Goal: Find specific page/section: Find specific page/section

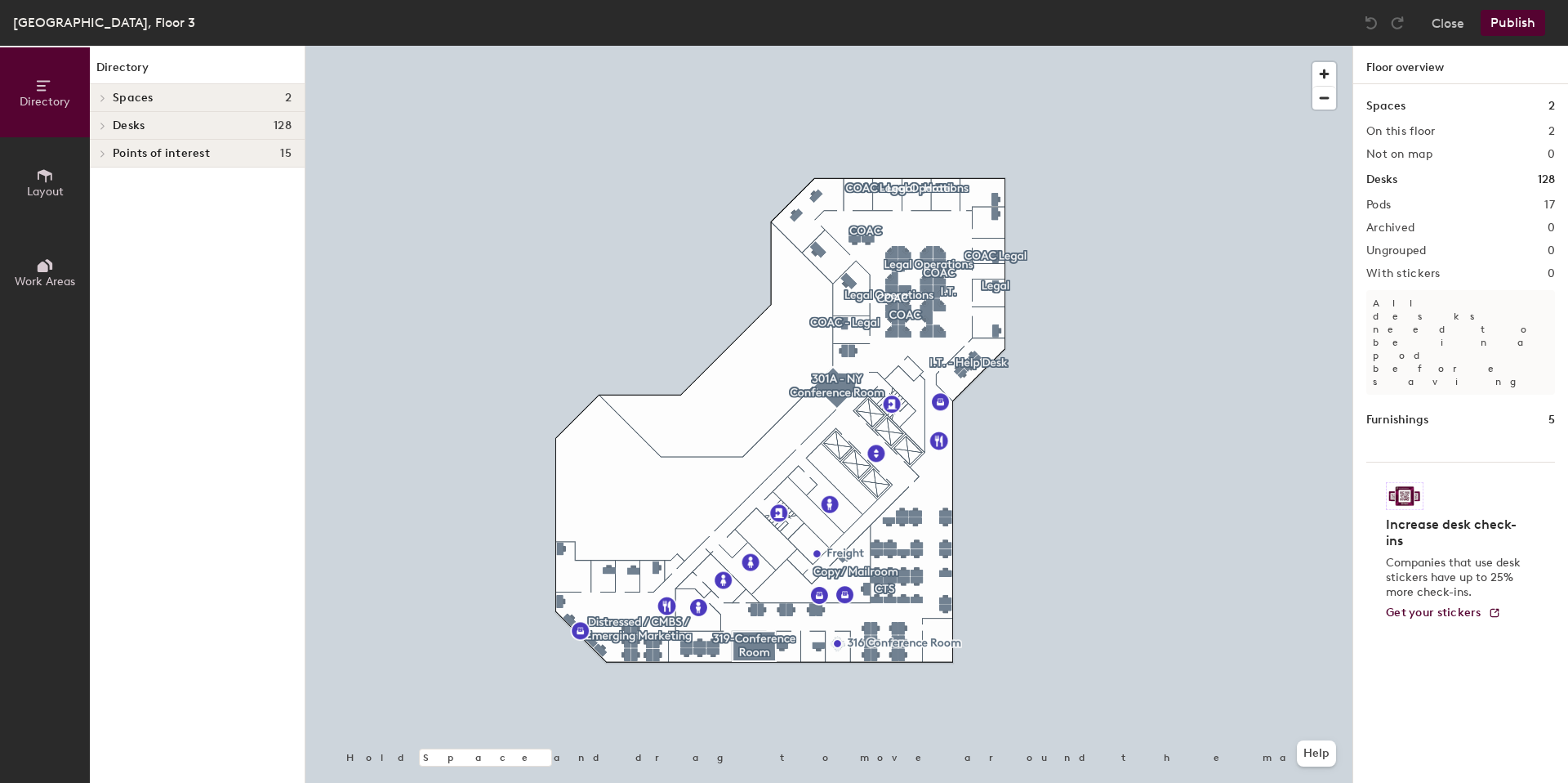
click at [1390, 176] on h1 "Desks" at bounding box center [1381, 180] width 31 height 18
click at [1415, 181] on div "Desks 128" at bounding box center [1460, 180] width 189 height 18
drag, startPoint x: 1367, startPoint y: 179, endPoint x: 1563, endPoint y: 180, distance: 196.0
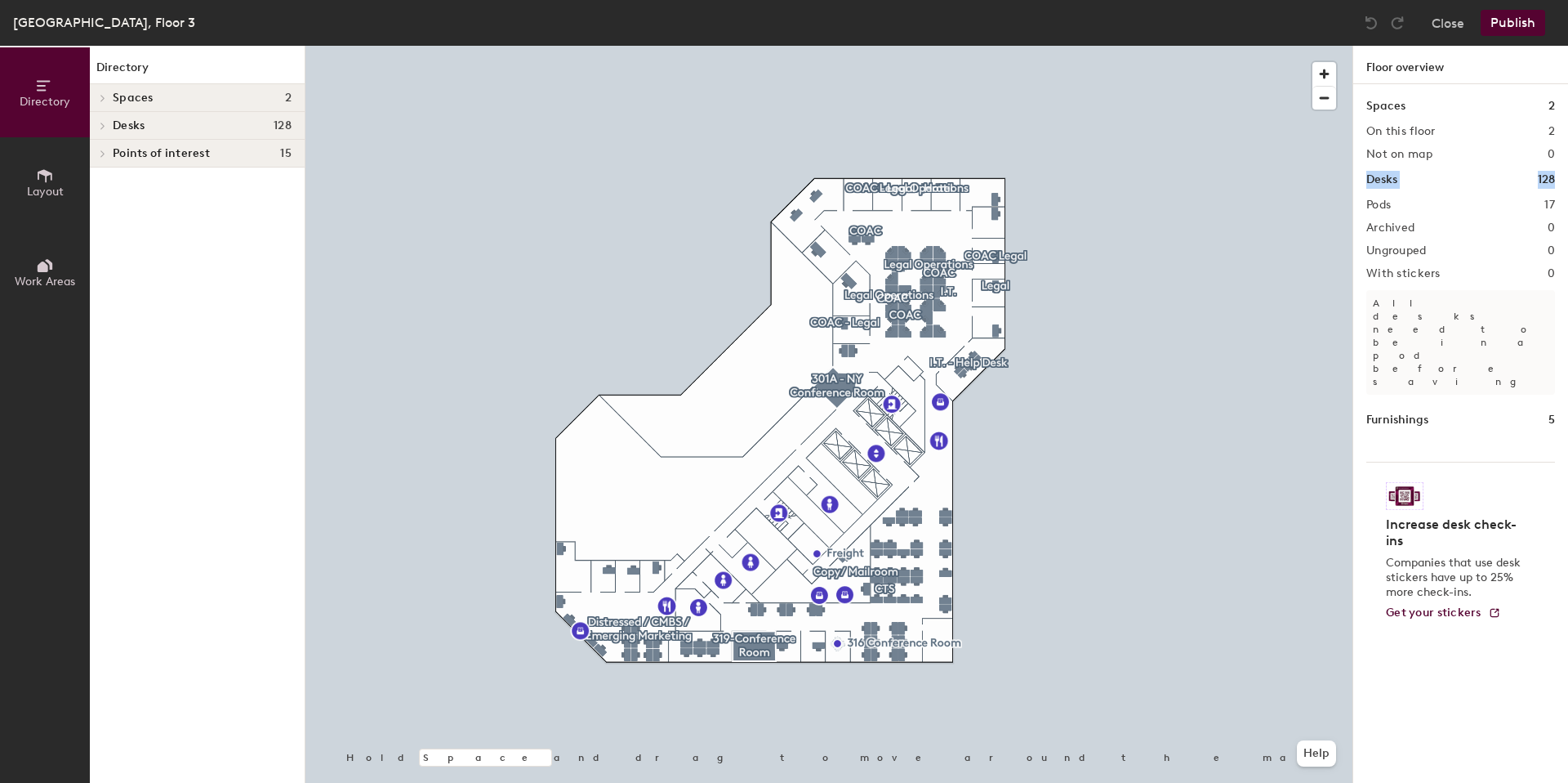
click at [1563, 180] on div "Spaces 2 On this floor 2 Not on map 0 Desks 128 Pods 17 Archived 0 Ungrouped 0 …" at bounding box center [1460, 452] width 215 height 737
click at [1530, 194] on div "Spaces 2 On this floor 2 Not on map 0 Desks 128 Pods 17 Archived 0 Ungrouped 0 …" at bounding box center [1460, 452] width 215 height 737
drag, startPoint x: 1368, startPoint y: 178, endPoint x: 1565, endPoint y: 178, distance: 197.0
click at [1565, 178] on div "Spaces 2 On this floor 2 Not on map 0 Desks 128 Pods 17 Archived 0 Ungrouped 0 …" at bounding box center [1460, 452] width 215 height 737
click at [1515, 190] on div "Spaces 2 On this floor 2 Not on map 0 Desks 128 Pods 17 Archived 0 Ungrouped 0 …" at bounding box center [1460, 452] width 215 height 737
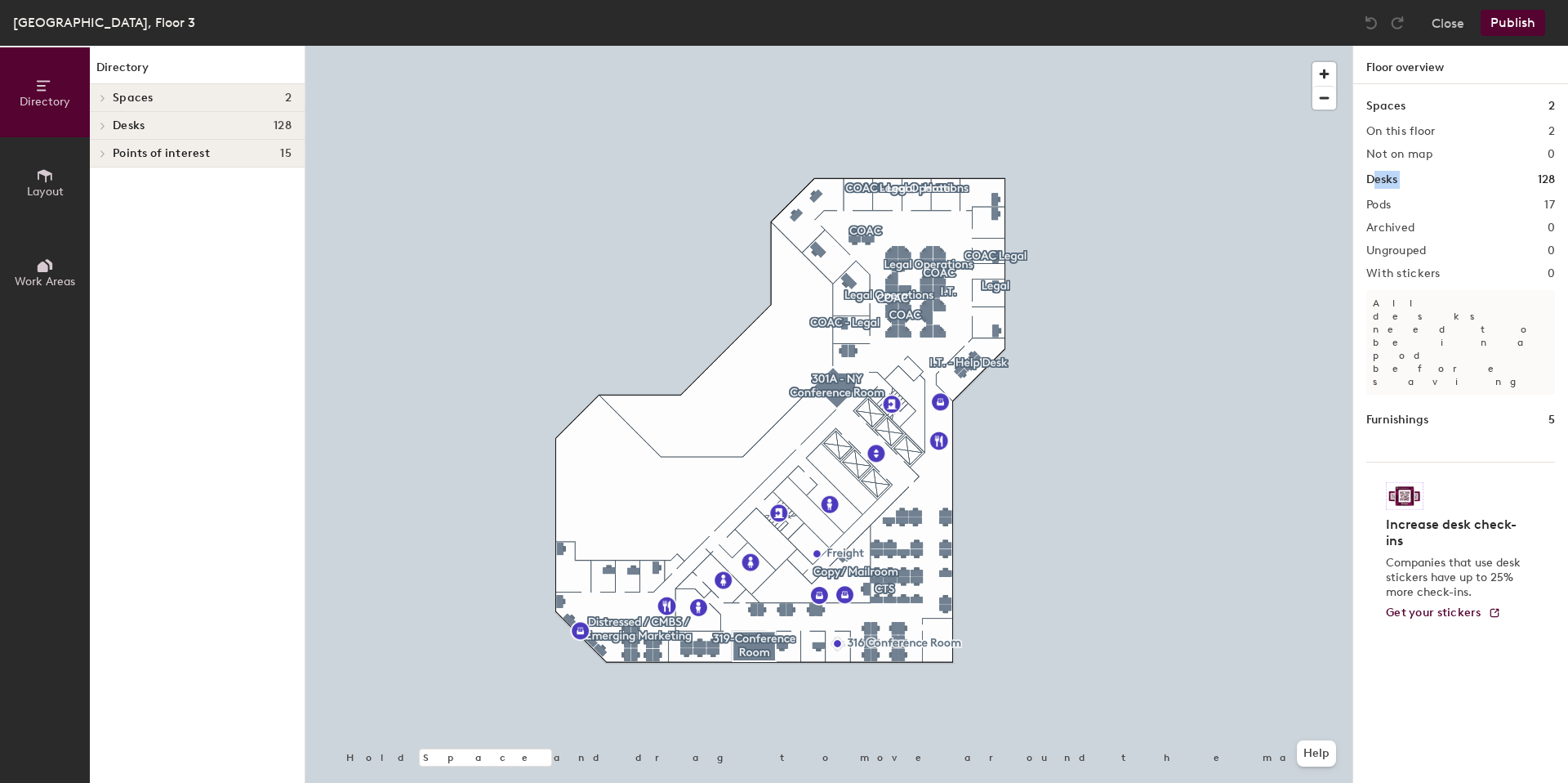
drag, startPoint x: 1373, startPoint y: 176, endPoint x: 1519, endPoint y: 174, distance: 146.0
click at [1505, 173] on div "Desks 128" at bounding box center [1460, 180] width 189 height 18
click at [1523, 174] on div "Desks 128" at bounding box center [1460, 180] width 189 height 18
click at [1400, 179] on div "Desks 128" at bounding box center [1460, 180] width 189 height 18
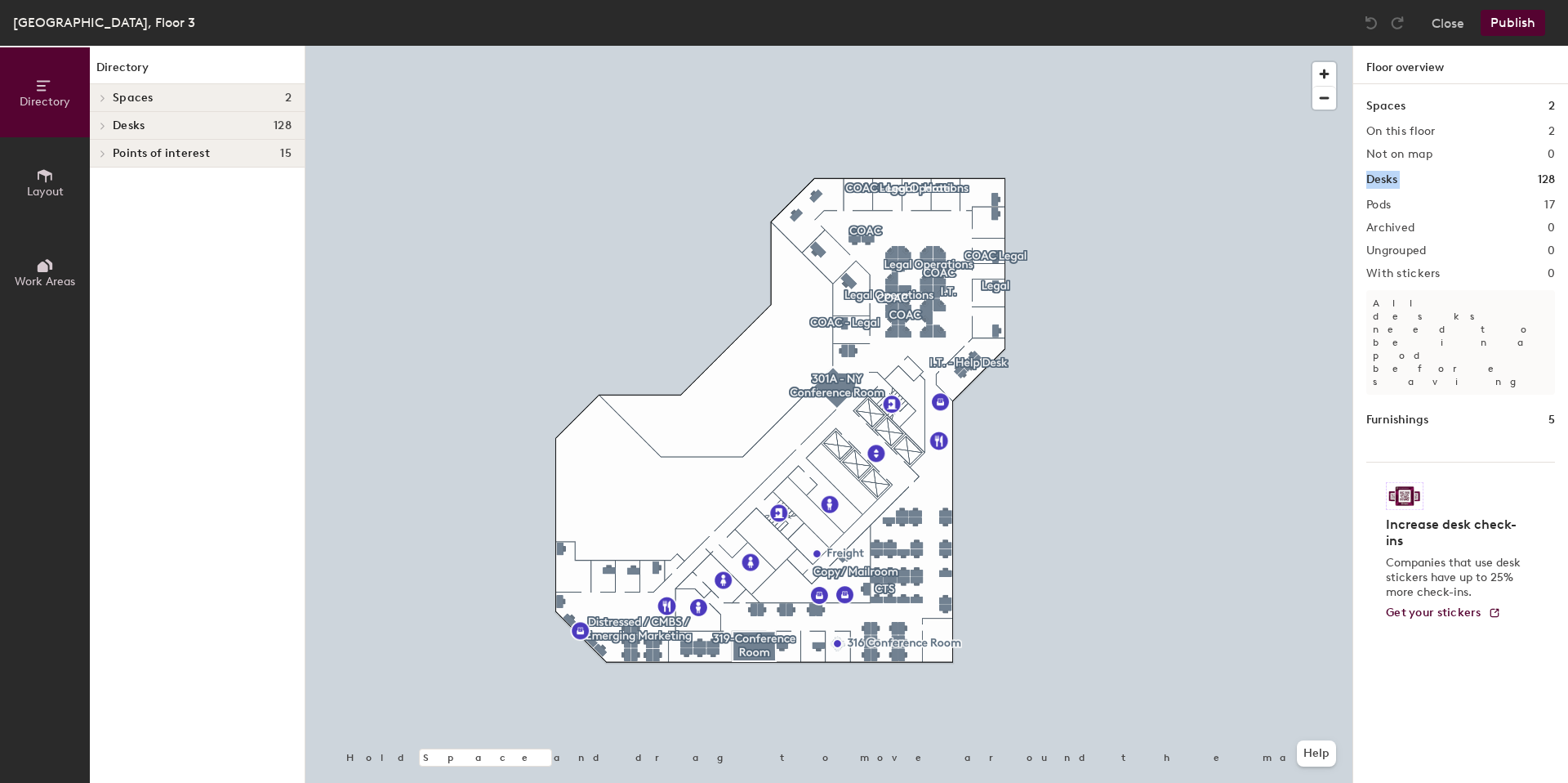
click at [1400, 179] on div "Desks 128" at bounding box center [1460, 180] width 189 height 18
click at [1437, 181] on div "Desks 128" at bounding box center [1460, 180] width 189 height 18
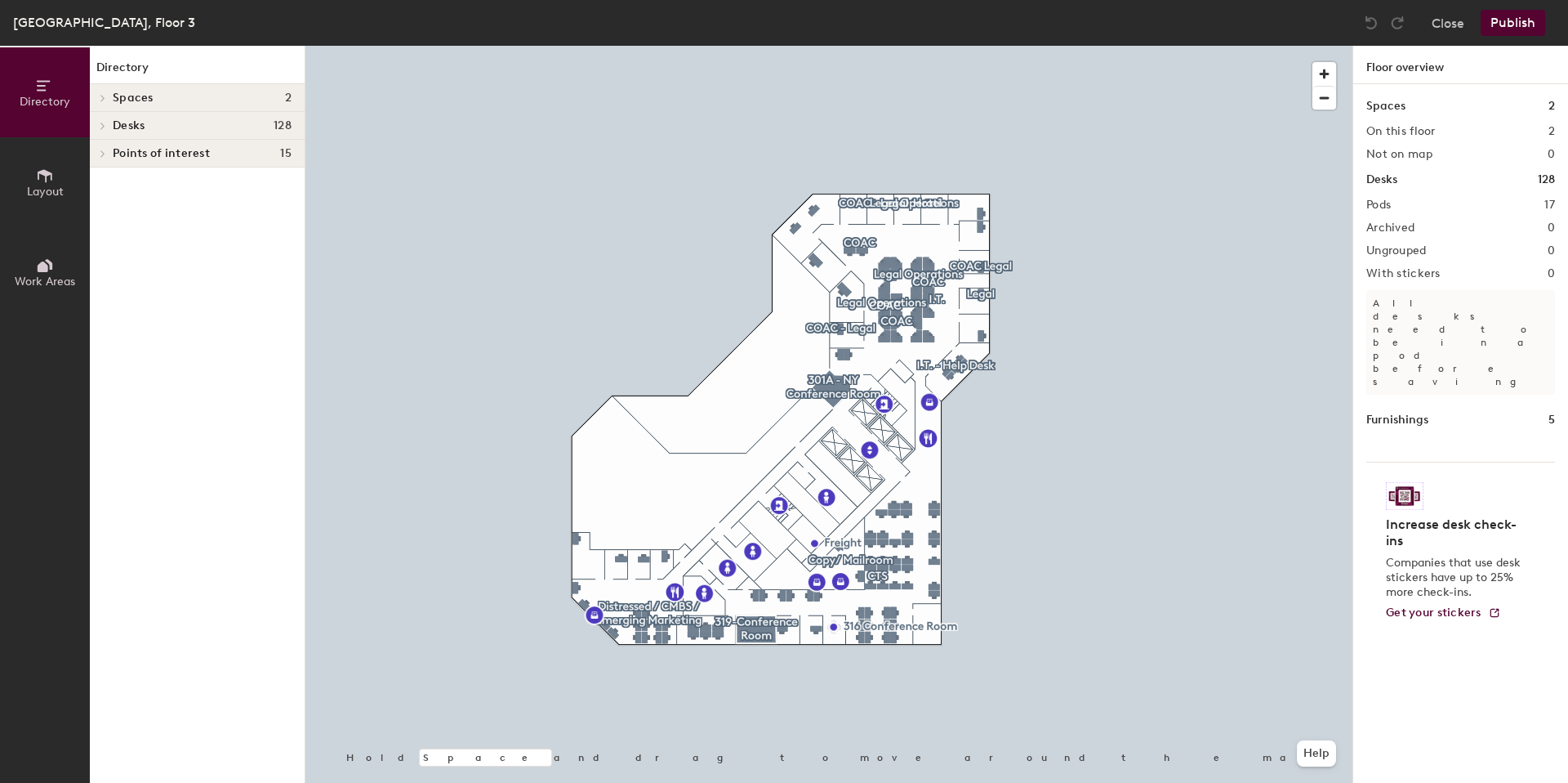
click at [107, 123] on span at bounding box center [102, 126] width 14 height 8
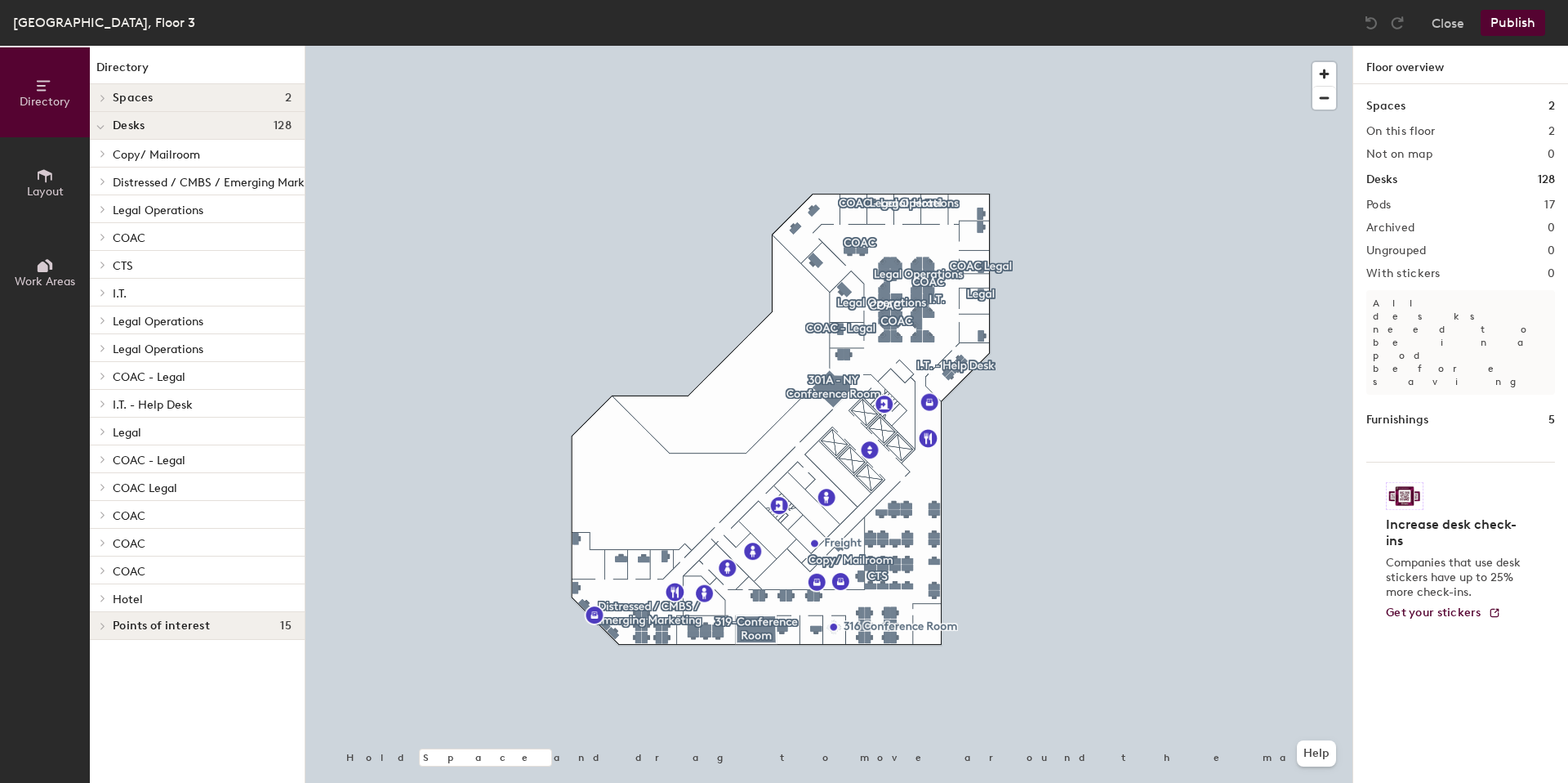
click at [167, 156] on span "Copy/ Mailroom" at bounding box center [156, 155] width 87 height 14
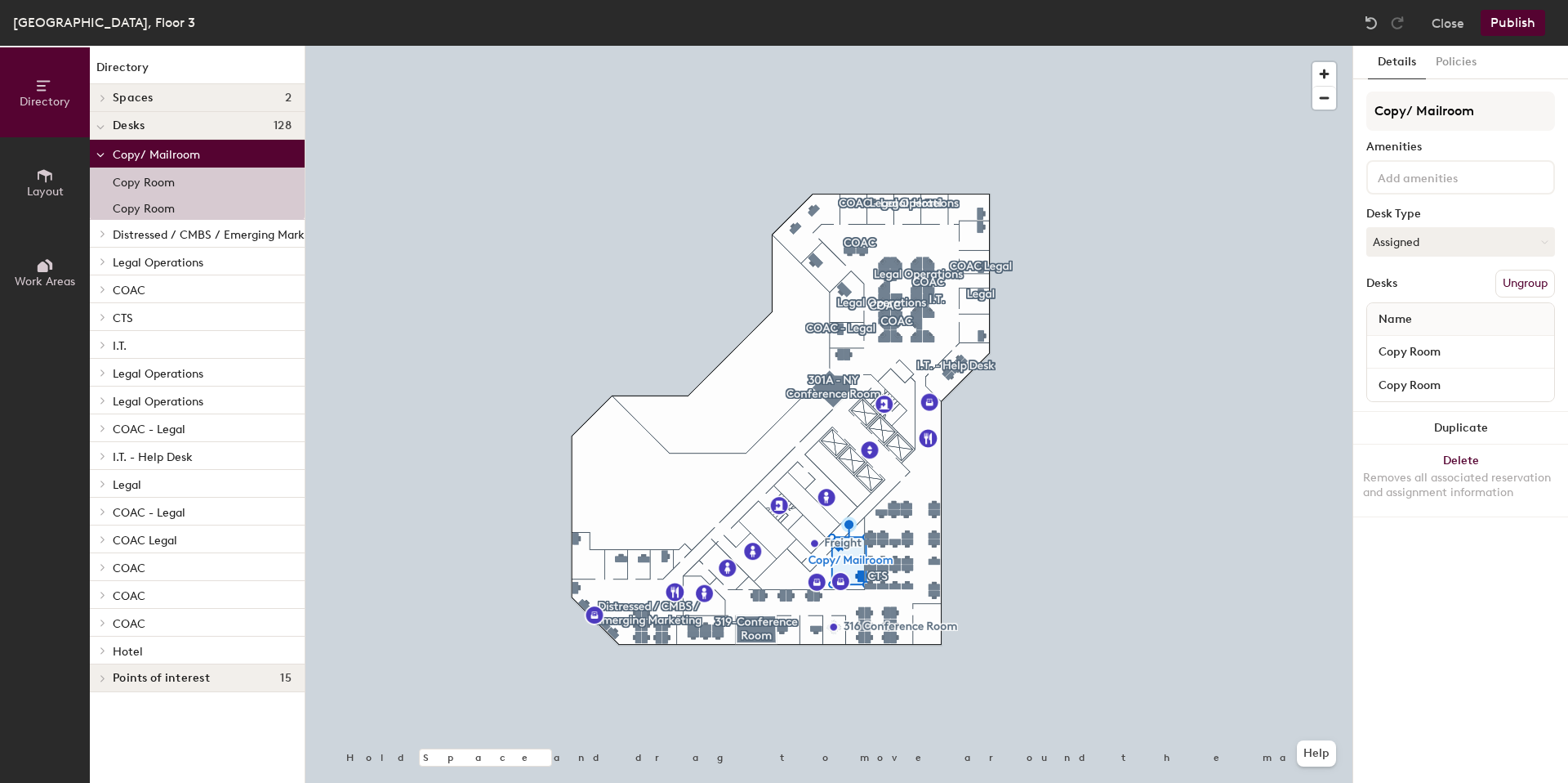
click at [163, 234] on span "Distressed / CMBS / Emerging Marketing" at bounding box center [223, 235] width 220 height 14
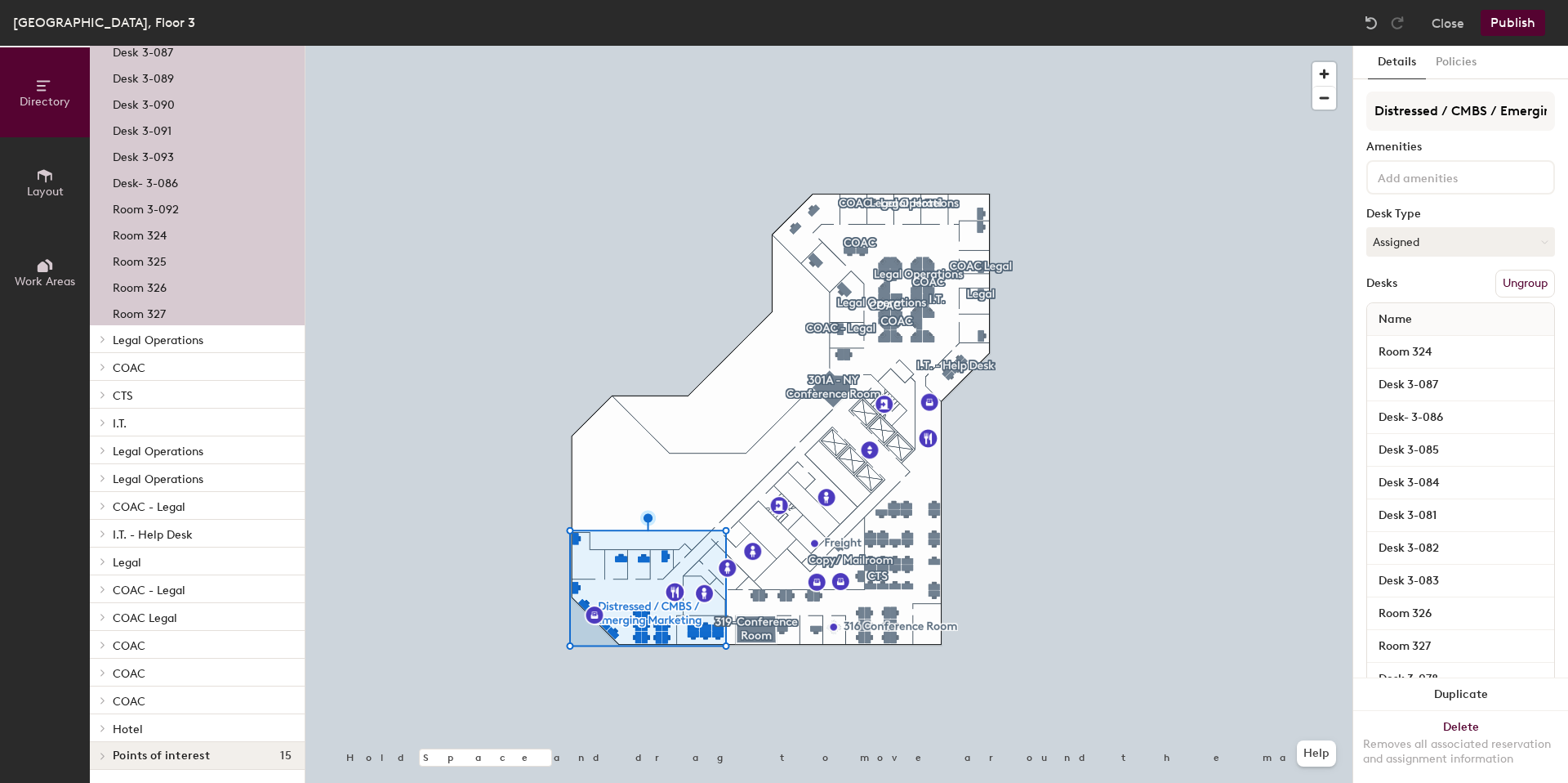
scroll to position [562, 0]
click at [178, 339] on div "Legal Operations" at bounding box center [197, 339] width 215 height 28
click at [174, 333] on span "Legal Operations" at bounding box center [158, 340] width 91 height 14
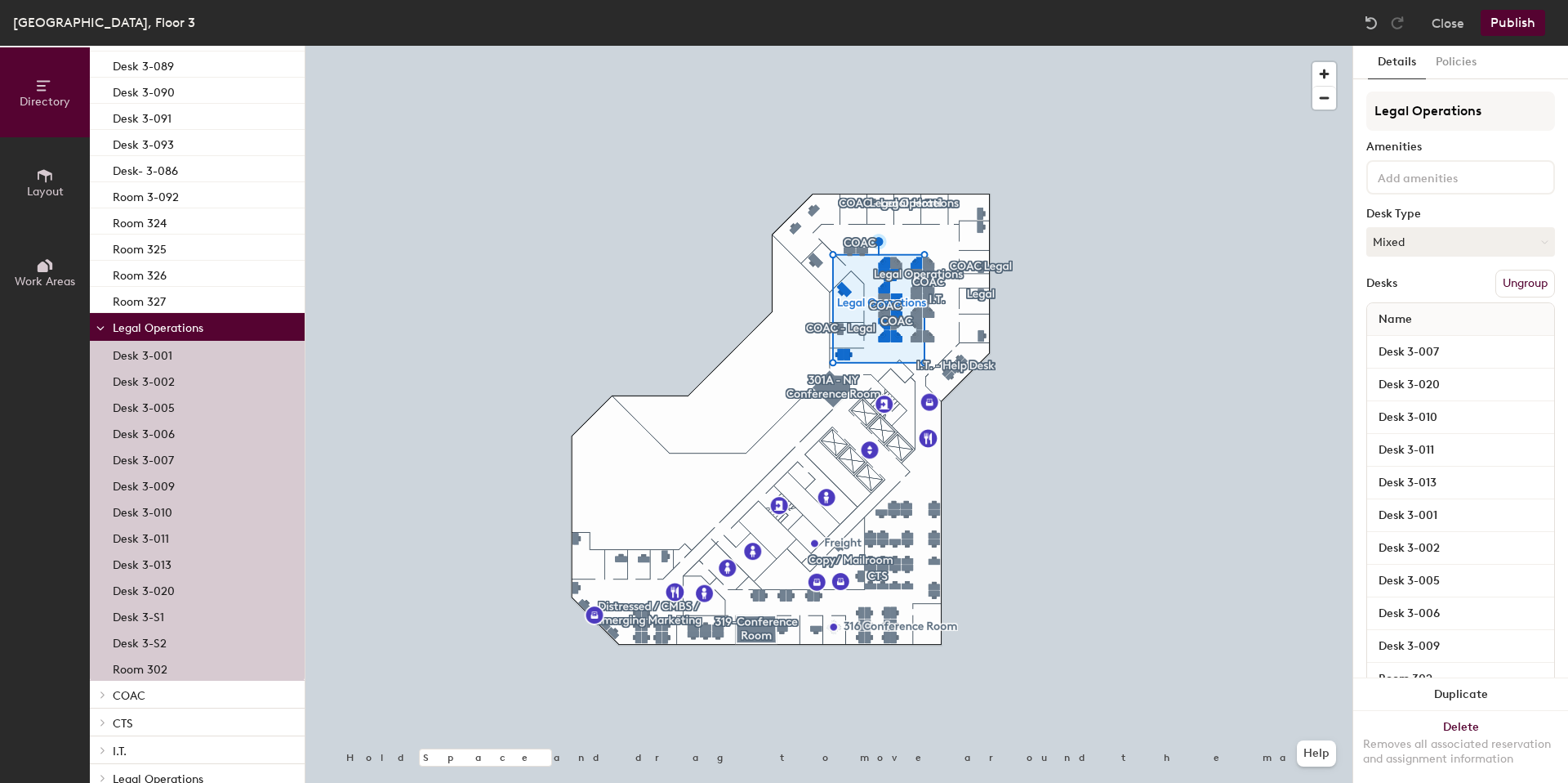
scroll to position [902, 0]
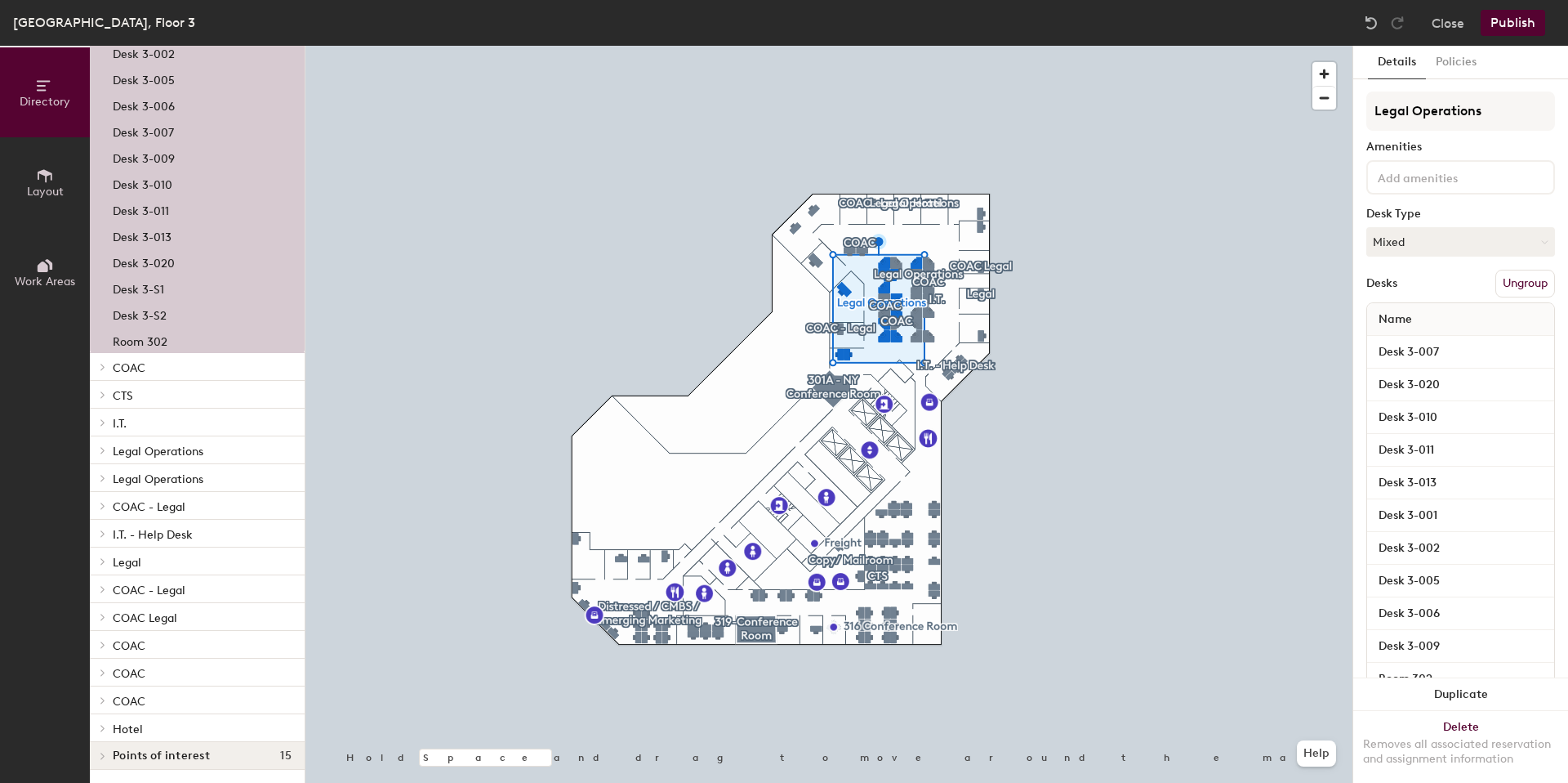
click at [174, 356] on p "COAC" at bounding box center [202, 366] width 179 height 21
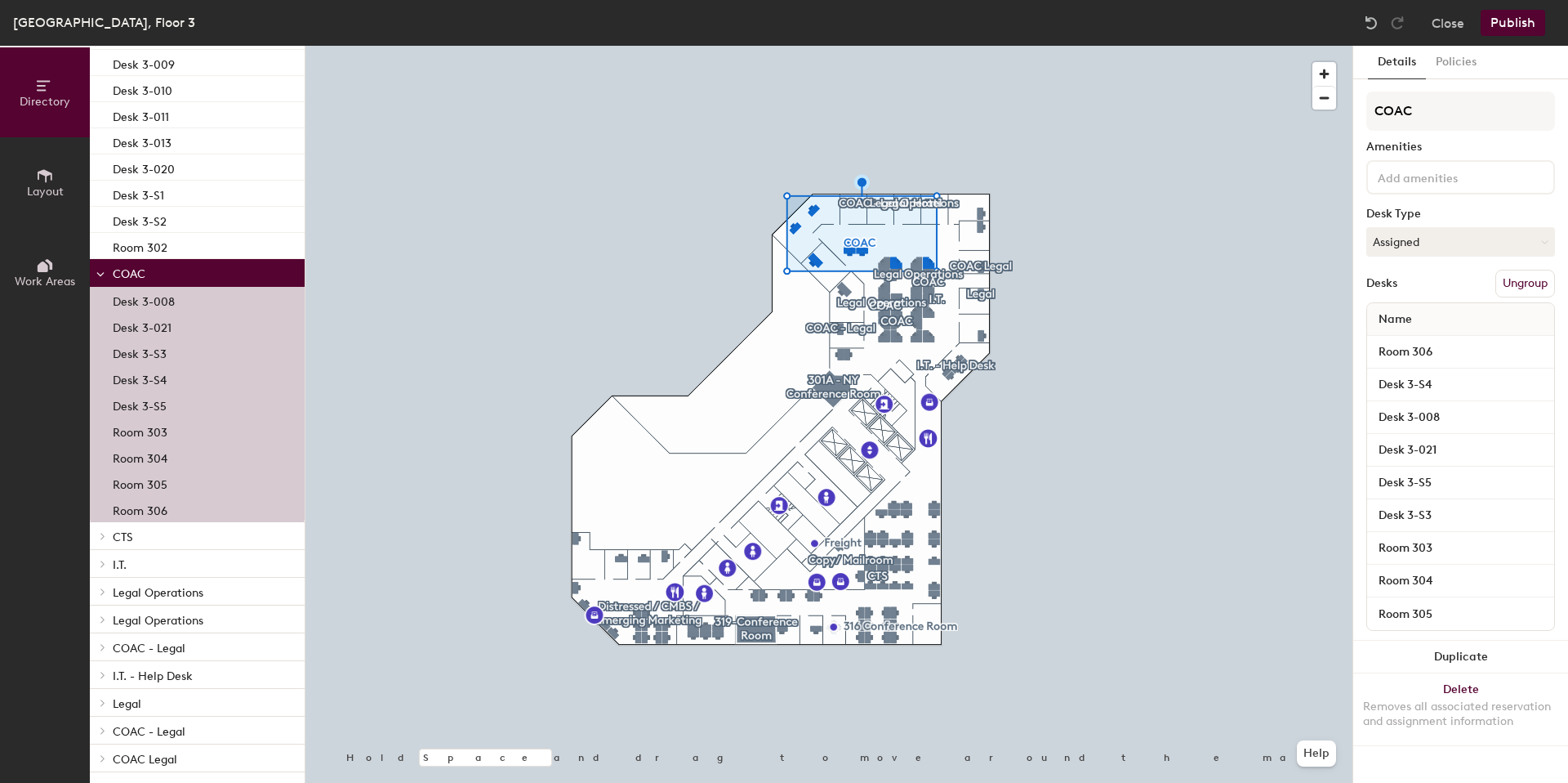
scroll to position [1137, 0]
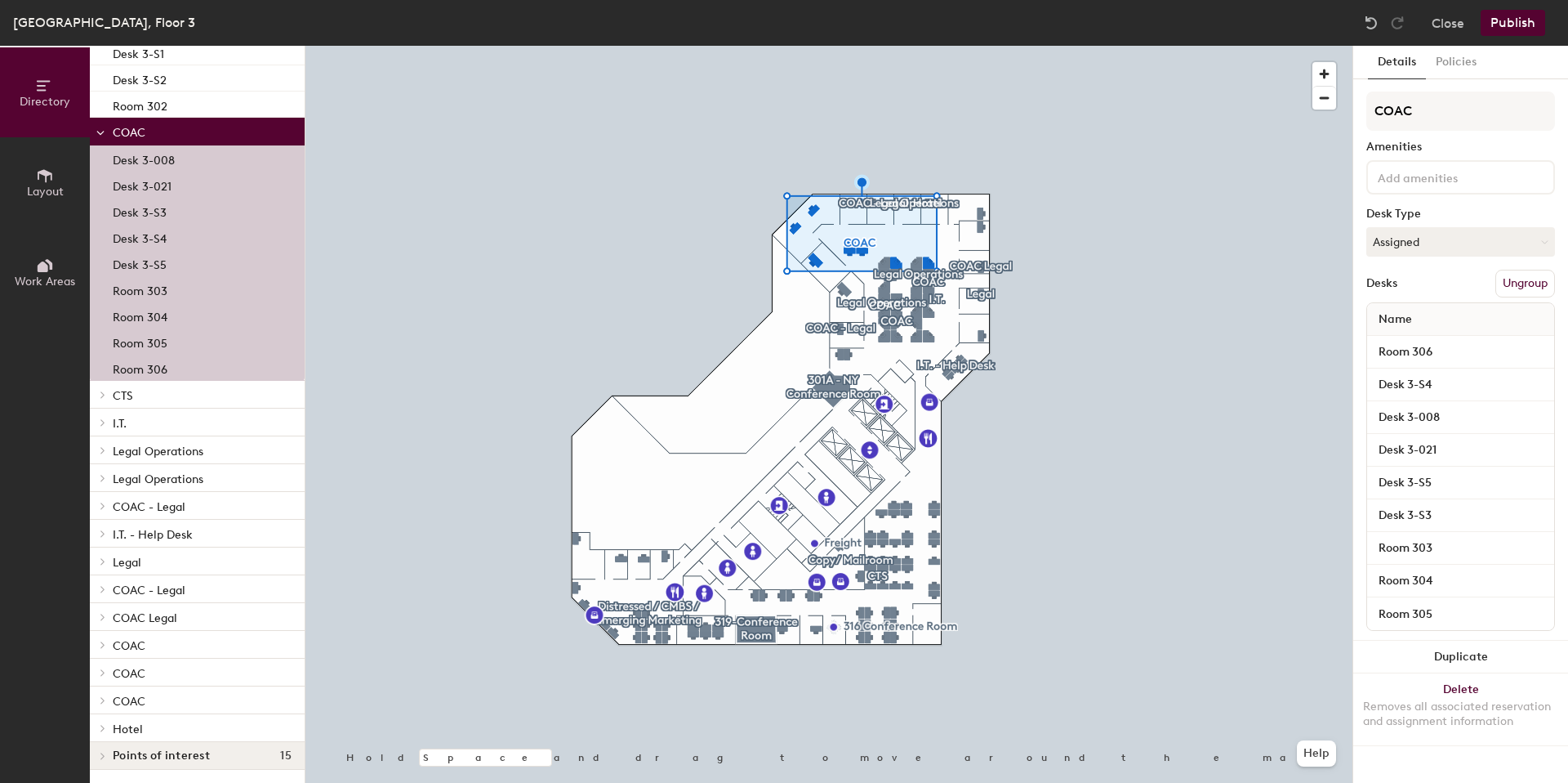
click at [154, 386] on p "CTS" at bounding box center [202, 394] width 179 height 21
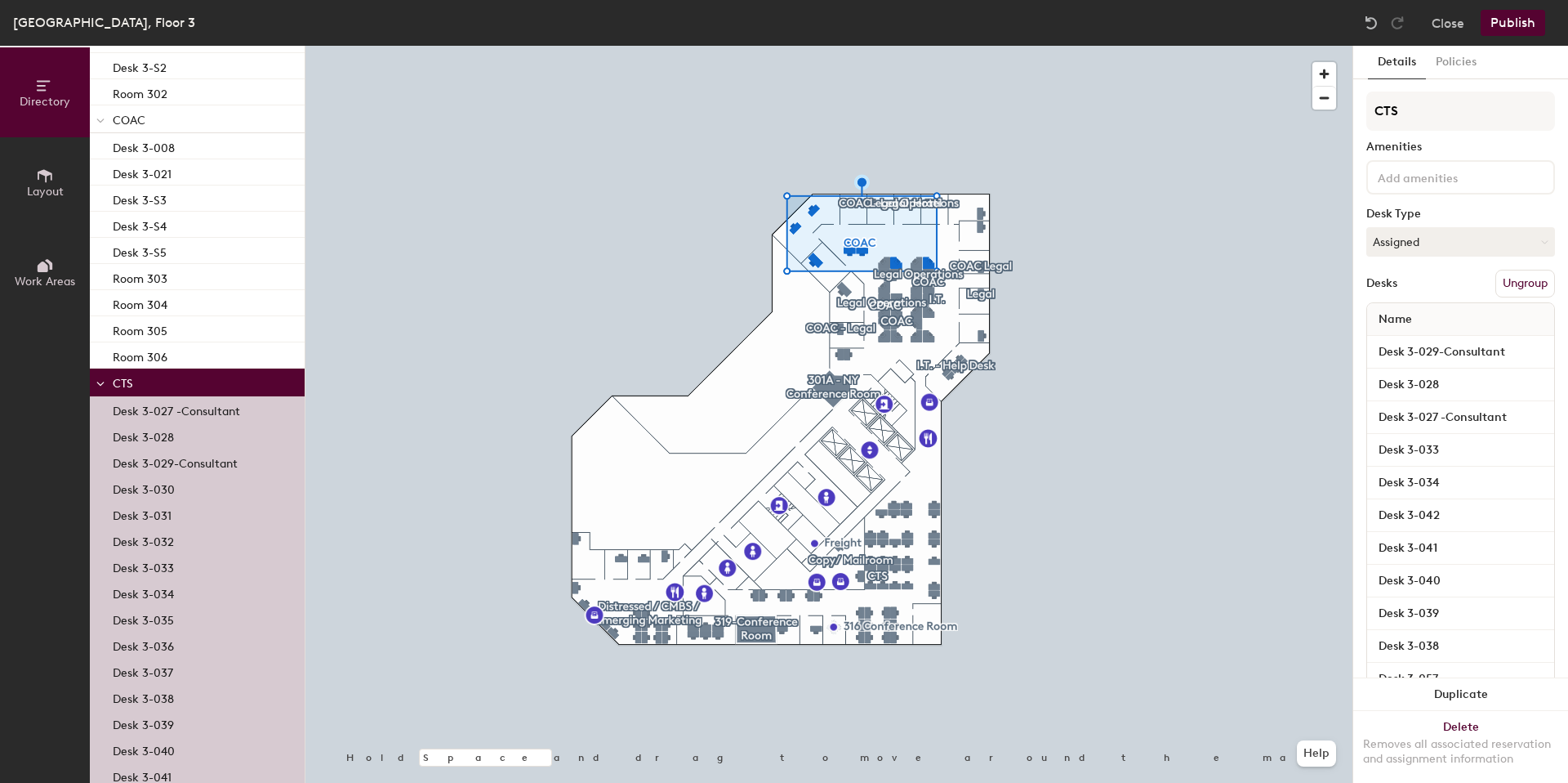
scroll to position [1685, 0]
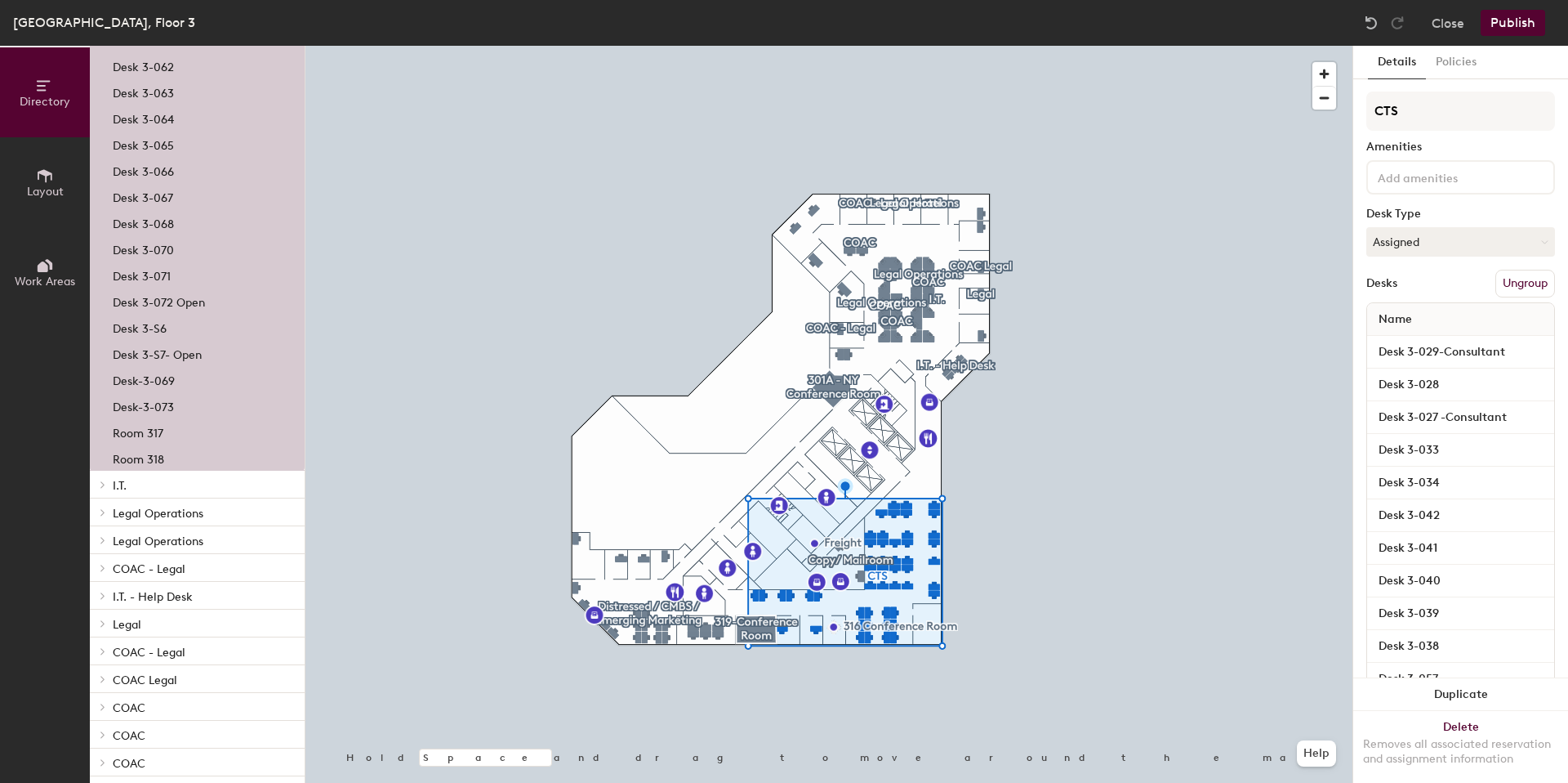
click at [181, 484] on p "I.T." at bounding box center [202, 484] width 179 height 21
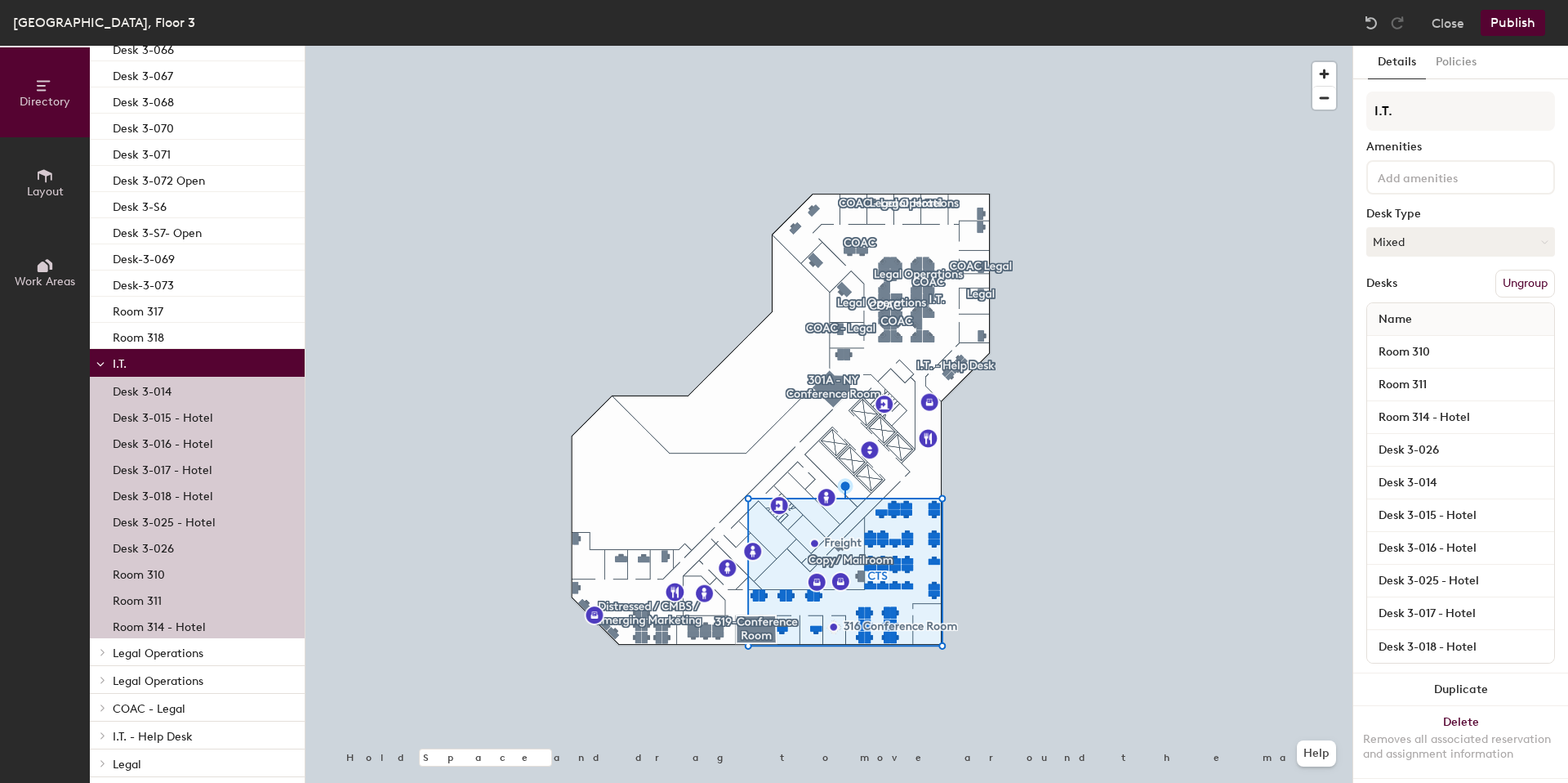
scroll to position [2732, 0]
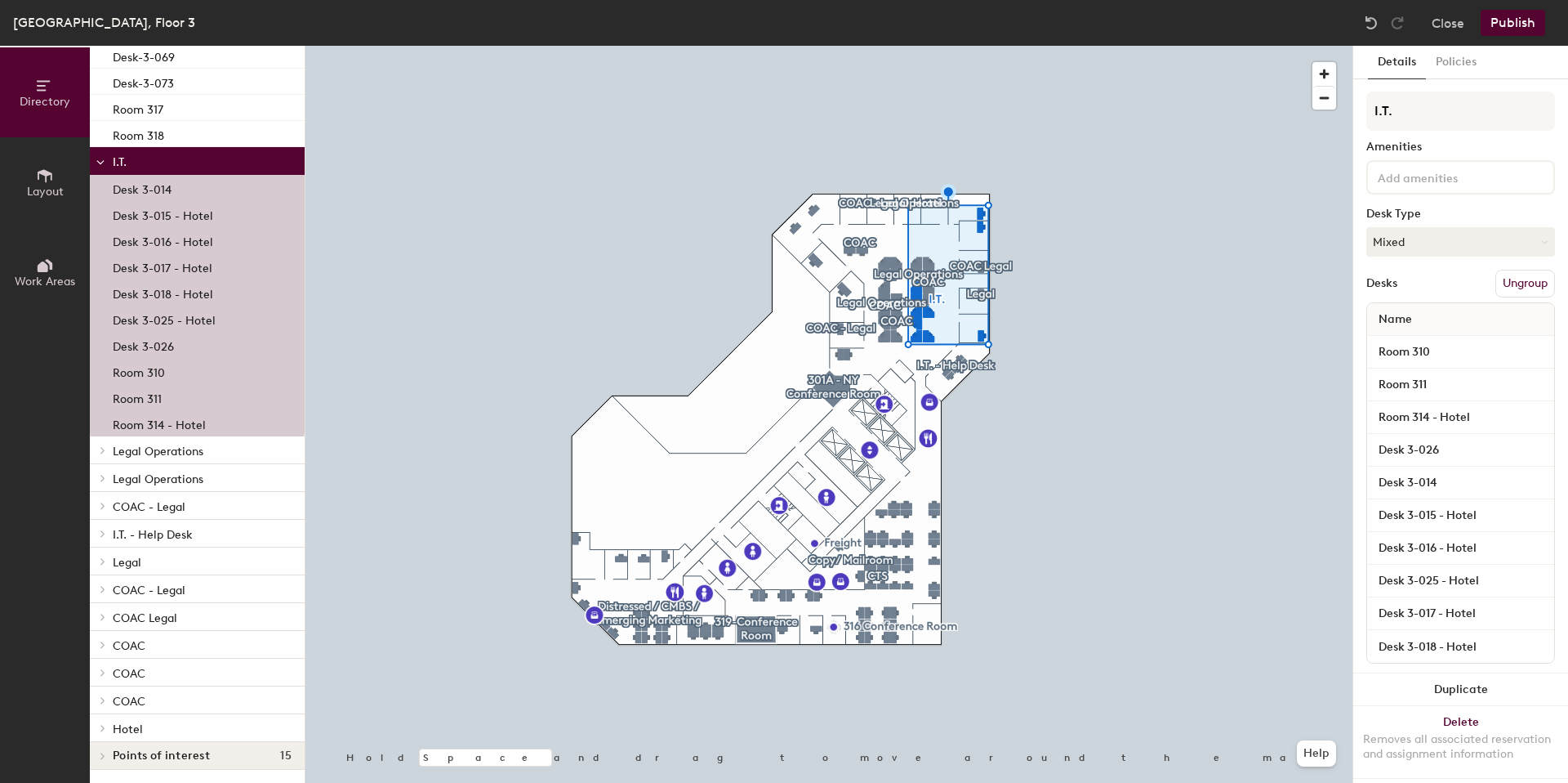
click at [185, 447] on p "Legal Operations" at bounding box center [202, 450] width 179 height 21
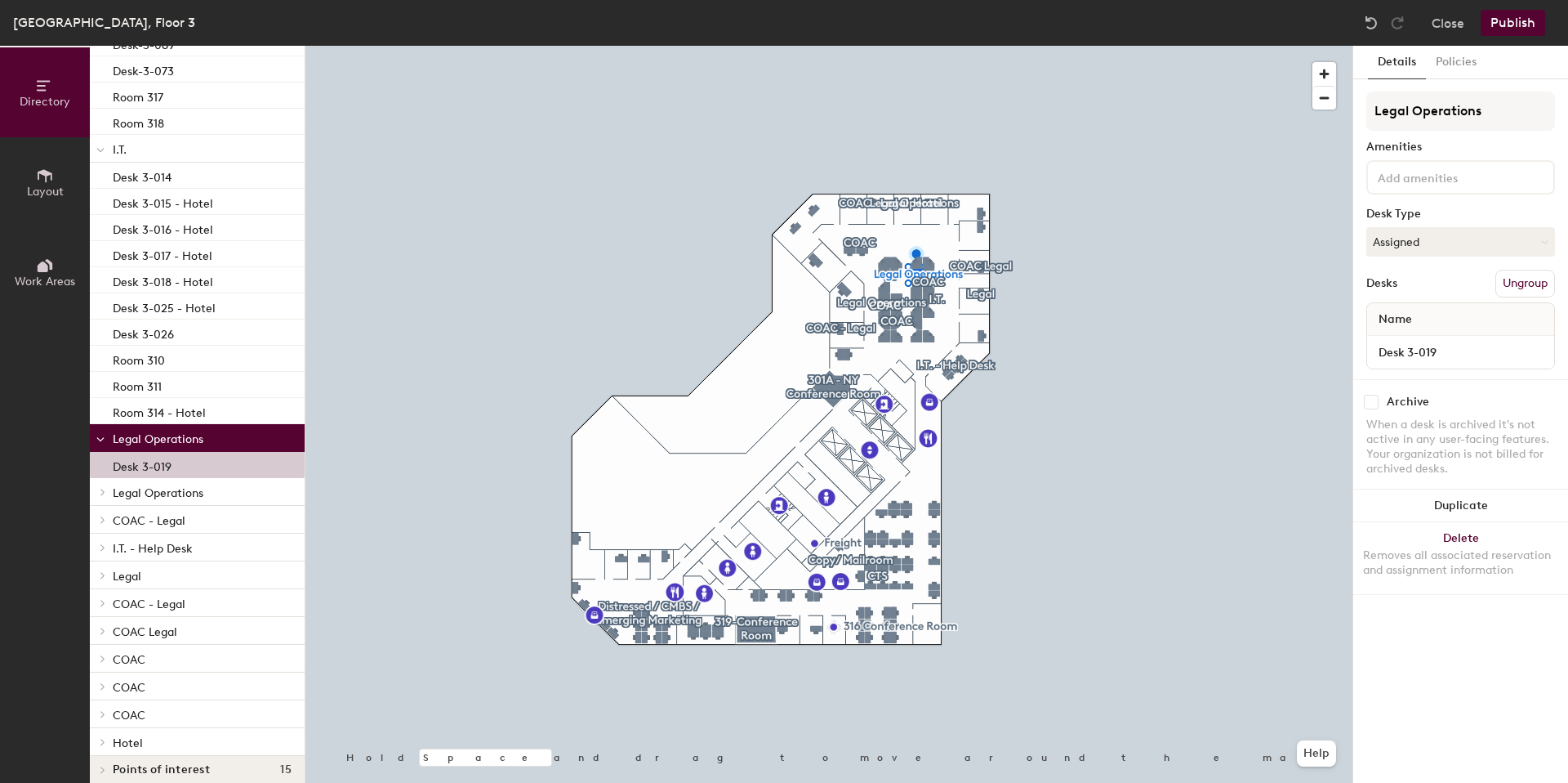
scroll to position [2758, 0]
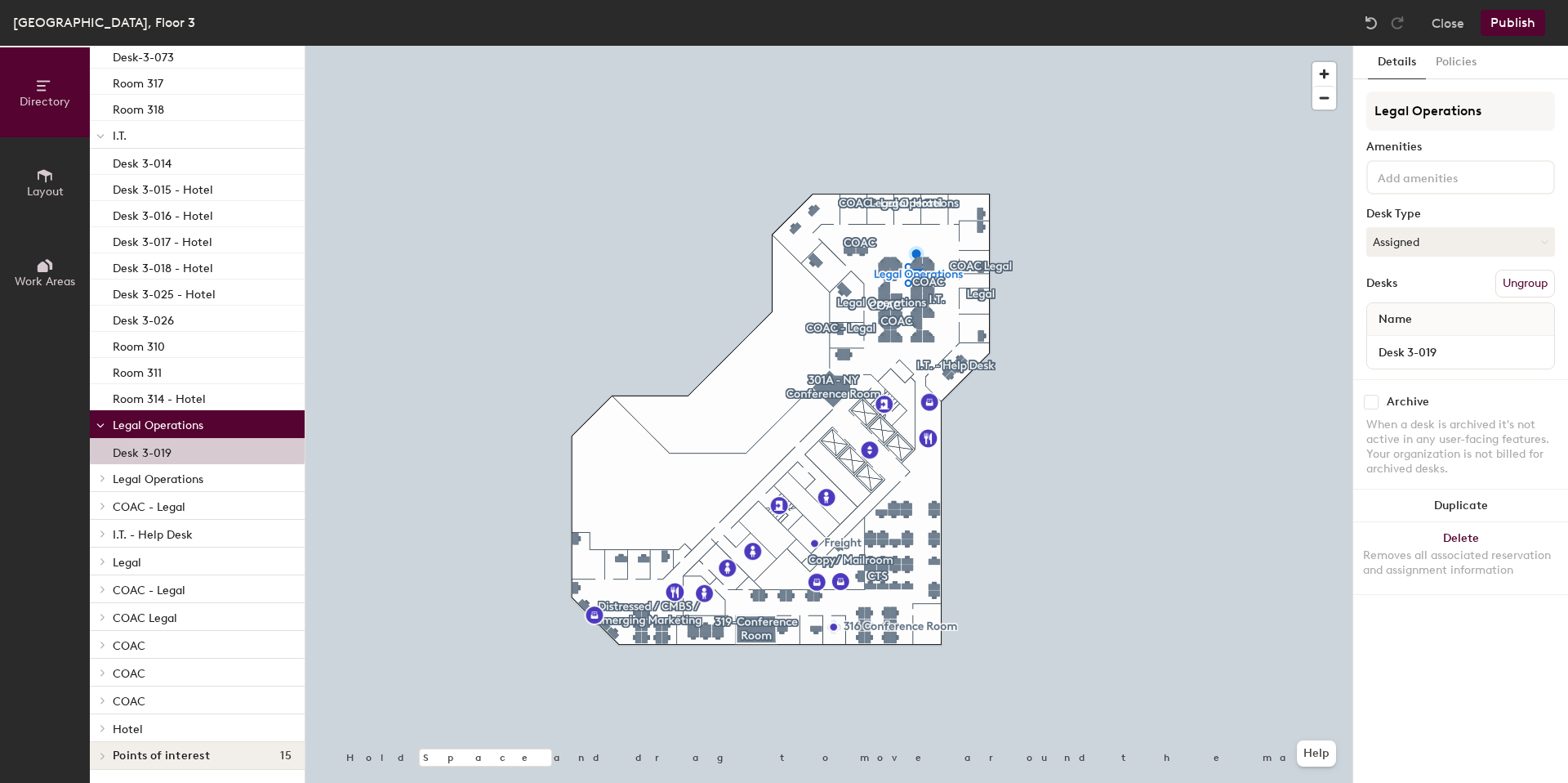
click at [172, 472] on span "Legal Operations" at bounding box center [158, 479] width 91 height 14
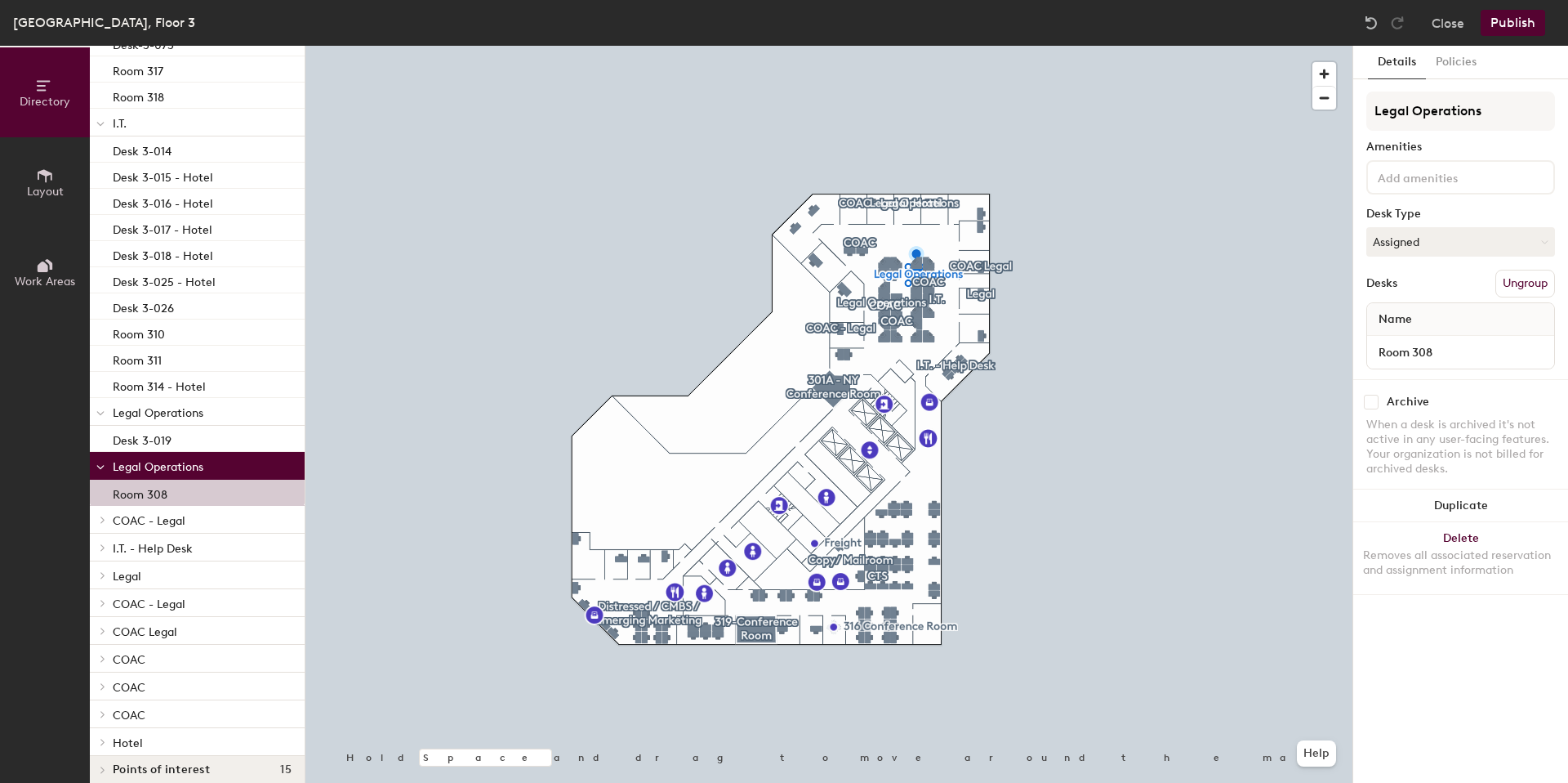
scroll to position [2784, 0]
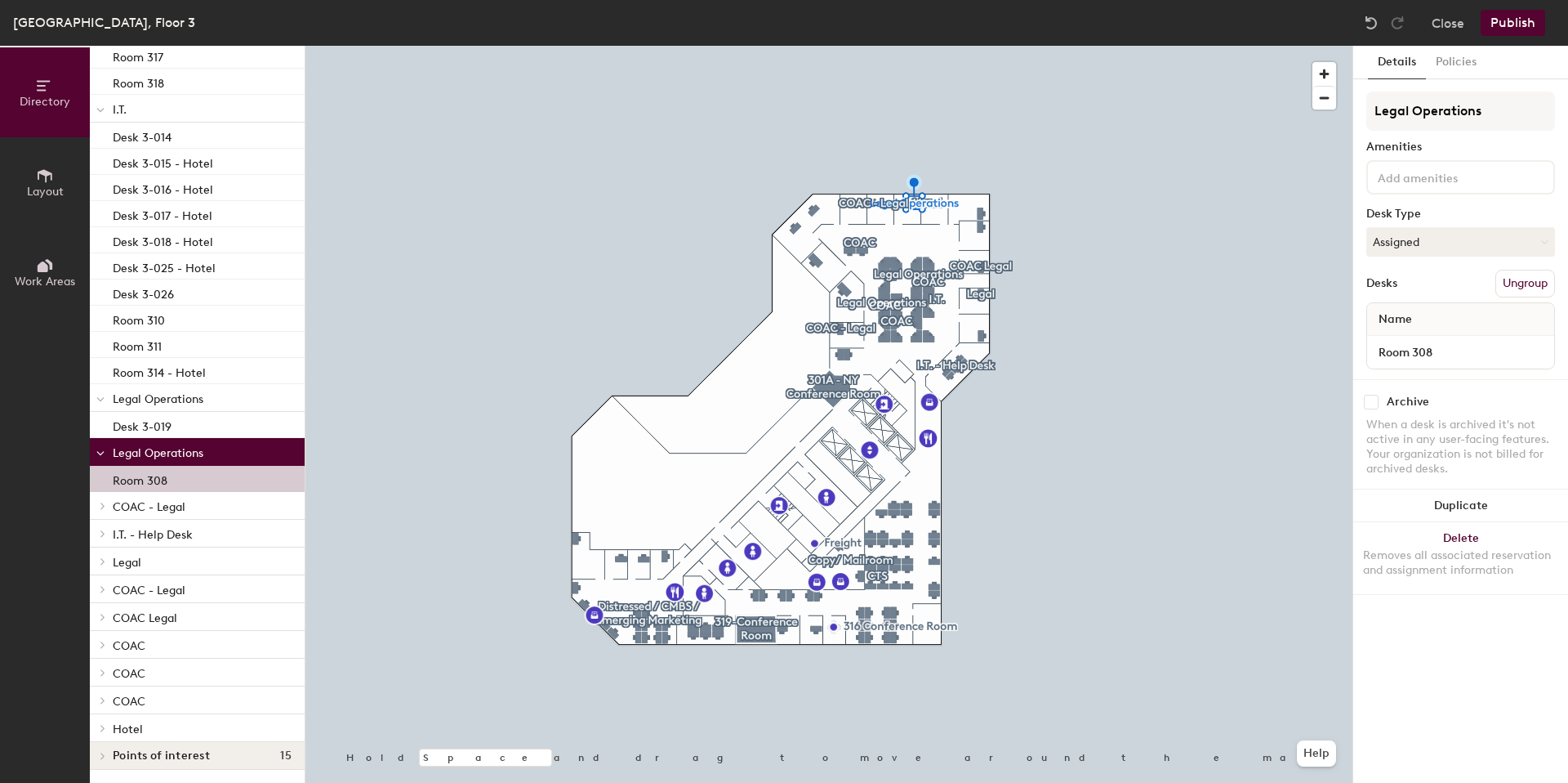
click at [178, 466] on div "Room 308" at bounding box center [197, 479] width 215 height 26
click at [188, 498] on p "COAC - Legal" at bounding box center [202, 505] width 179 height 21
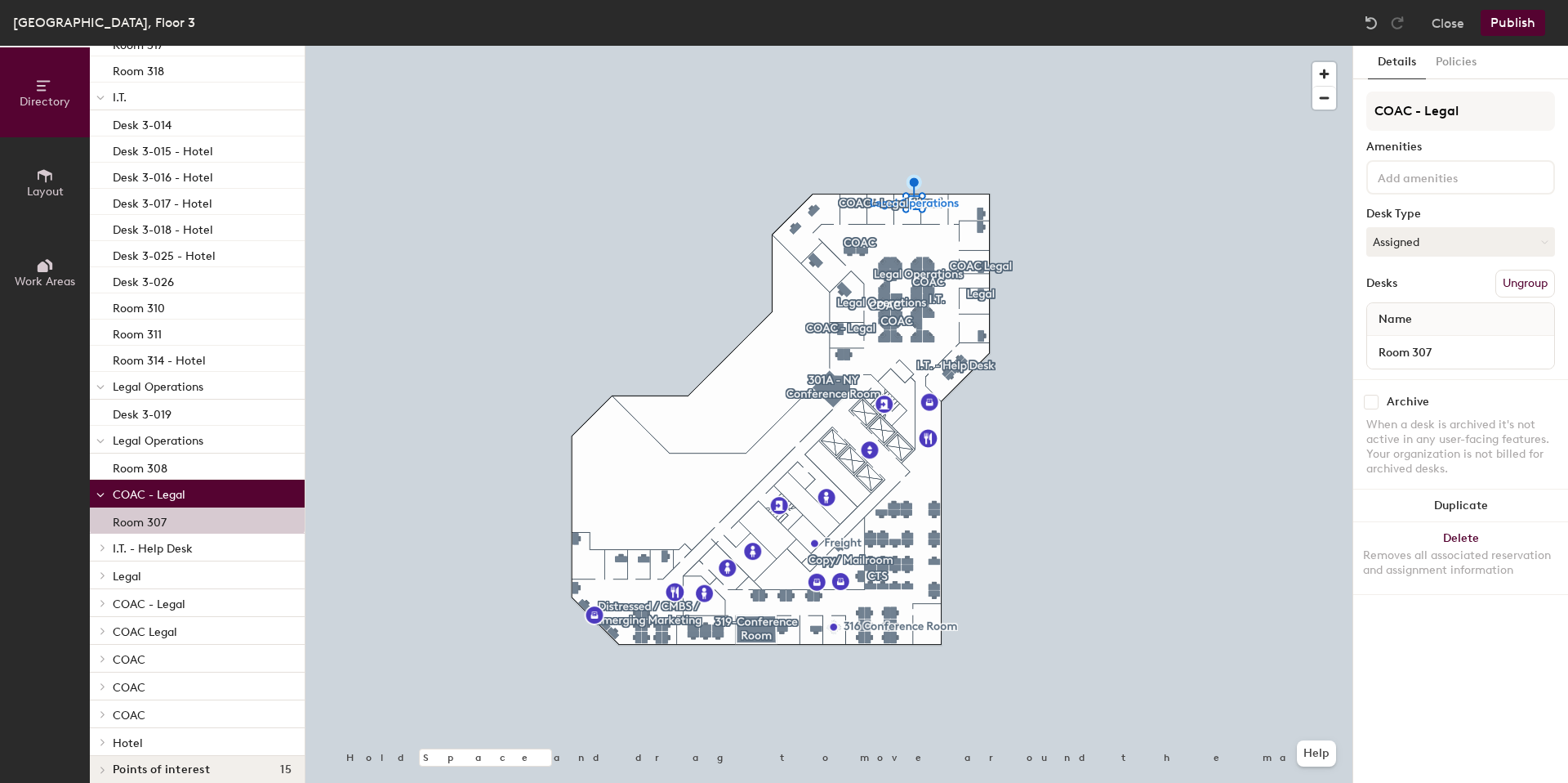
scroll to position [2810, 0]
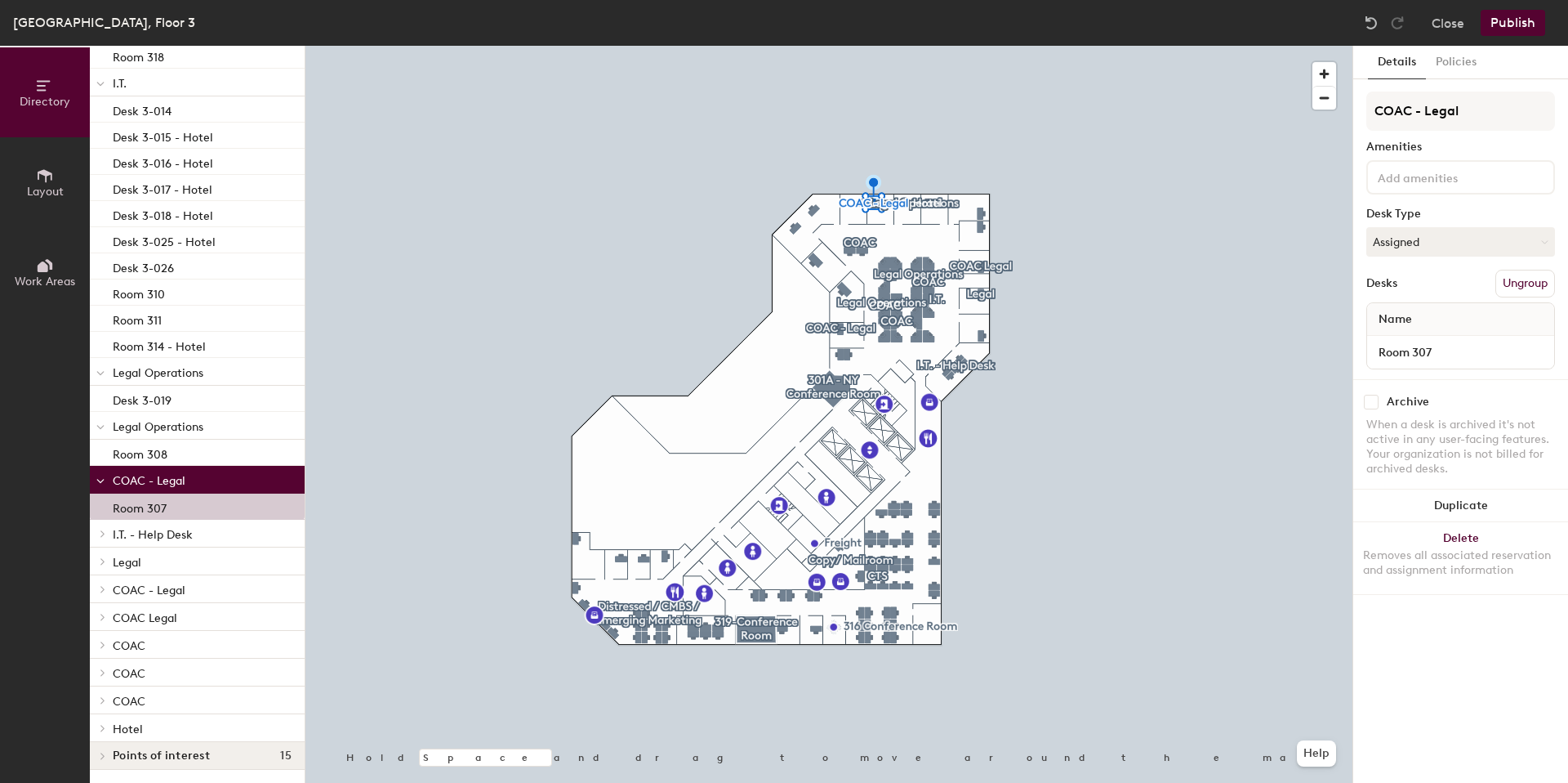
click at [187, 528] on span "I.T. - Help Desk" at bounding box center [153, 535] width 80 height 14
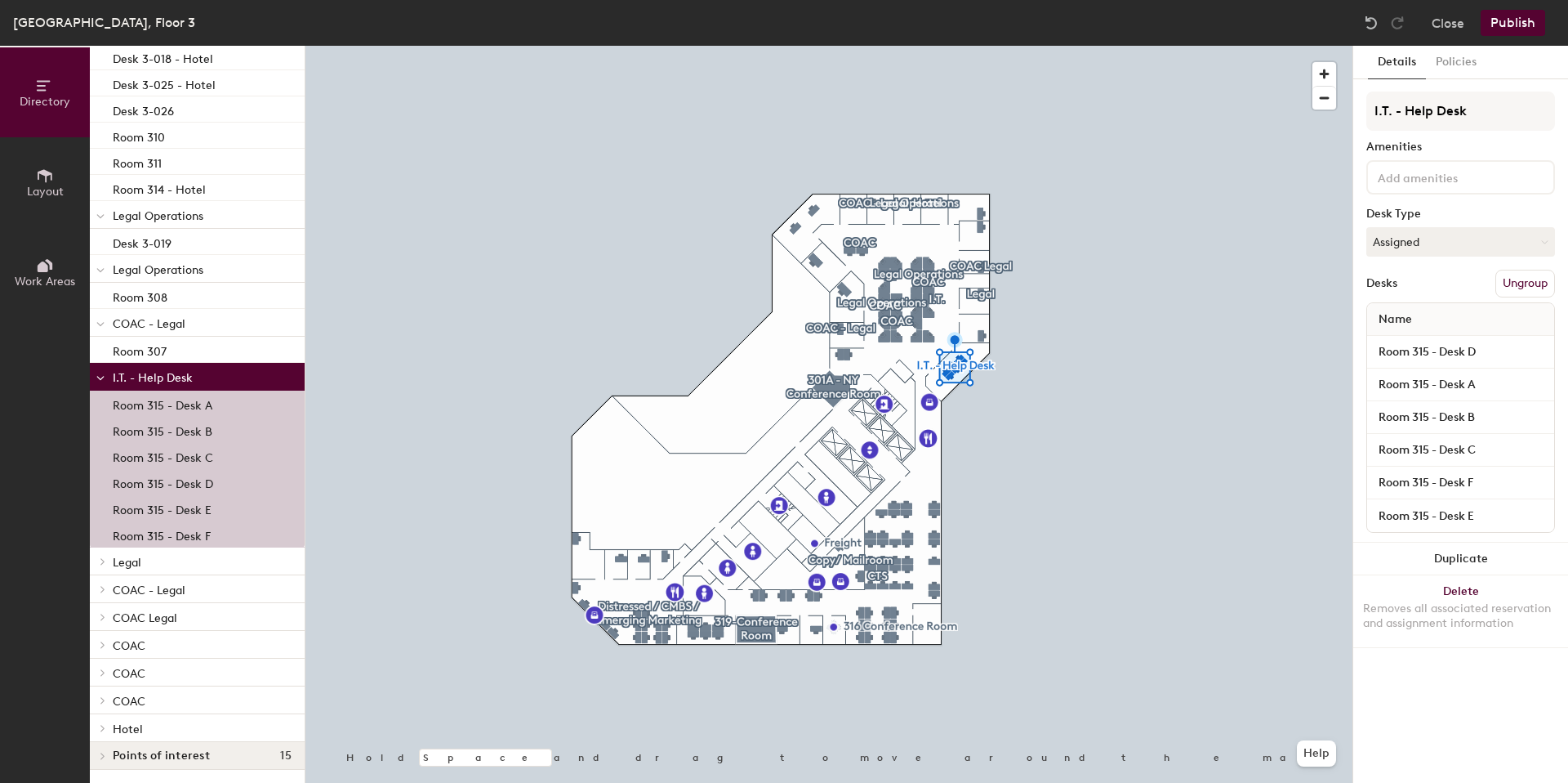
click at [193, 553] on p "Legal" at bounding box center [202, 561] width 179 height 21
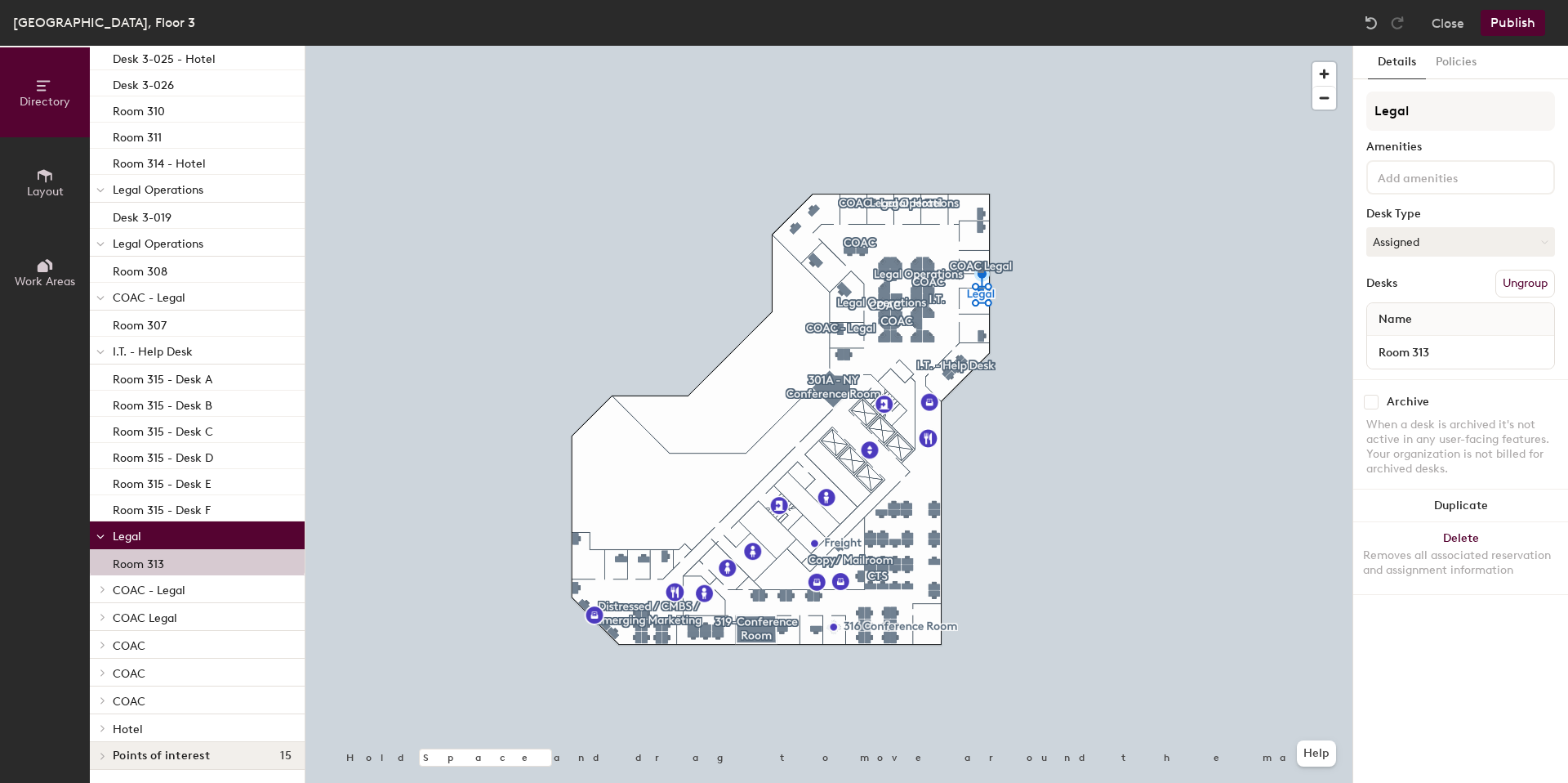
click at [179, 583] on span "COAC - Legal" at bounding box center [149, 590] width 73 height 14
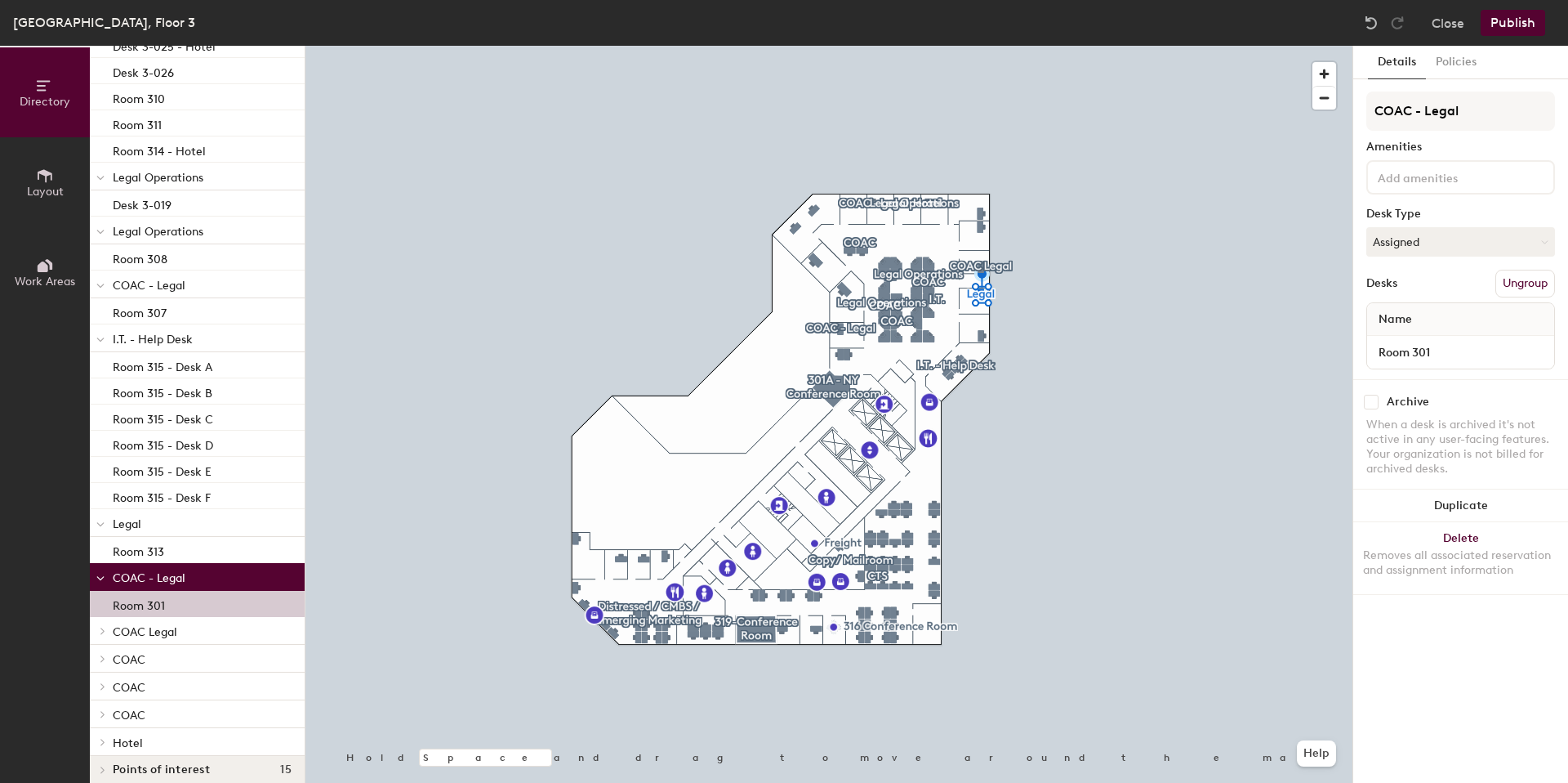
scroll to position [3019, 0]
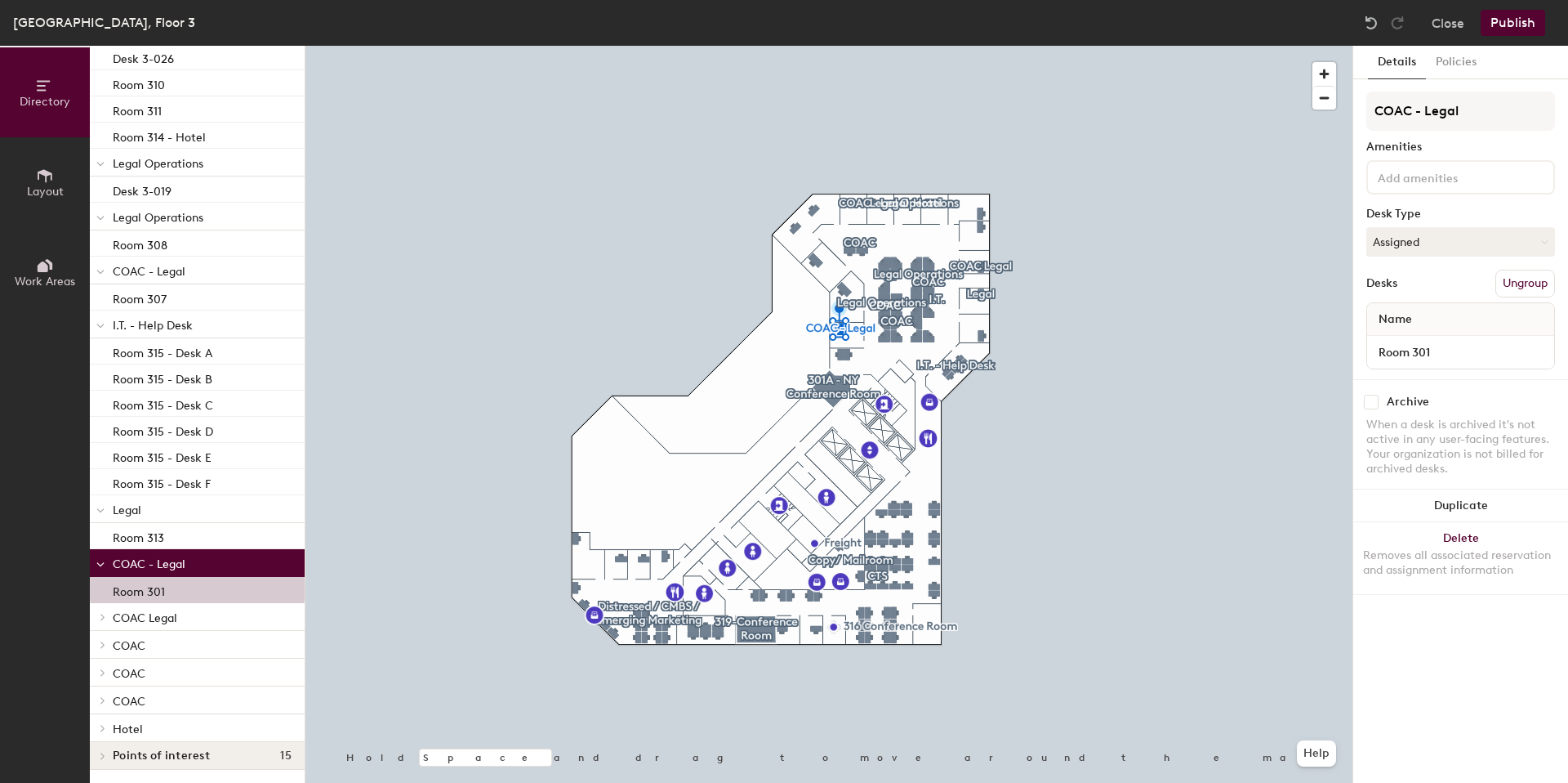
click at [177, 612] on p "COAC Legal" at bounding box center [202, 616] width 179 height 21
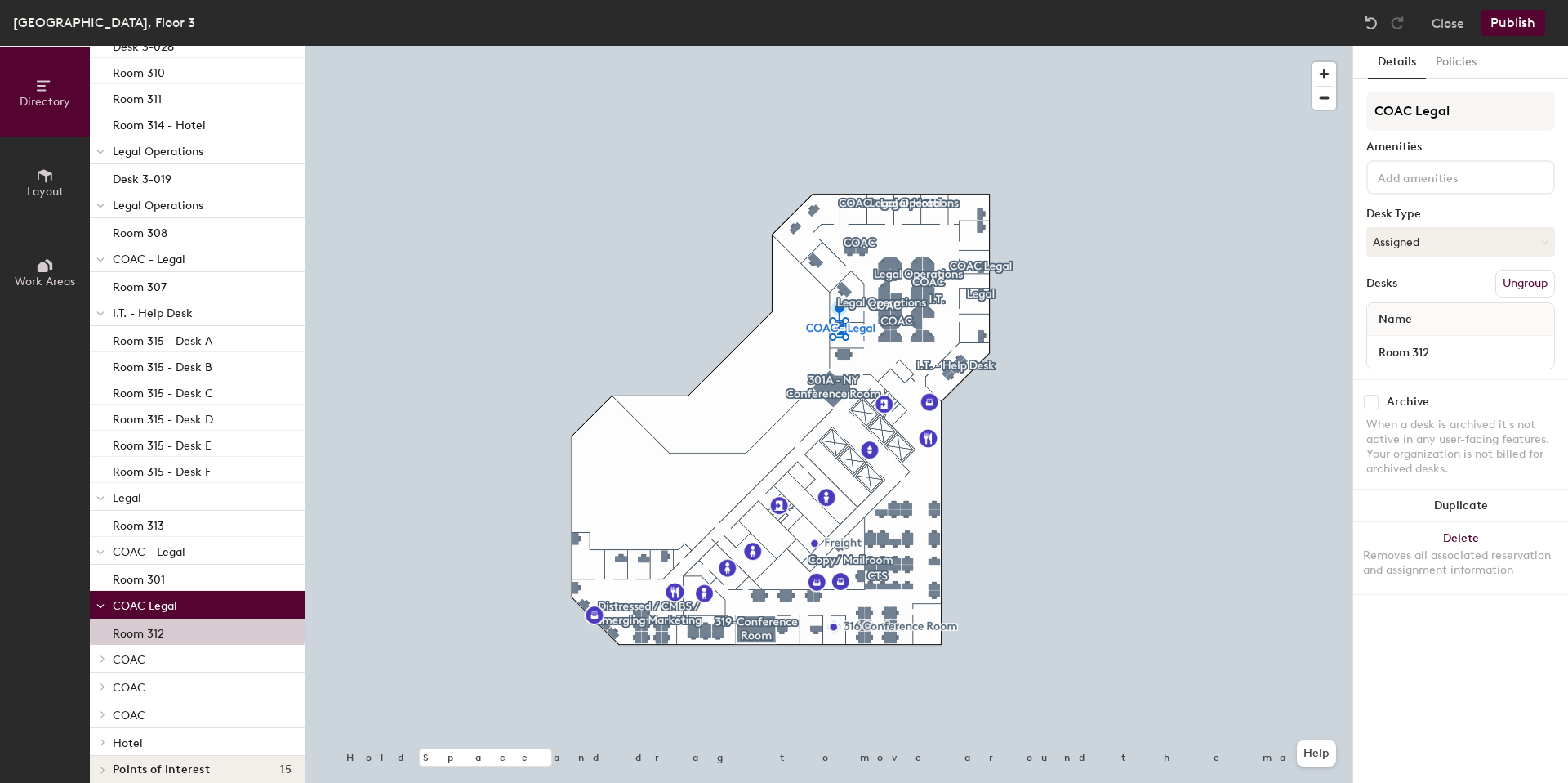
click at [168, 664] on p "COAC" at bounding box center [202, 658] width 179 height 21
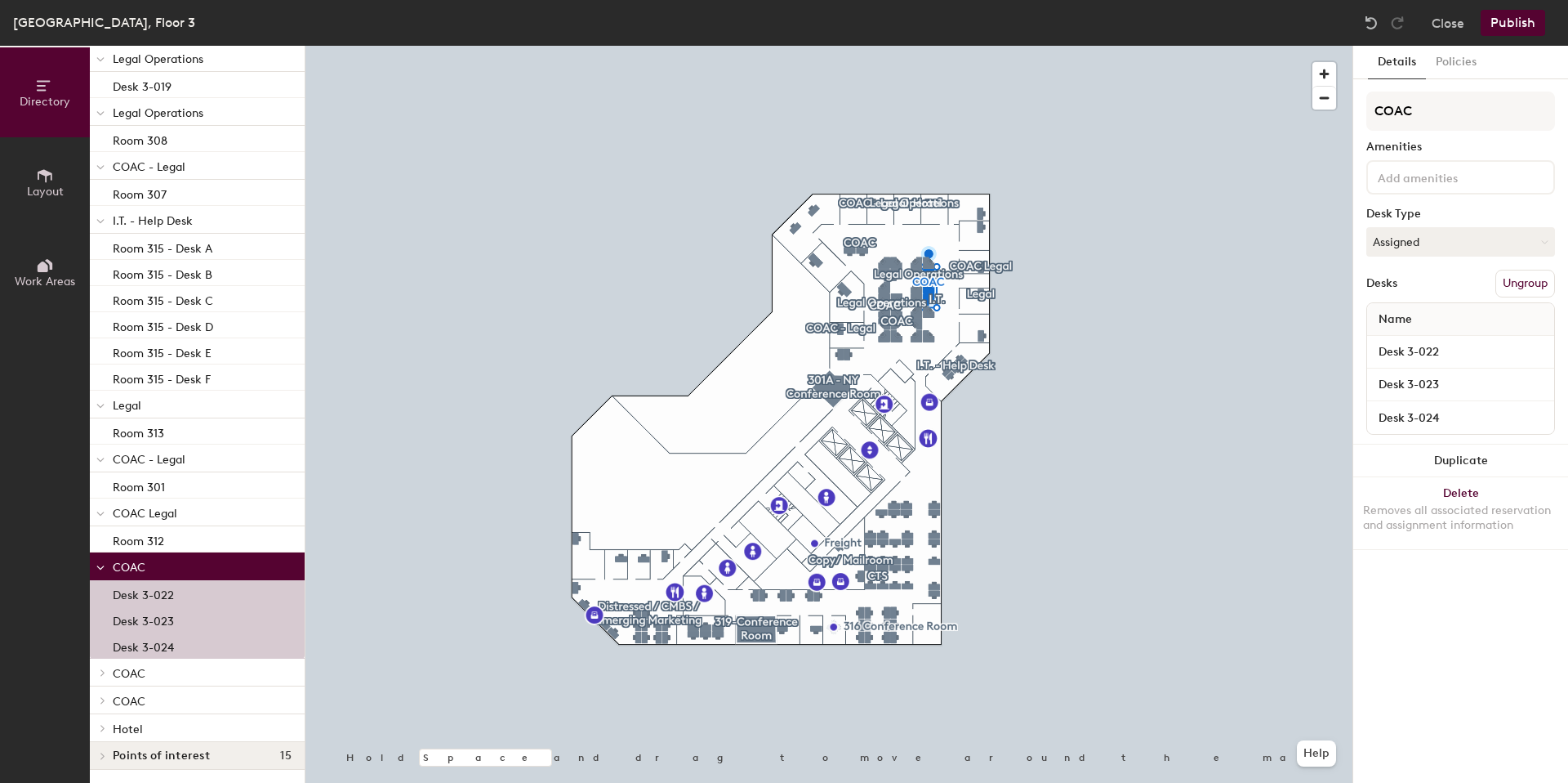
click at [181, 662] on p "COAC" at bounding box center [202, 672] width 179 height 21
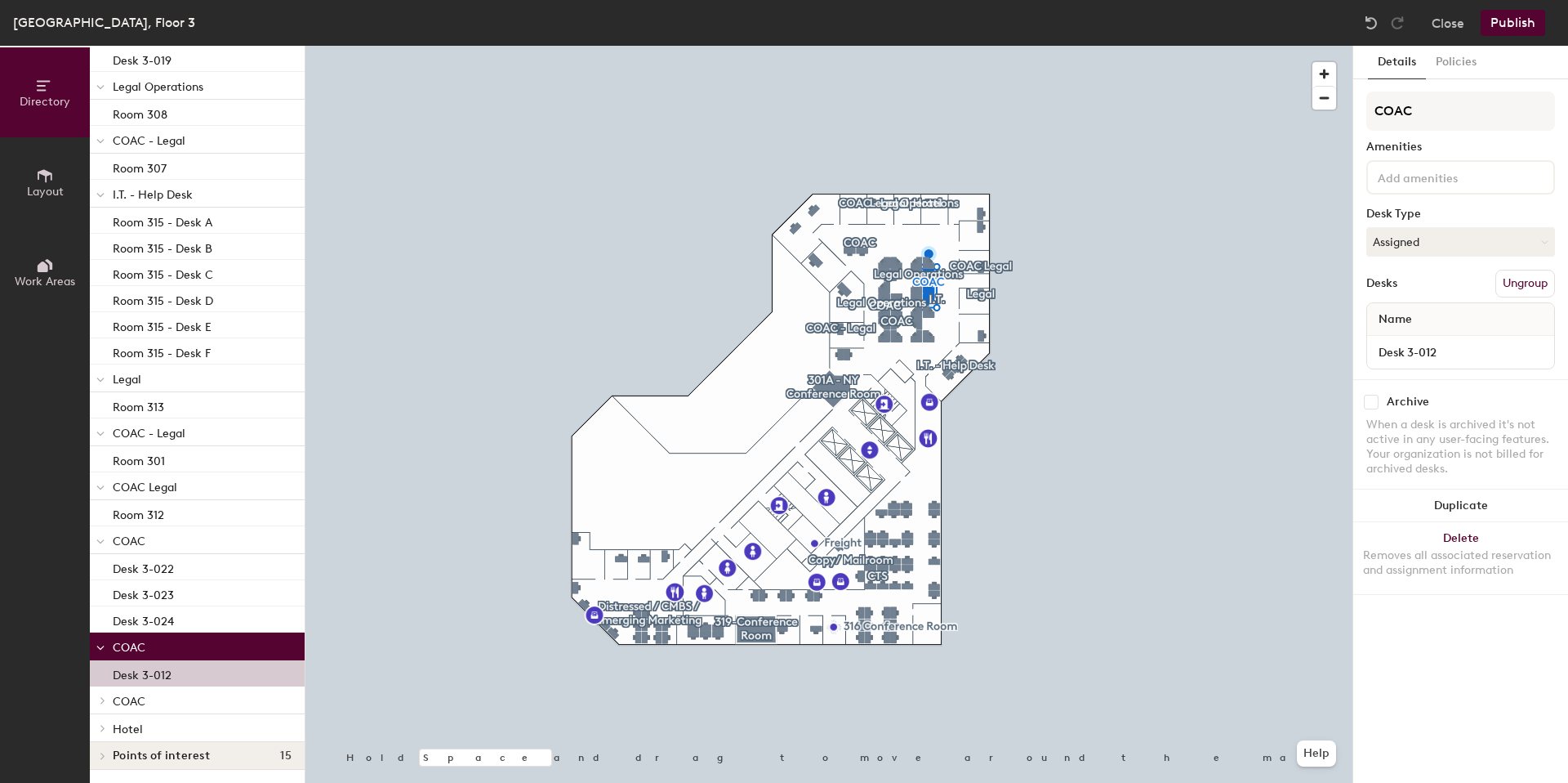
scroll to position [3150, 0]
click at [187, 689] on p "COAC" at bounding box center [202, 699] width 179 height 21
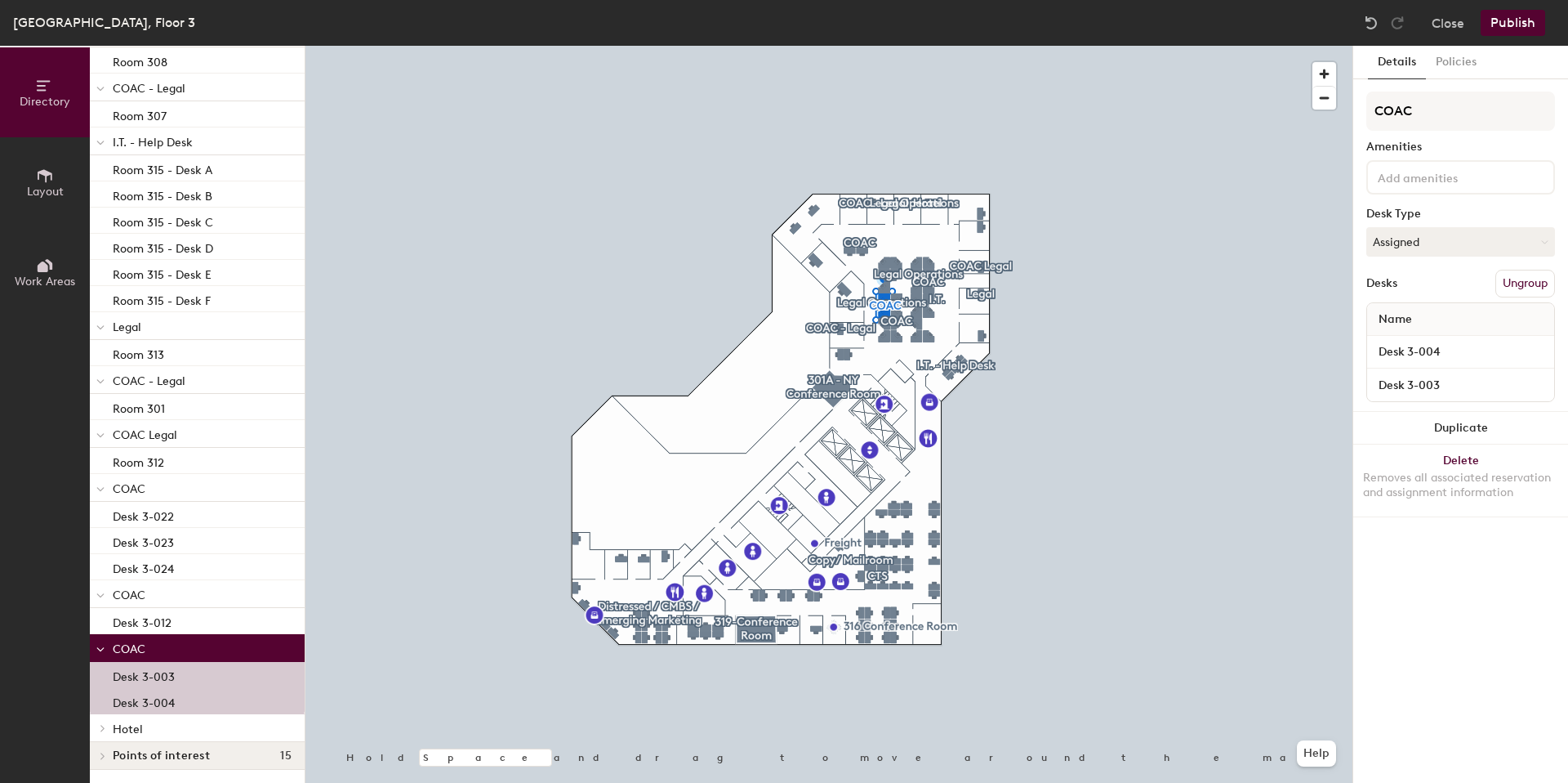
click at [172, 717] on p "Hotel" at bounding box center [202, 727] width 179 height 21
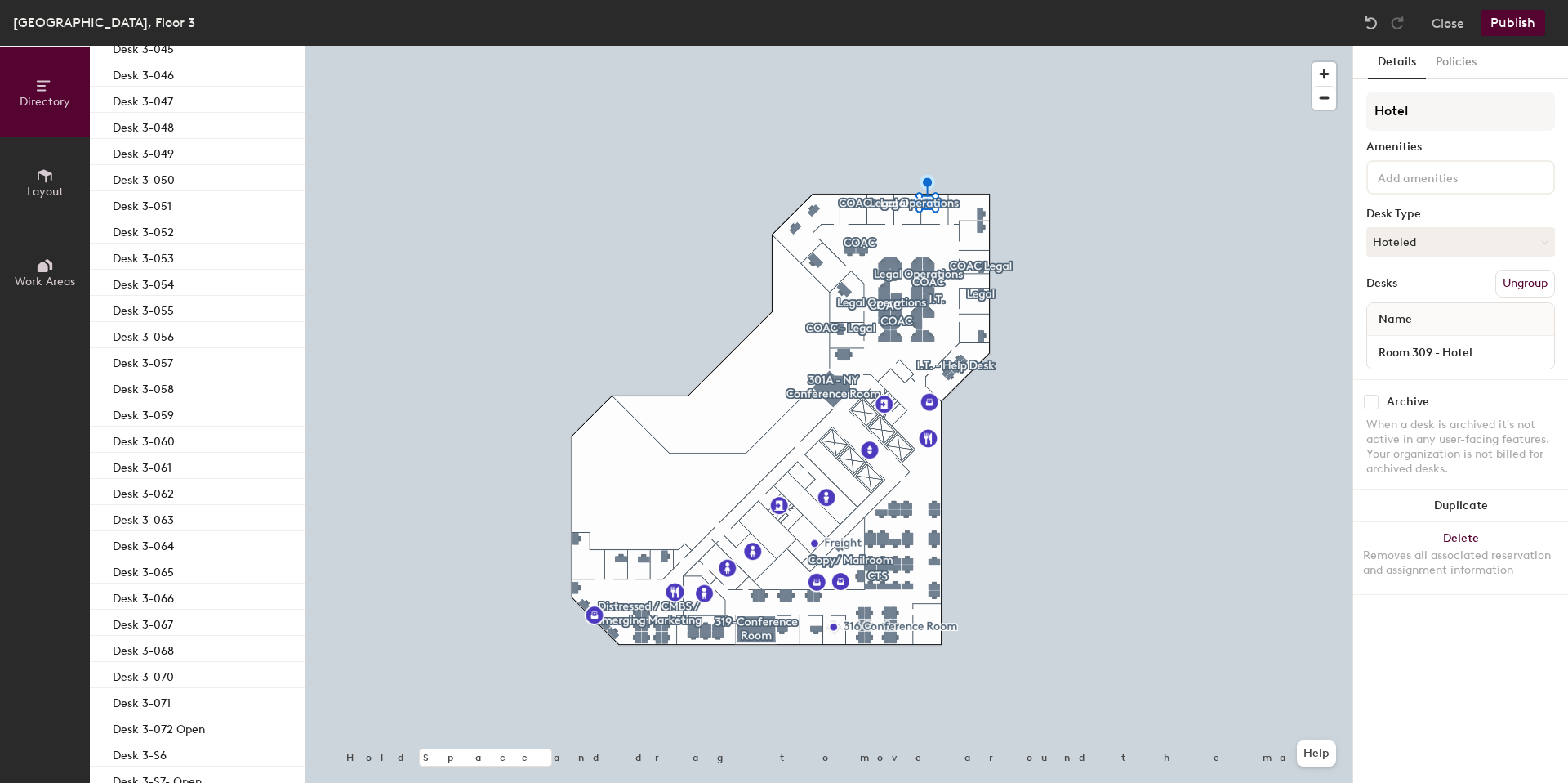
scroll to position [3229, 0]
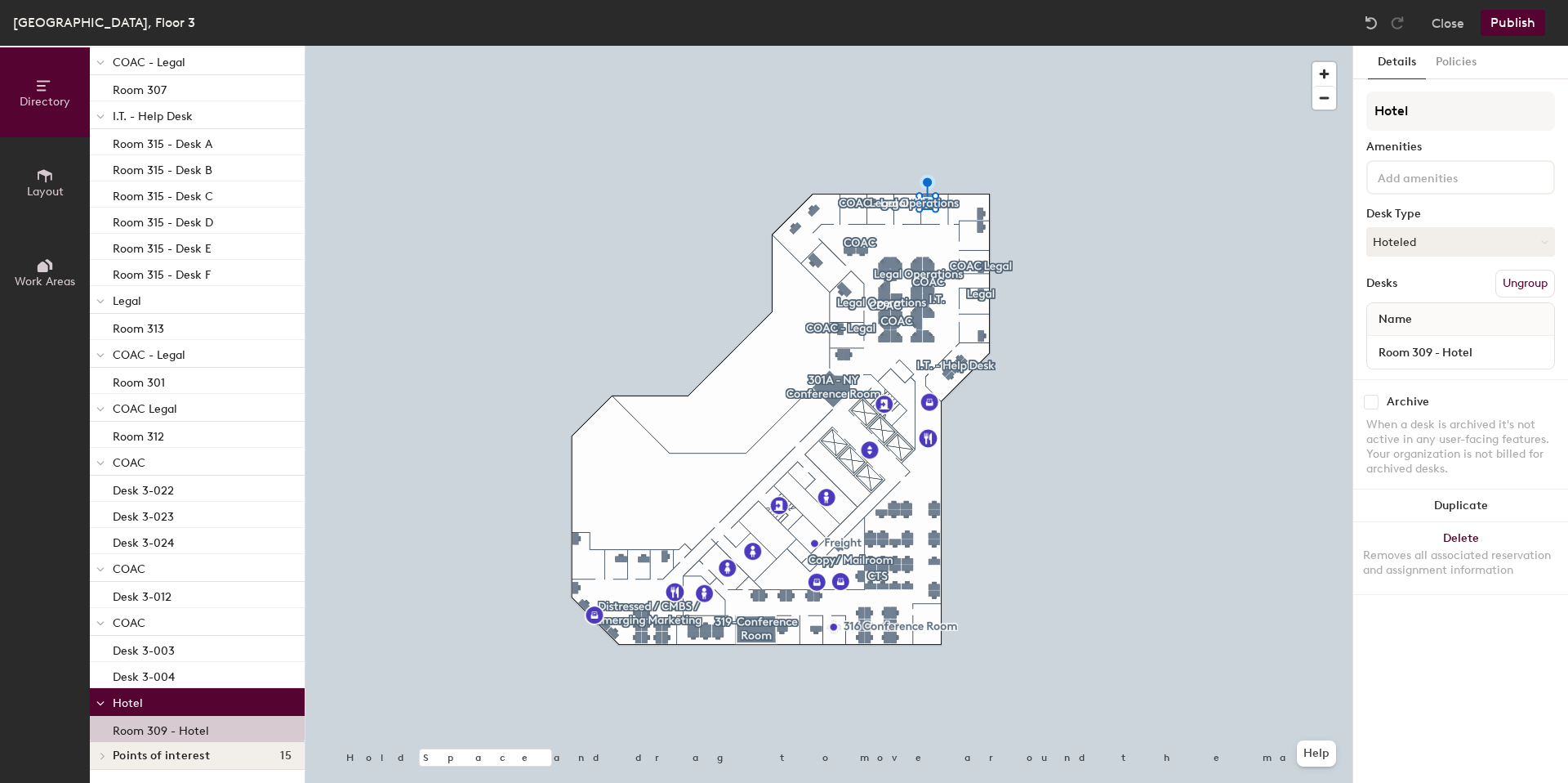
click at [234, 749] on h4 "Points of interest 15" at bounding box center [202, 755] width 179 height 13
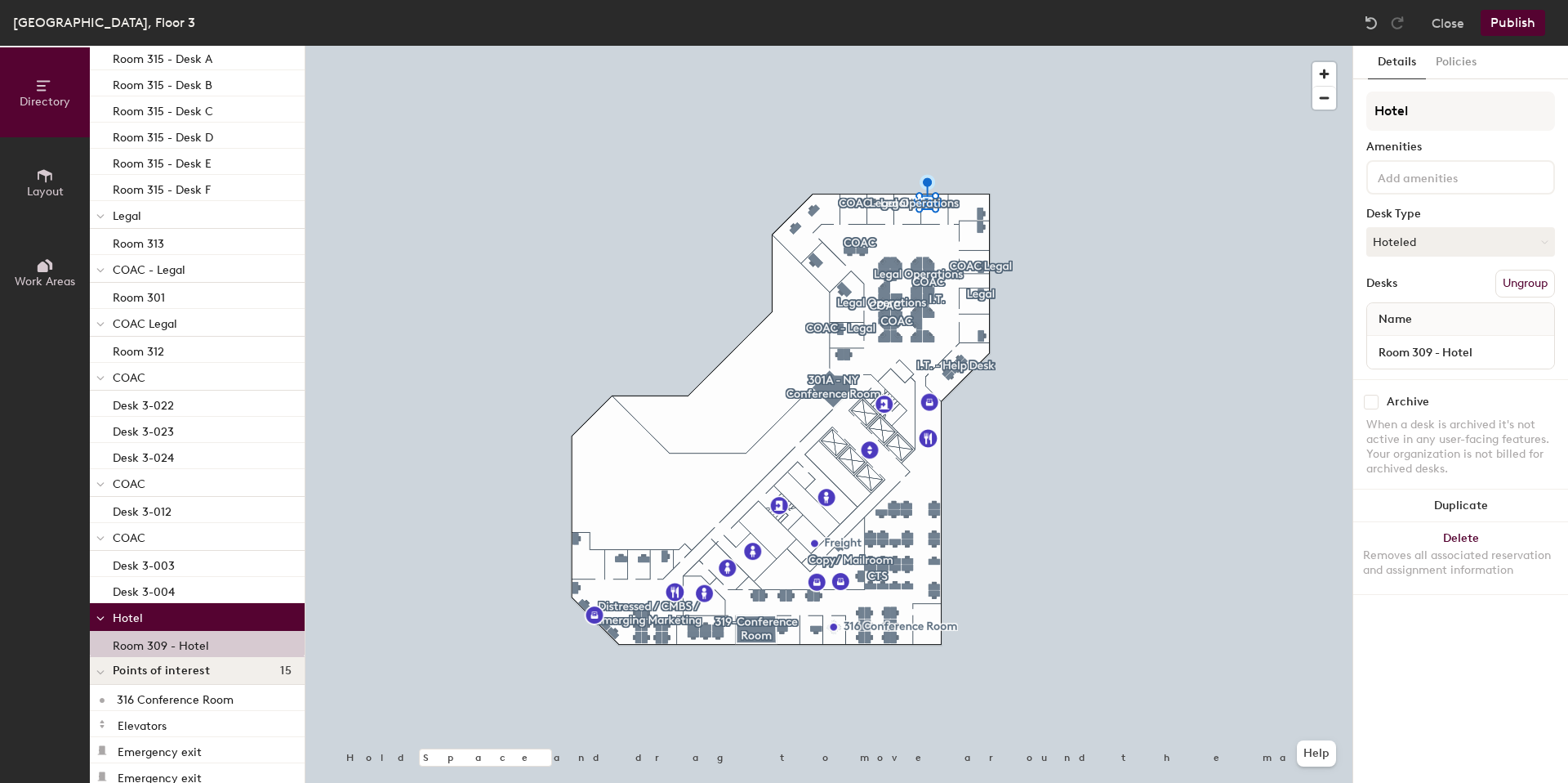
scroll to position [3329, 0]
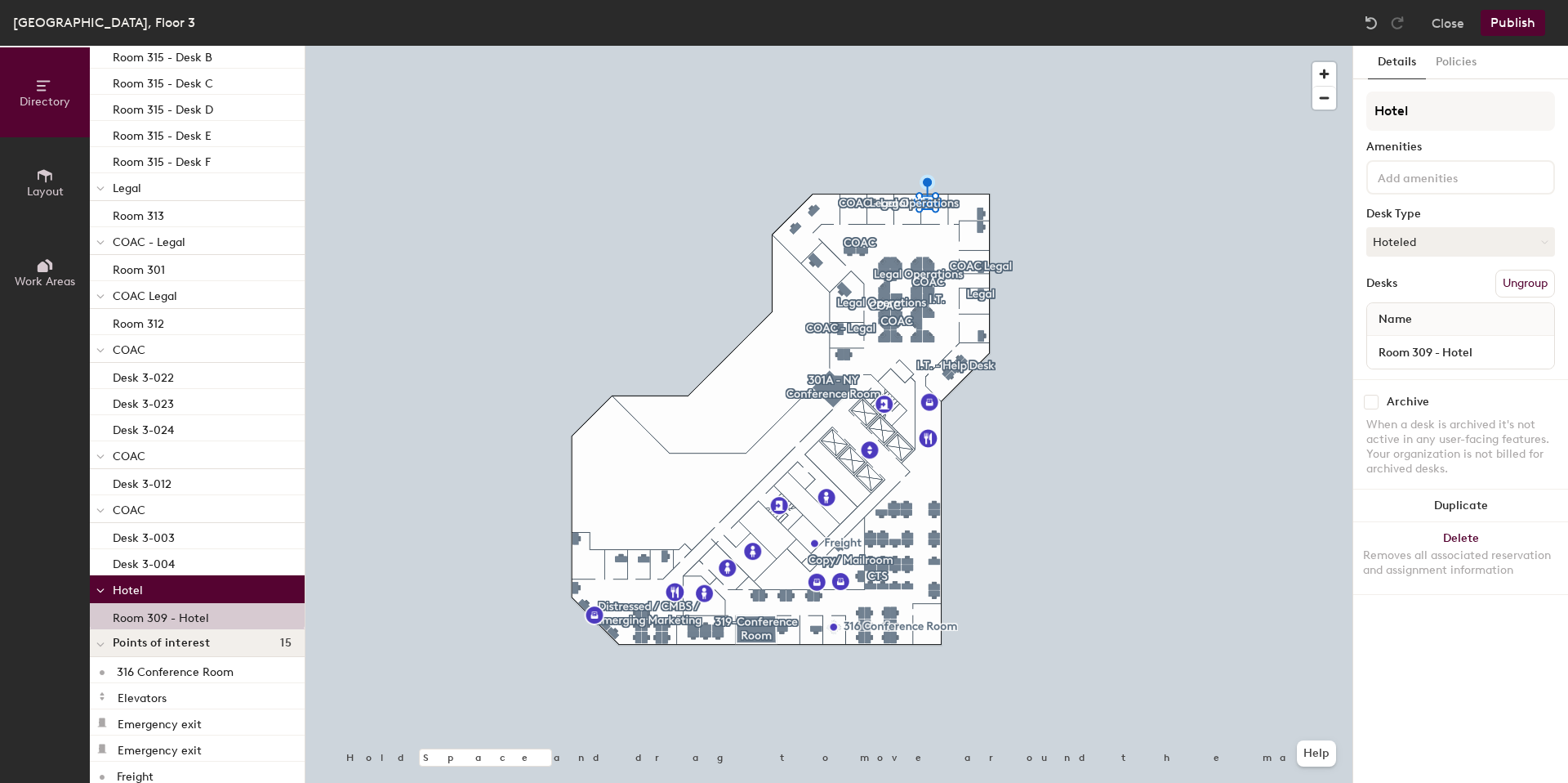
click at [101, 589] on icon at bounding box center [100, 590] width 8 height 7
click at [97, 591] on span at bounding box center [102, 589] width 14 height 8
click at [174, 589] on p "Hotel" at bounding box center [202, 588] width 179 height 21
click at [105, 614] on div at bounding box center [100, 616] width 21 height 27
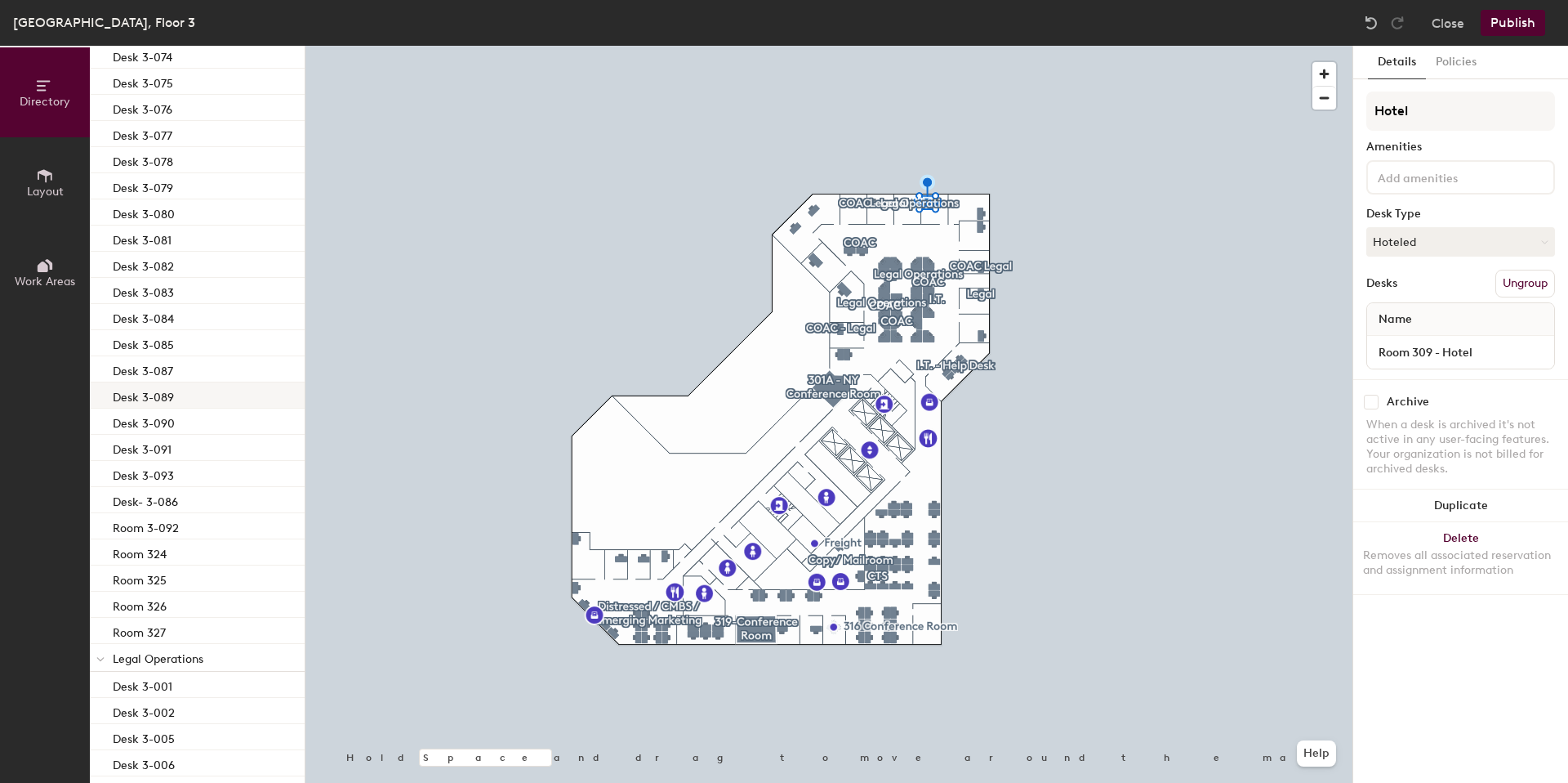
scroll to position [0, 0]
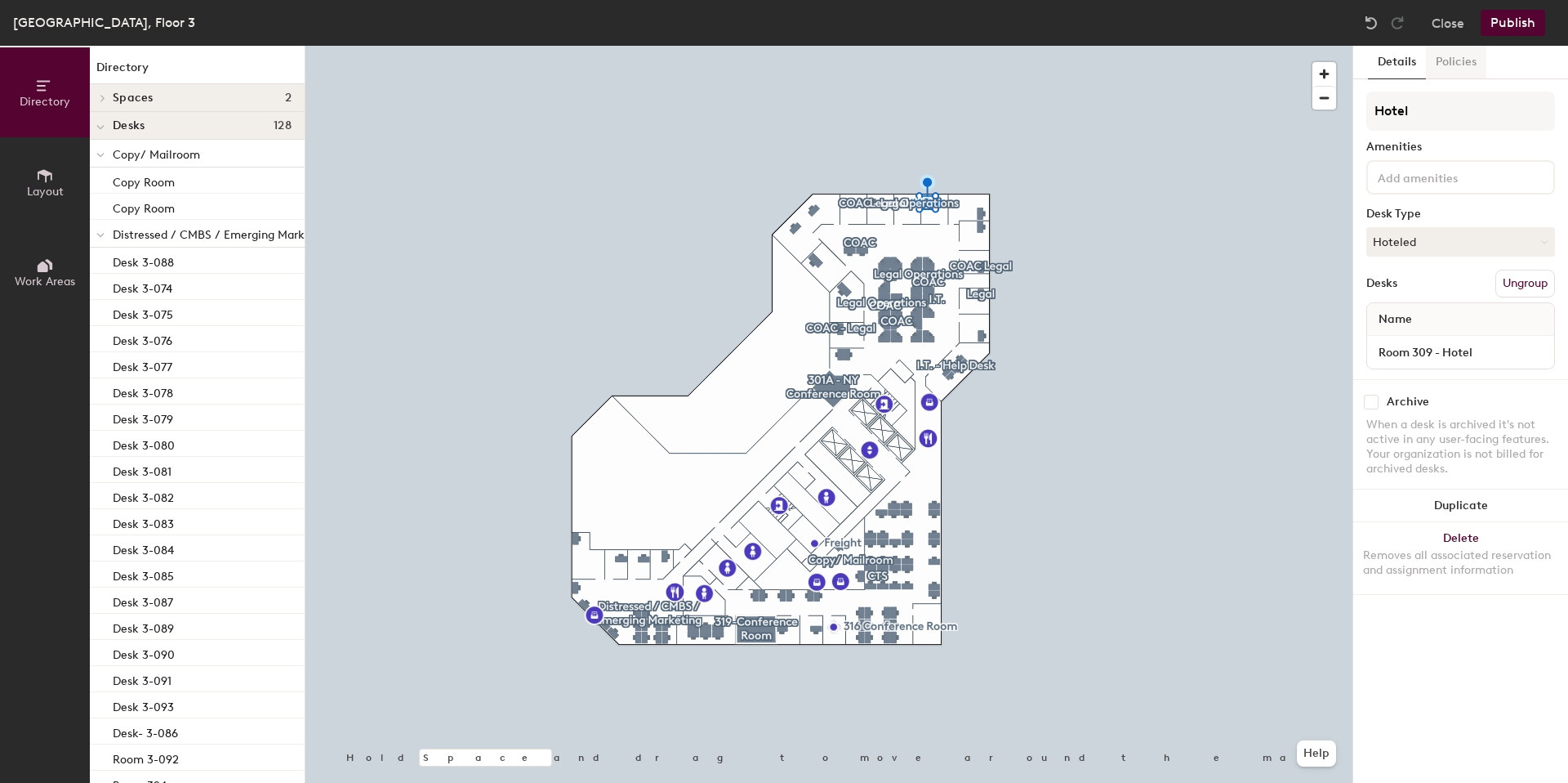
click at [1452, 67] on button "Policies" at bounding box center [1455, 62] width 60 height 33
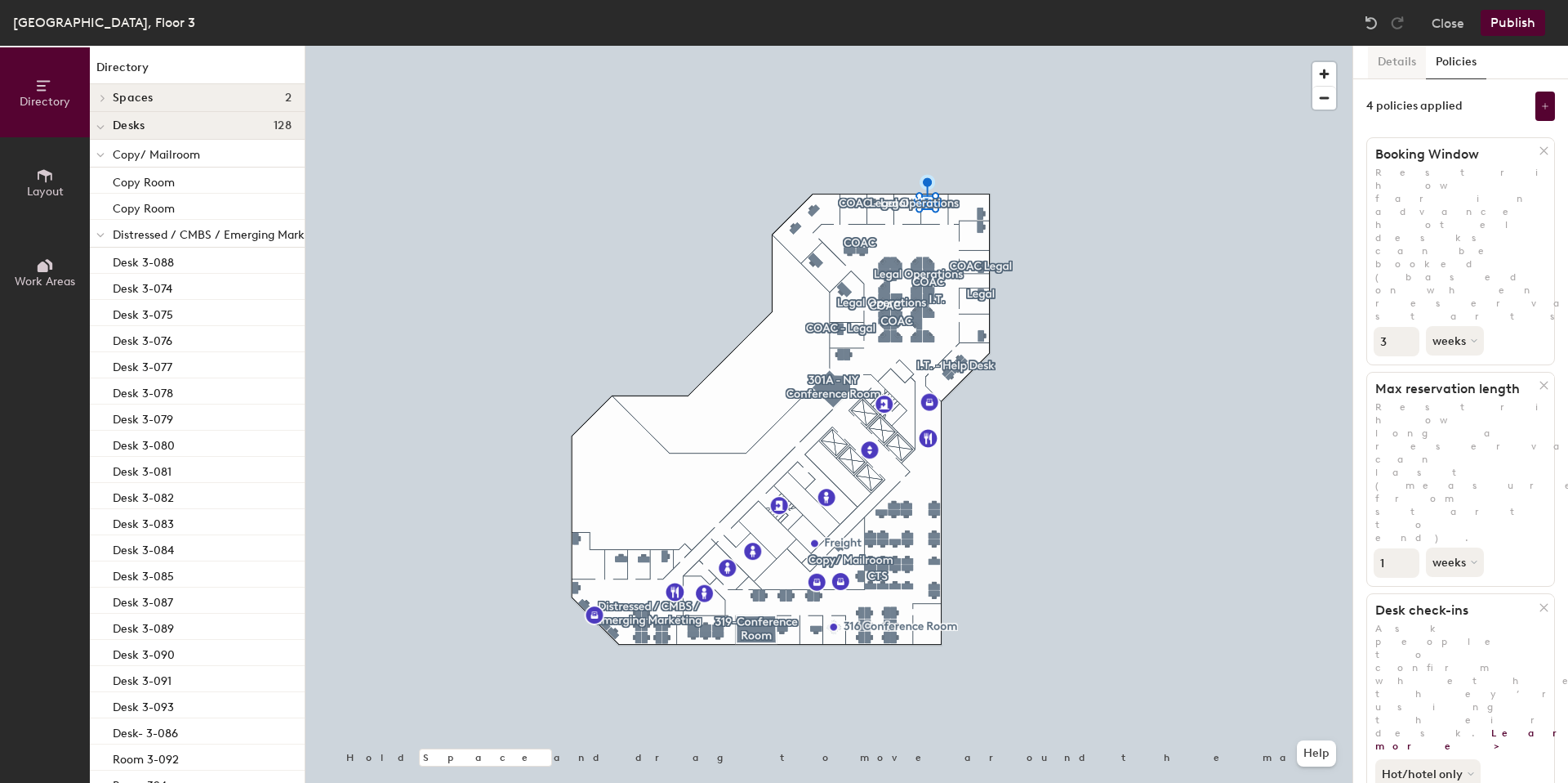
click at [1405, 65] on button "Details" at bounding box center [1396, 62] width 58 height 33
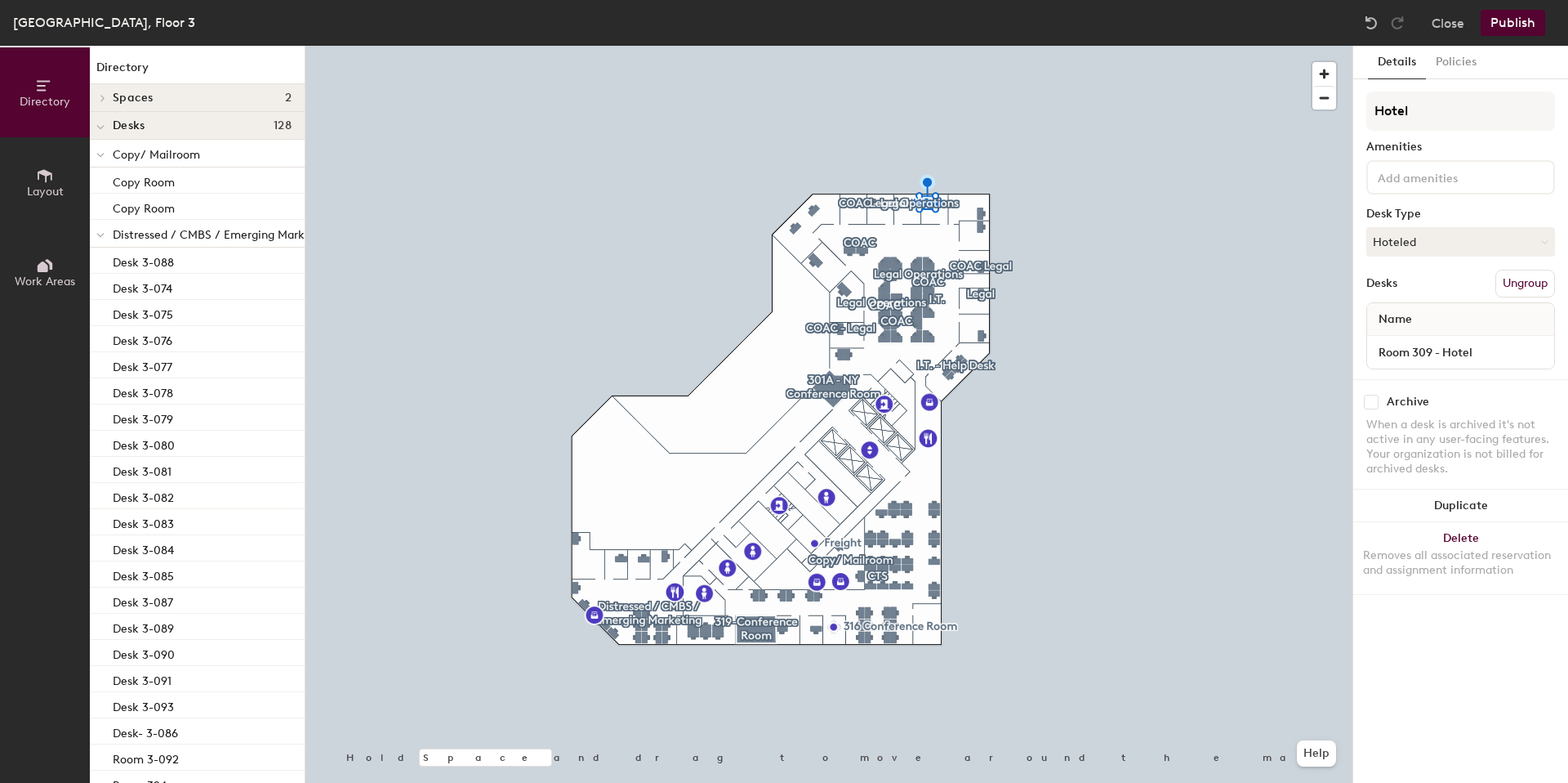
click at [105, 153] on div at bounding box center [100, 153] width 21 height 27
click at [102, 180] on icon at bounding box center [100, 183] width 8 height 7
click at [102, 203] on span at bounding box center [100, 210] width 8 height 14
click at [100, 231] on span at bounding box center [100, 238] width 8 height 14
click at [103, 261] on span at bounding box center [100, 266] width 8 height 14
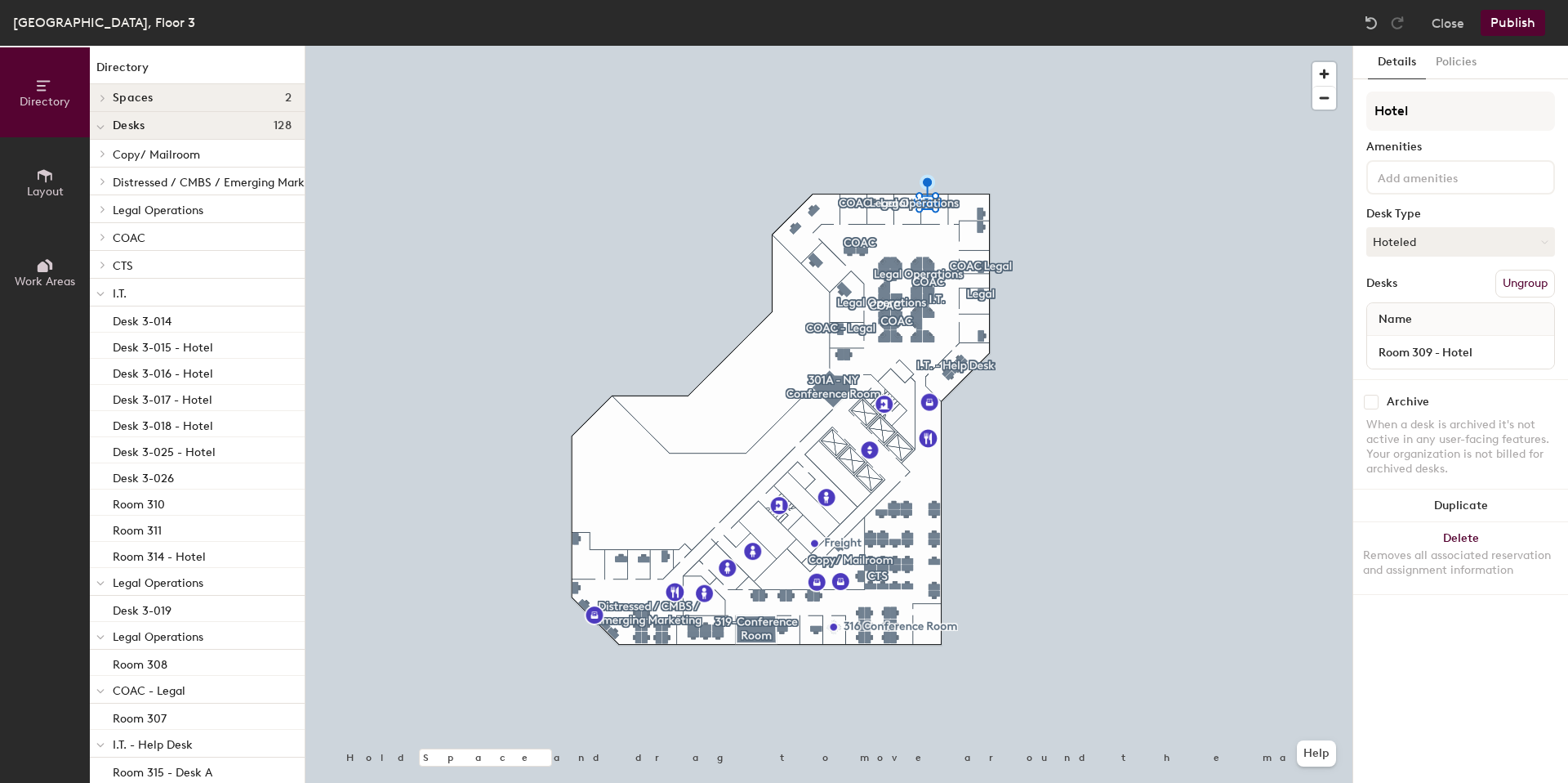
drag, startPoint x: 103, startPoint y: 292, endPoint x: 102, endPoint y: 301, distance: 9.1
click at [104, 292] on icon at bounding box center [100, 293] width 7 height 3
click at [100, 315] on span at bounding box center [100, 322] width 8 height 14
click at [99, 342] on span at bounding box center [100, 349] width 8 height 14
drag, startPoint x: 100, startPoint y: 372, endPoint x: 100, endPoint y: 380, distance: 8.0
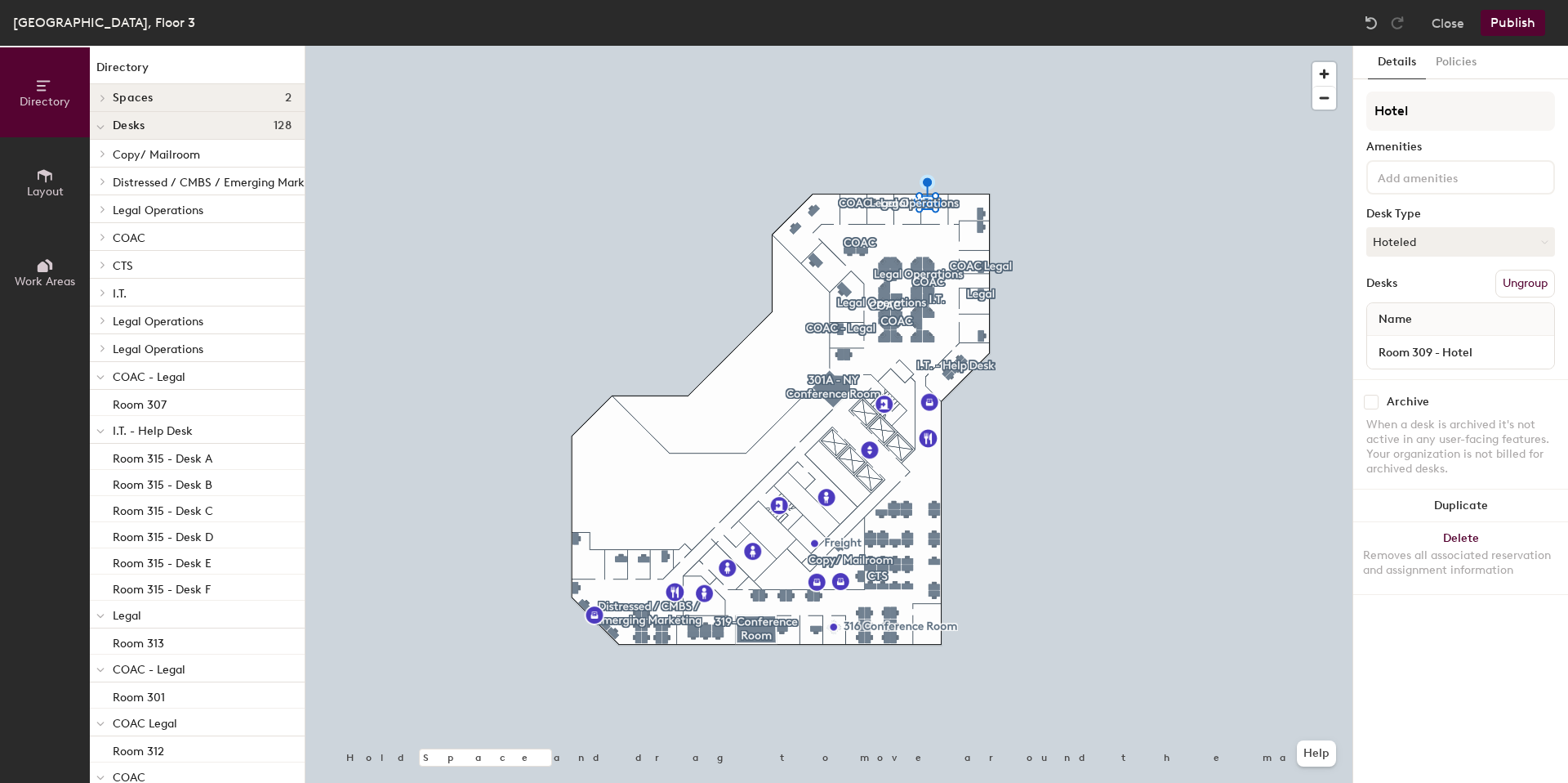
click at [100, 372] on span at bounding box center [100, 377] width 8 height 14
drag, startPoint x: 99, startPoint y: 402, endPoint x: 104, endPoint y: 414, distance: 13.0
click at [99, 402] on icon at bounding box center [100, 405] width 8 height 7
click at [101, 431] on icon at bounding box center [100, 433] width 8 height 7
click at [101, 455] on span at bounding box center [100, 460] width 8 height 14
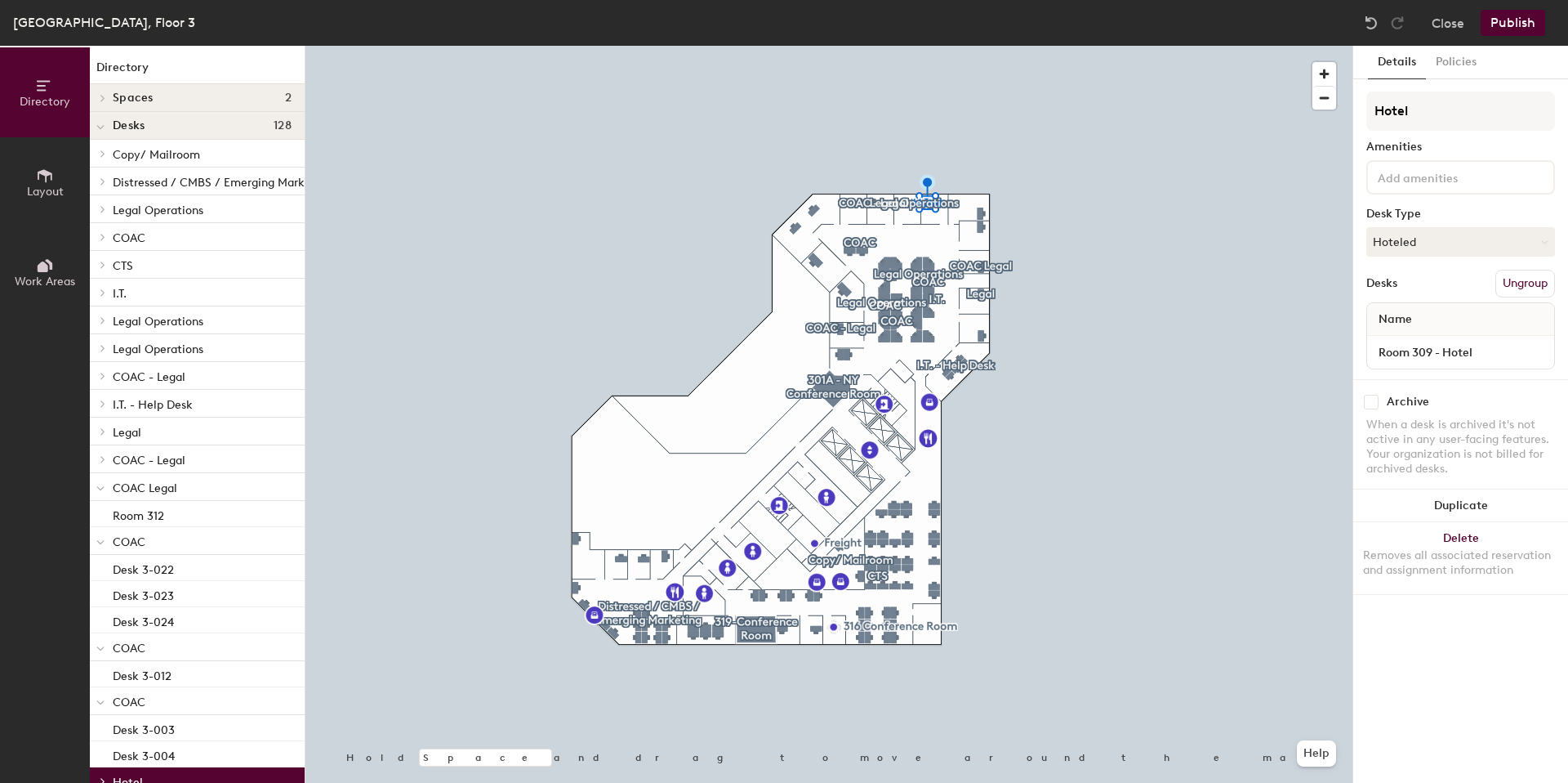
click at [102, 480] on div at bounding box center [100, 489] width 8 height 18
drag, startPoint x: 102, startPoint y: 504, endPoint x: 104, endPoint y: 514, distance: 10.2
click at [102, 504] on div at bounding box center [100, 514] width 21 height 27
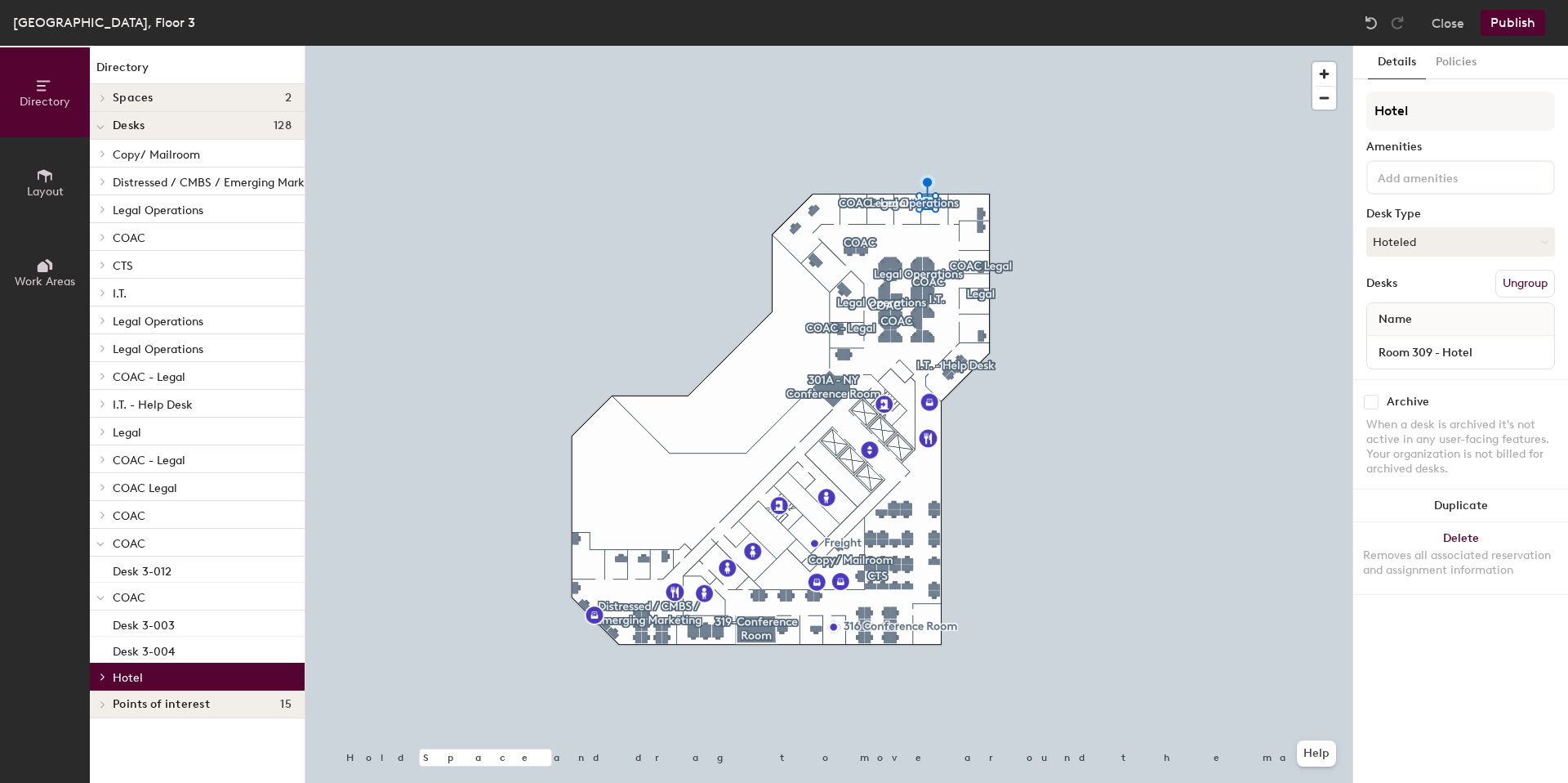
click at [100, 547] on span at bounding box center [100, 544] width 8 height 14
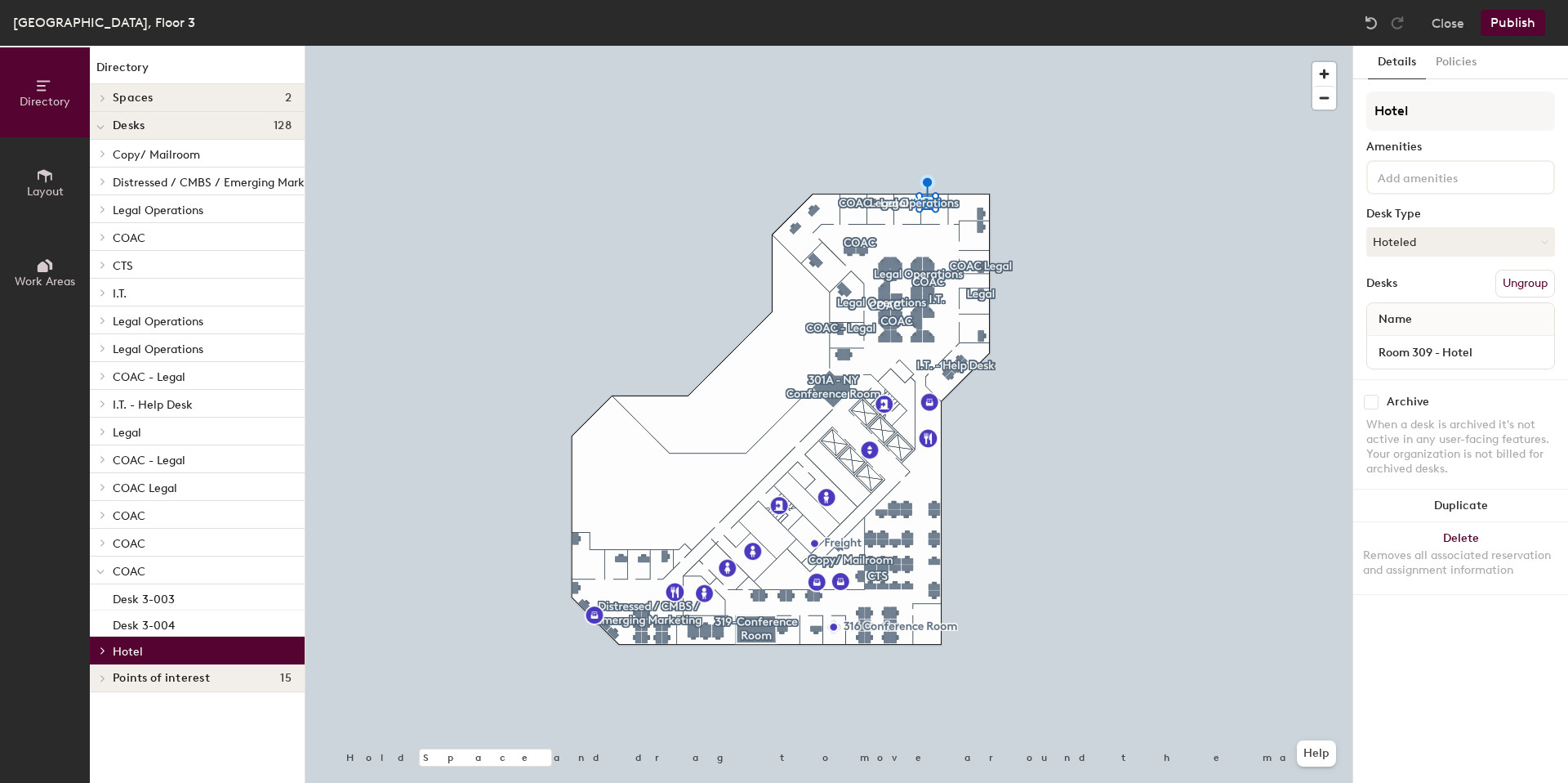
click at [99, 567] on span at bounding box center [100, 572] width 8 height 14
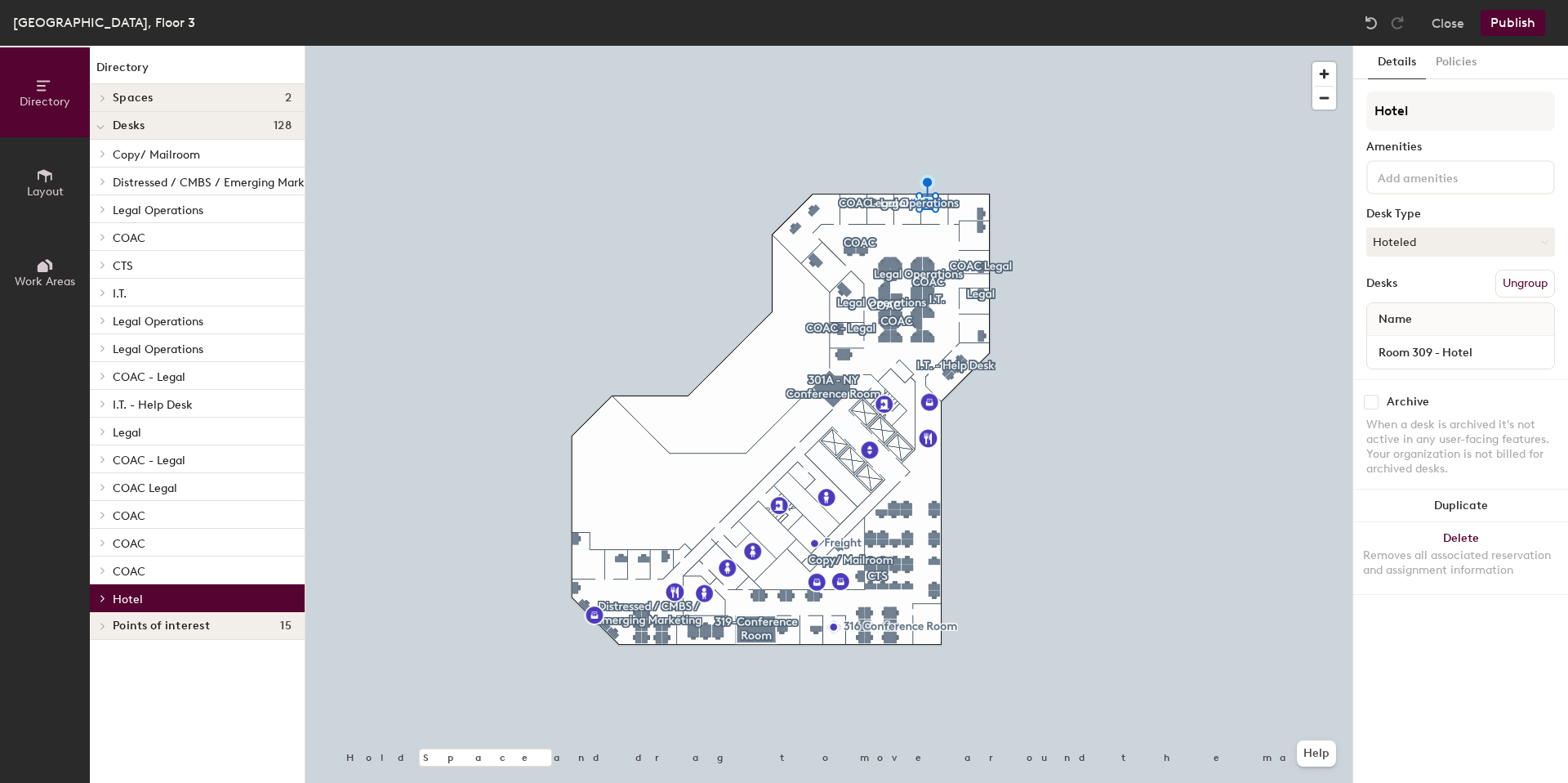
click at [148, 596] on p "Hotel" at bounding box center [202, 597] width 179 height 21
click at [193, 455] on p "COAC - Legal" at bounding box center [202, 458] width 179 height 21
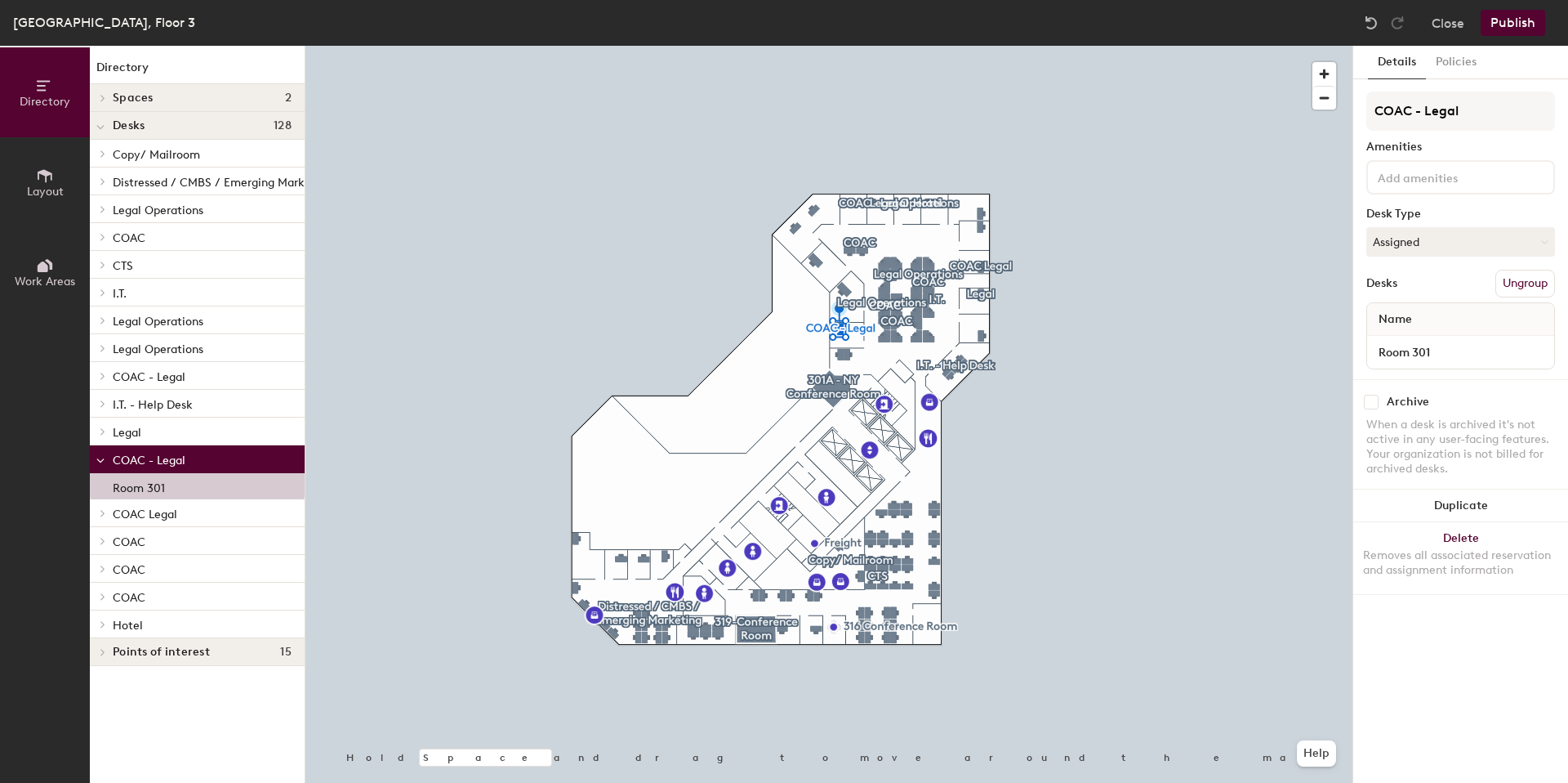
click at [184, 511] on p "COAC Legal" at bounding box center [202, 512] width 179 height 21
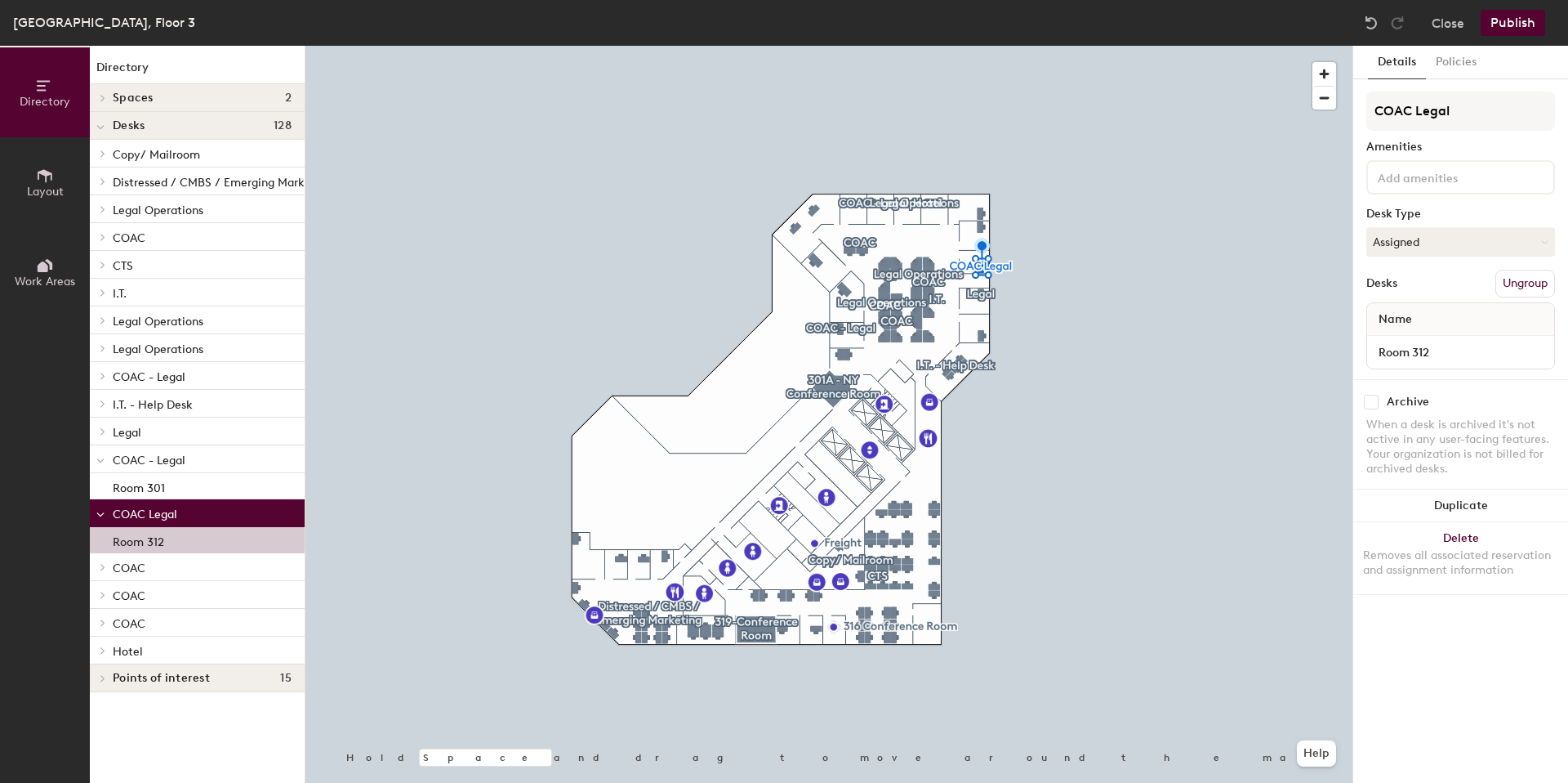
click at [185, 458] on p "COAC - Legal" at bounding box center [202, 458] width 179 height 21
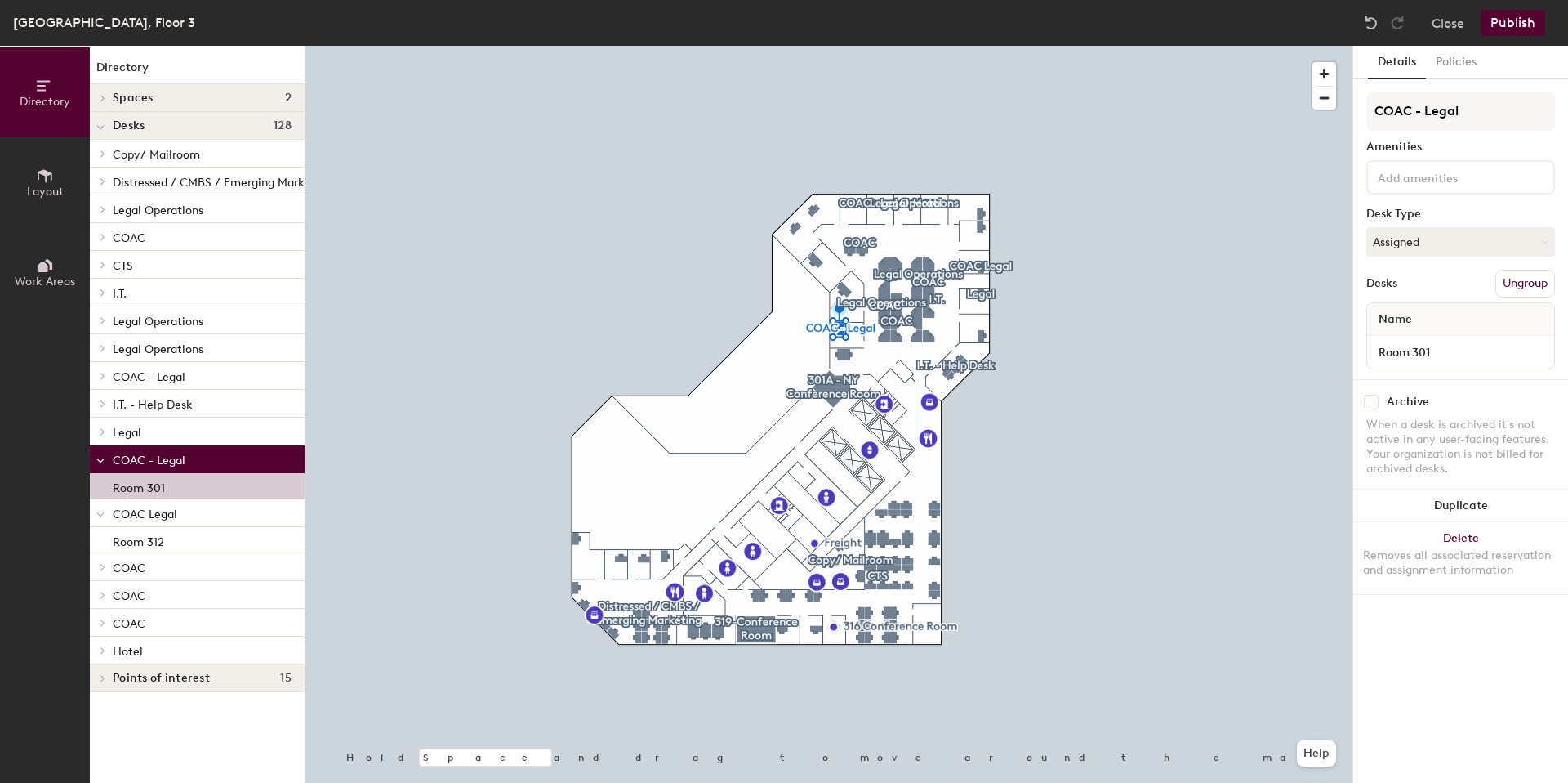
click at [99, 458] on icon at bounding box center [100, 460] width 8 height 7
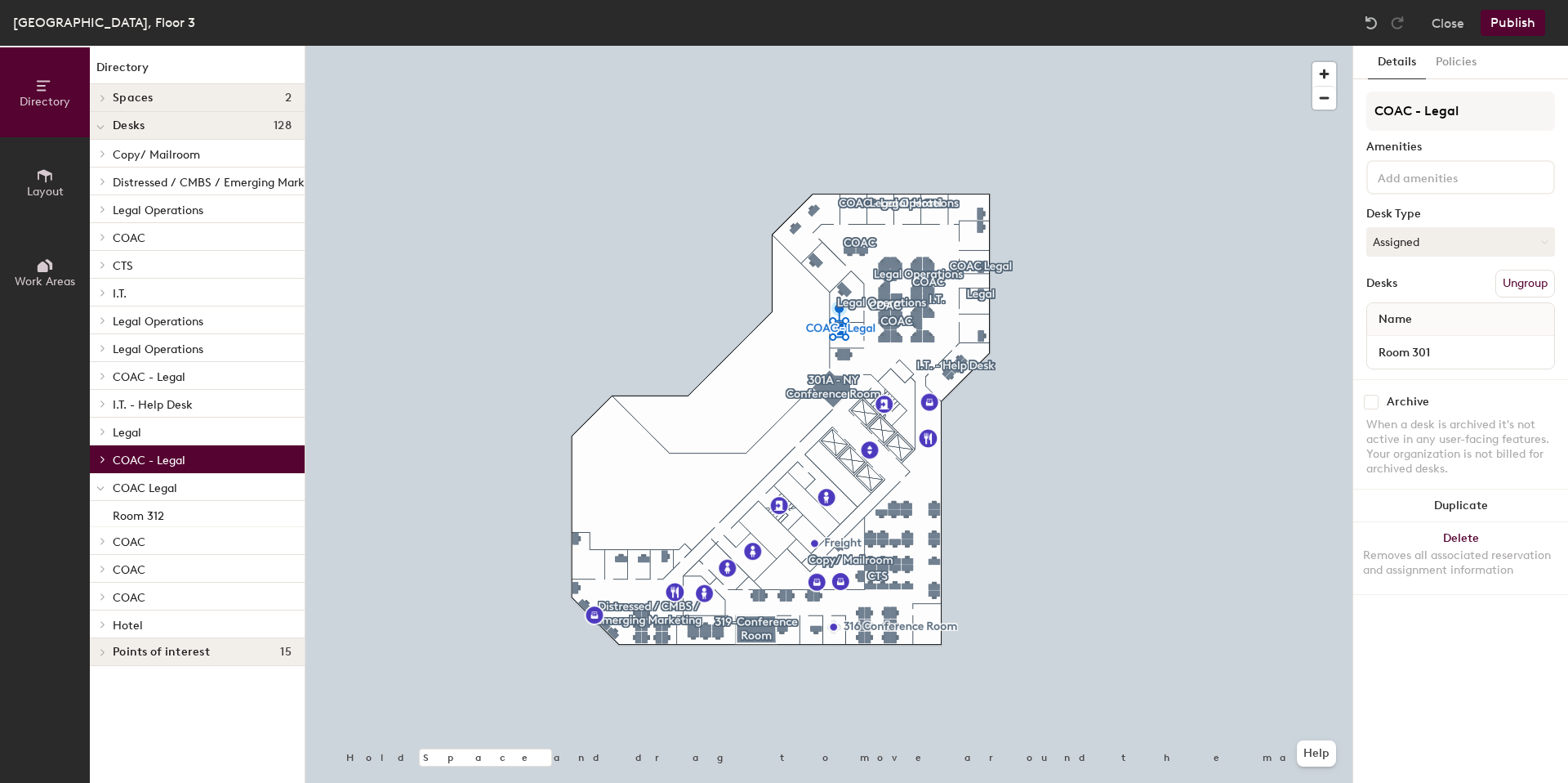
click at [95, 487] on div at bounding box center [100, 486] width 21 height 27
click at [163, 520] on p "COAC" at bounding box center [202, 514] width 179 height 21
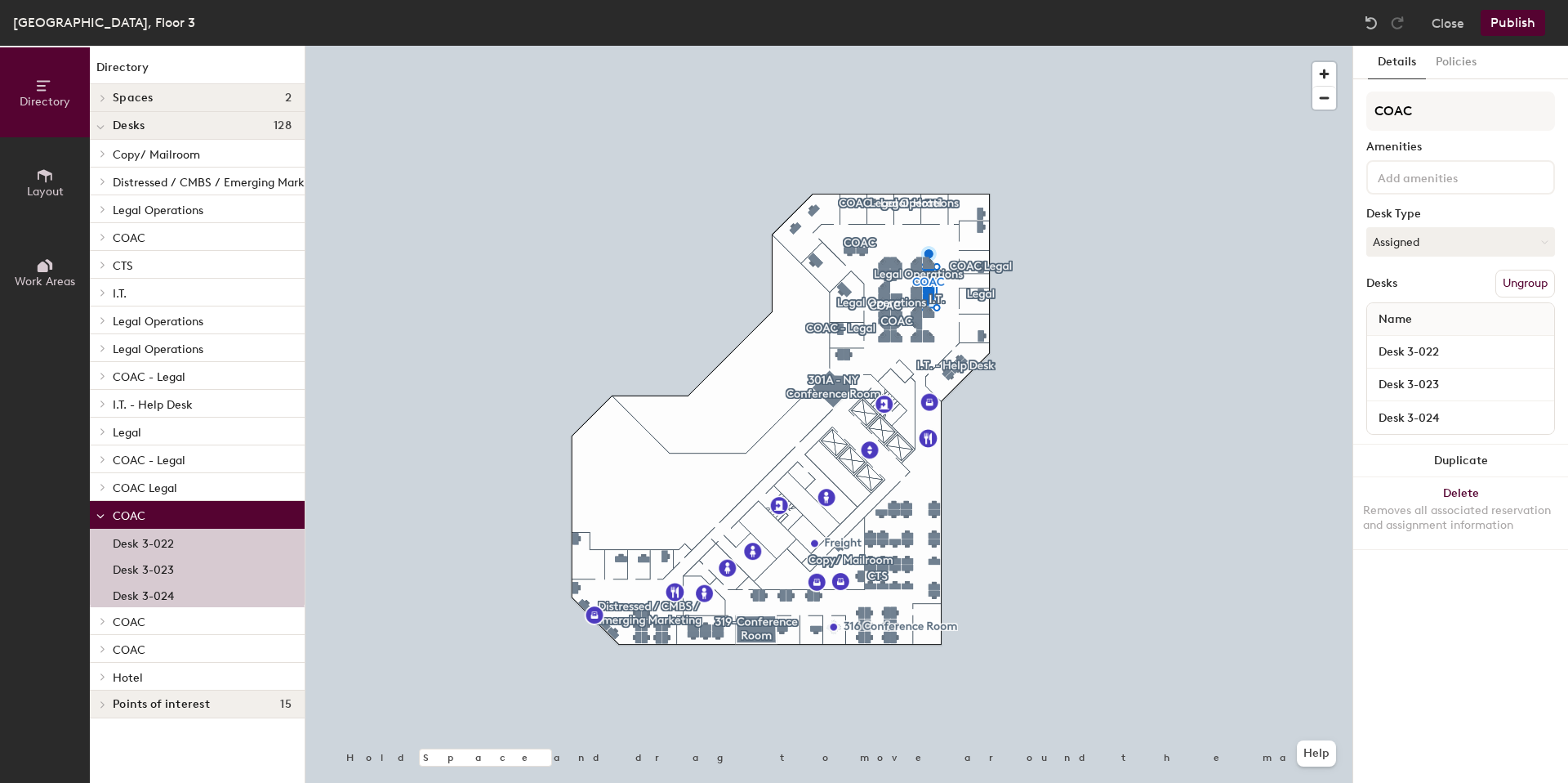
drag, startPoint x: 168, startPoint y: 518, endPoint x: 170, endPoint y: 537, distance: 19.1
click at [168, 518] on p "COAC" at bounding box center [202, 514] width 179 height 21
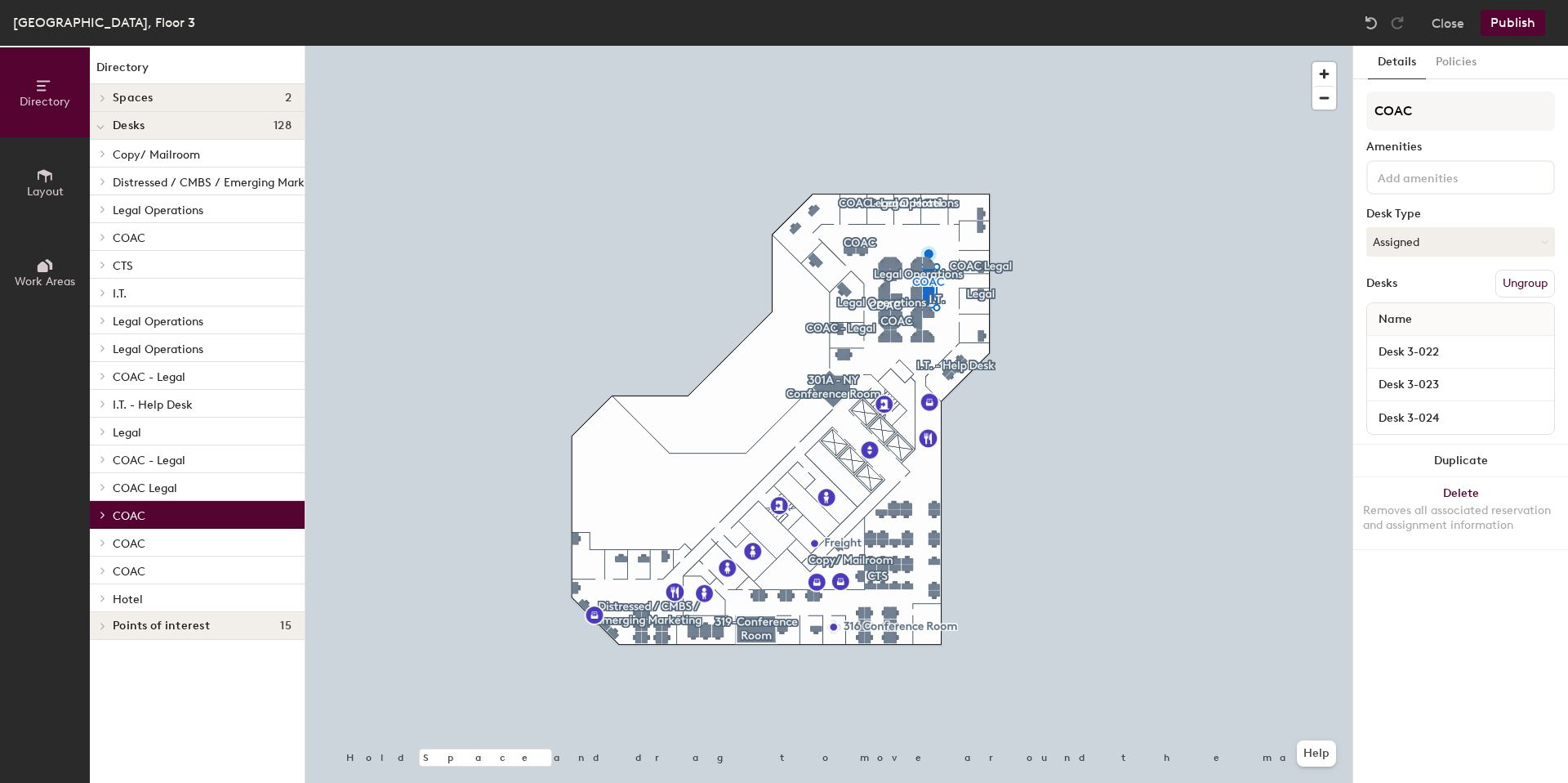
click at [167, 547] on p "COAC" at bounding box center [202, 542] width 179 height 21
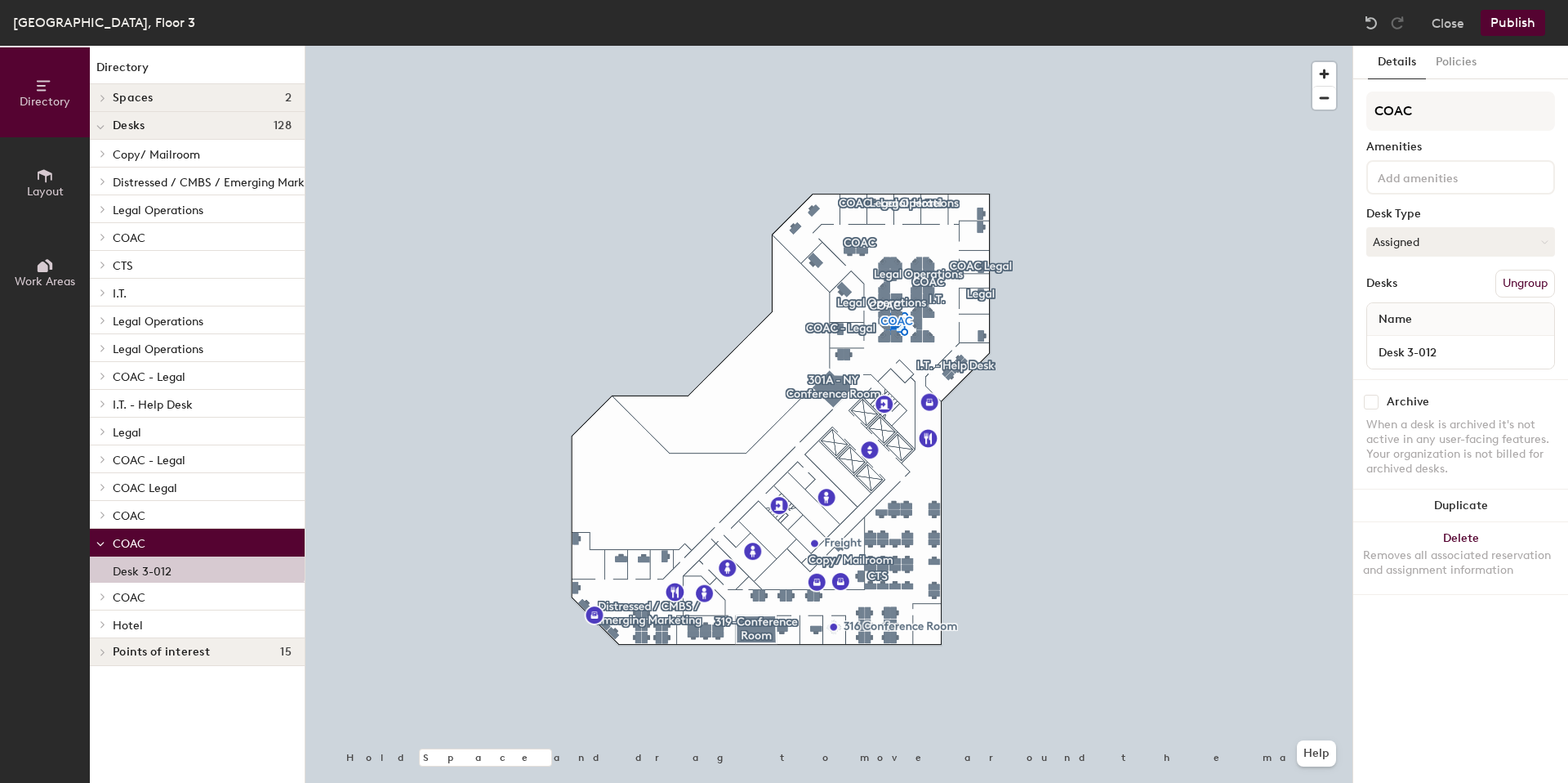
click at [167, 547] on p "COAC" at bounding box center [202, 542] width 179 height 21
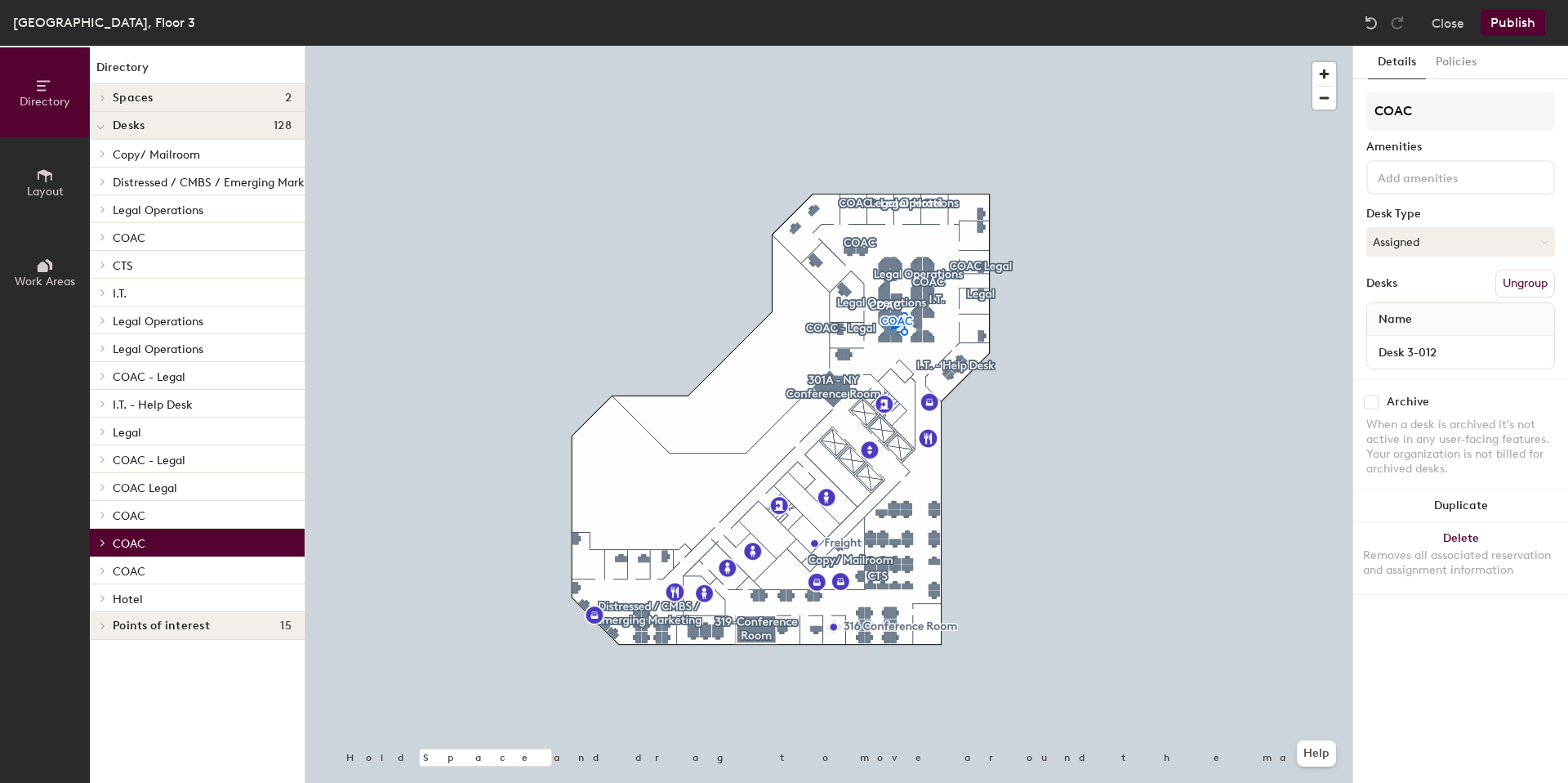
click at [159, 568] on p "COAC" at bounding box center [202, 570] width 179 height 21
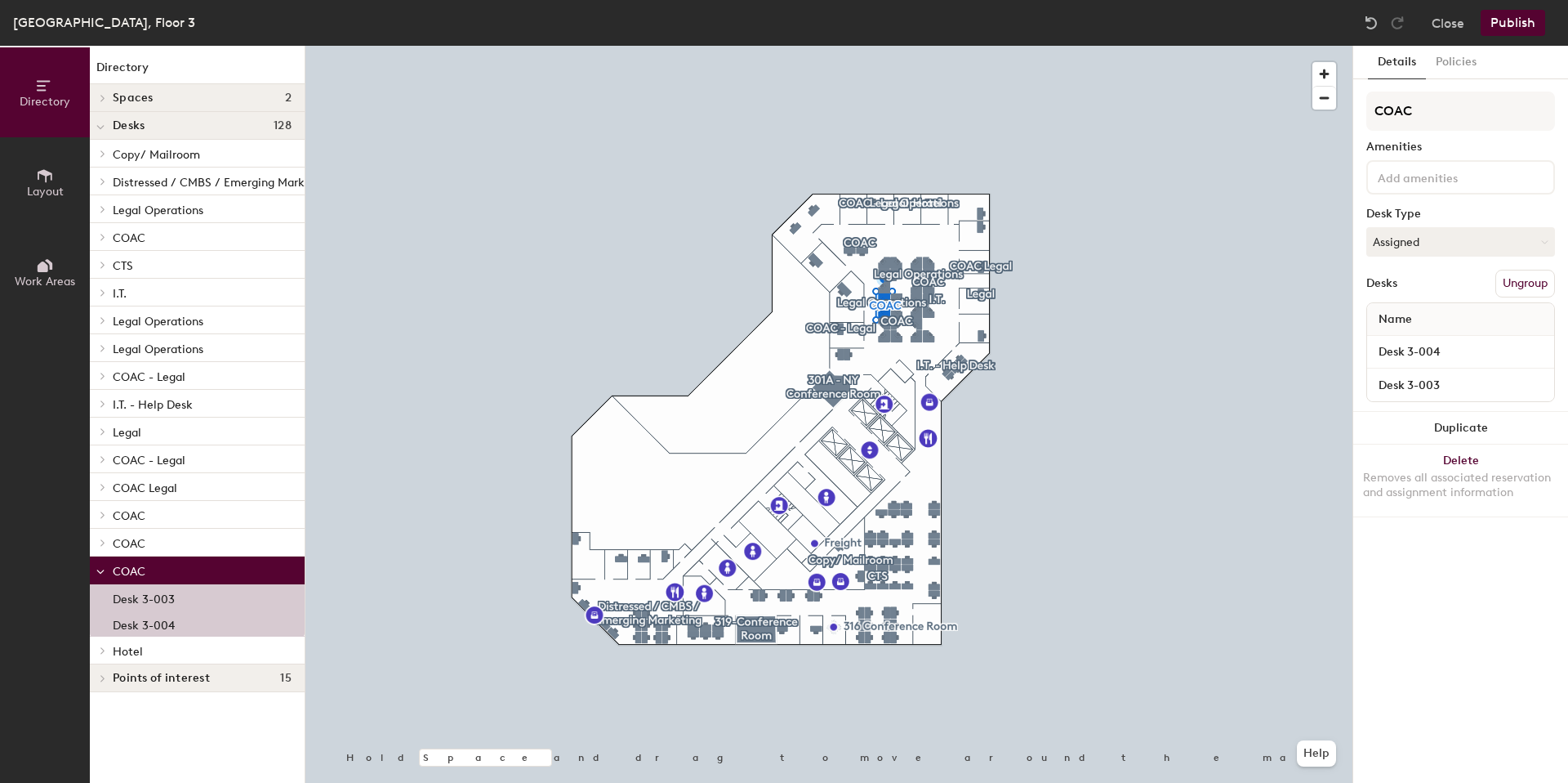
click at [159, 568] on p "COAC" at bounding box center [202, 570] width 179 height 21
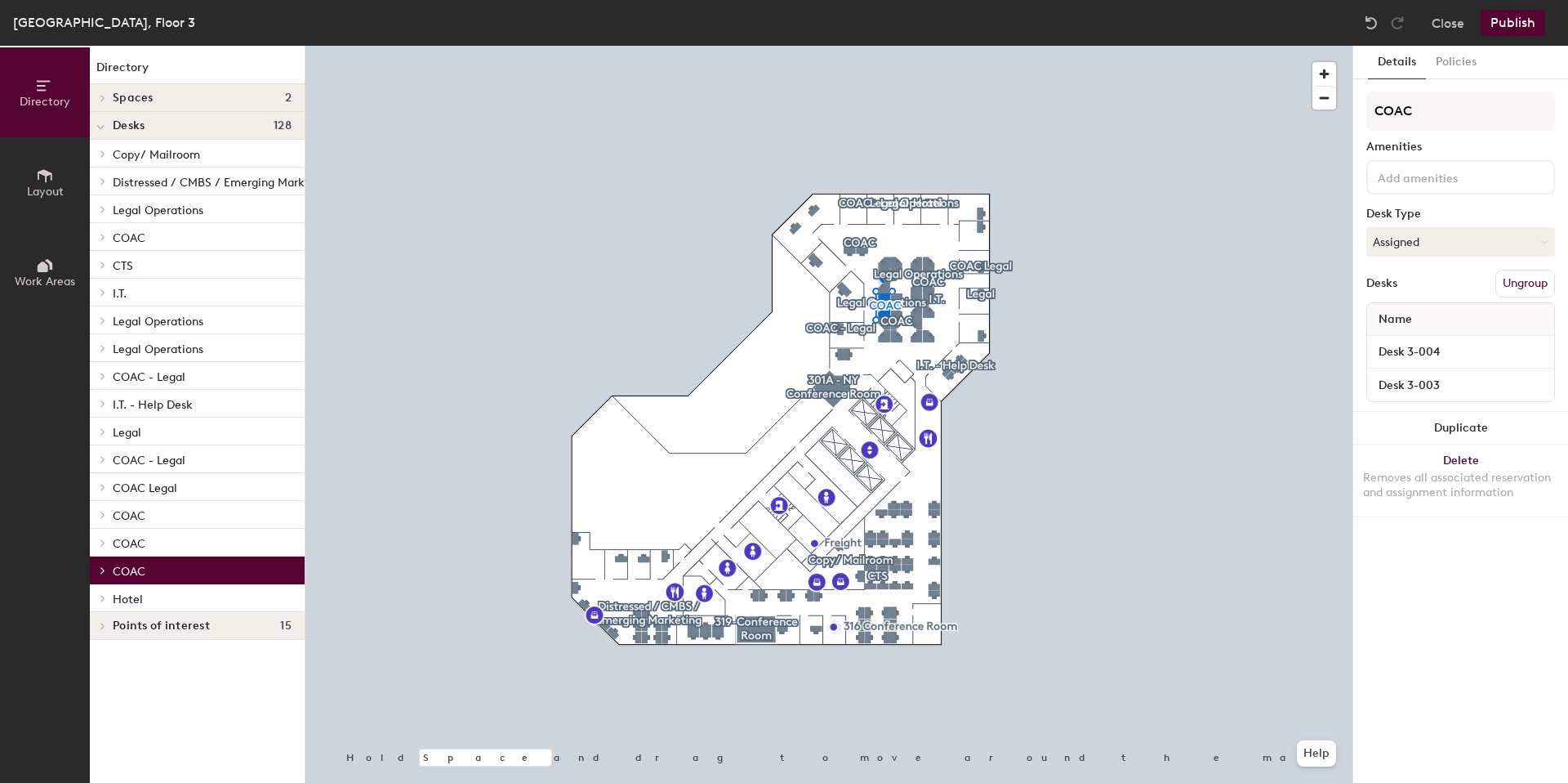
click at [170, 540] on p "COAC" at bounding box center [202, 542] width 179 height 21
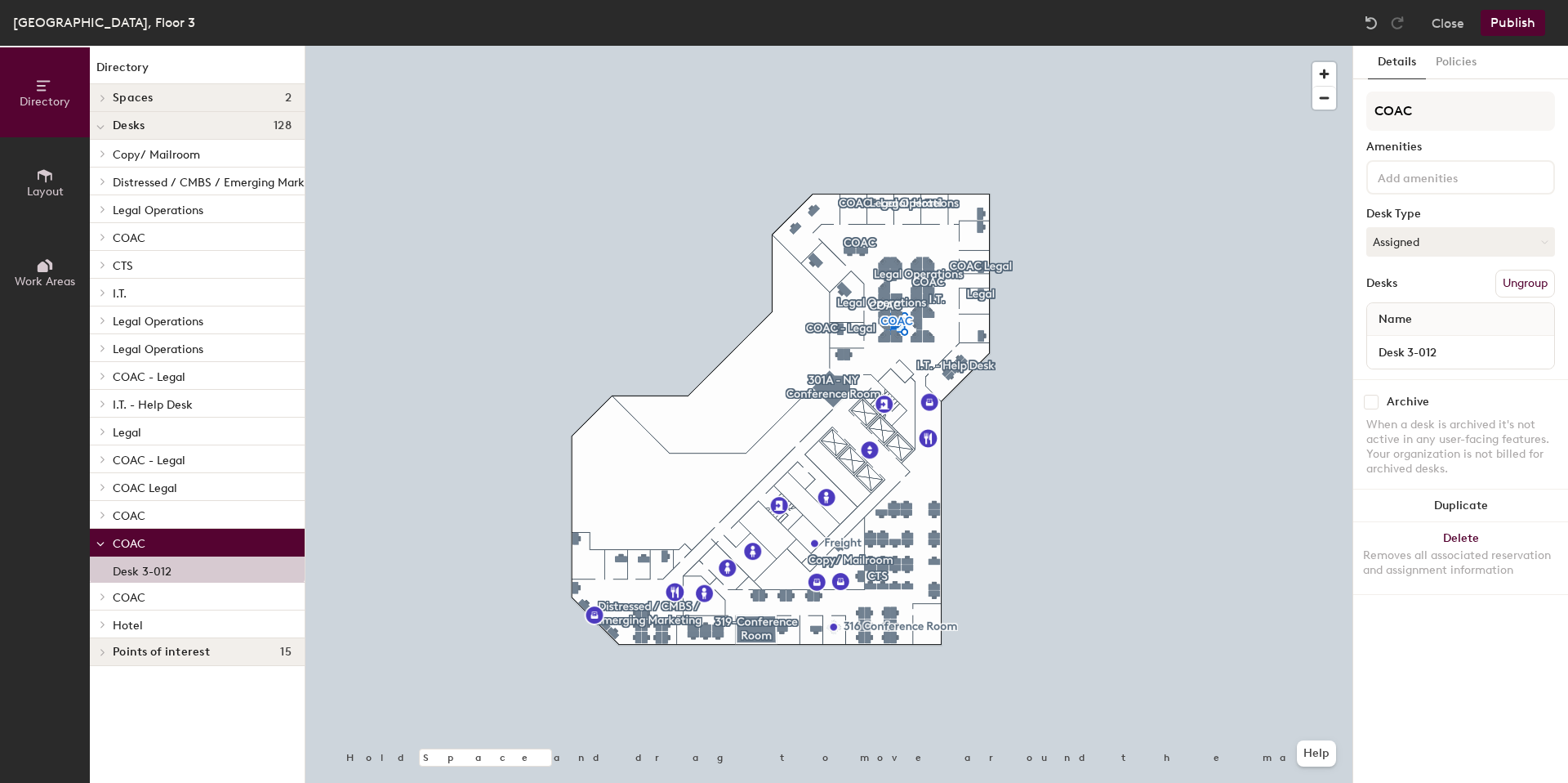
click at [170, 540] on p "COAC" at bounding box center [202, 542] width 179 height 21
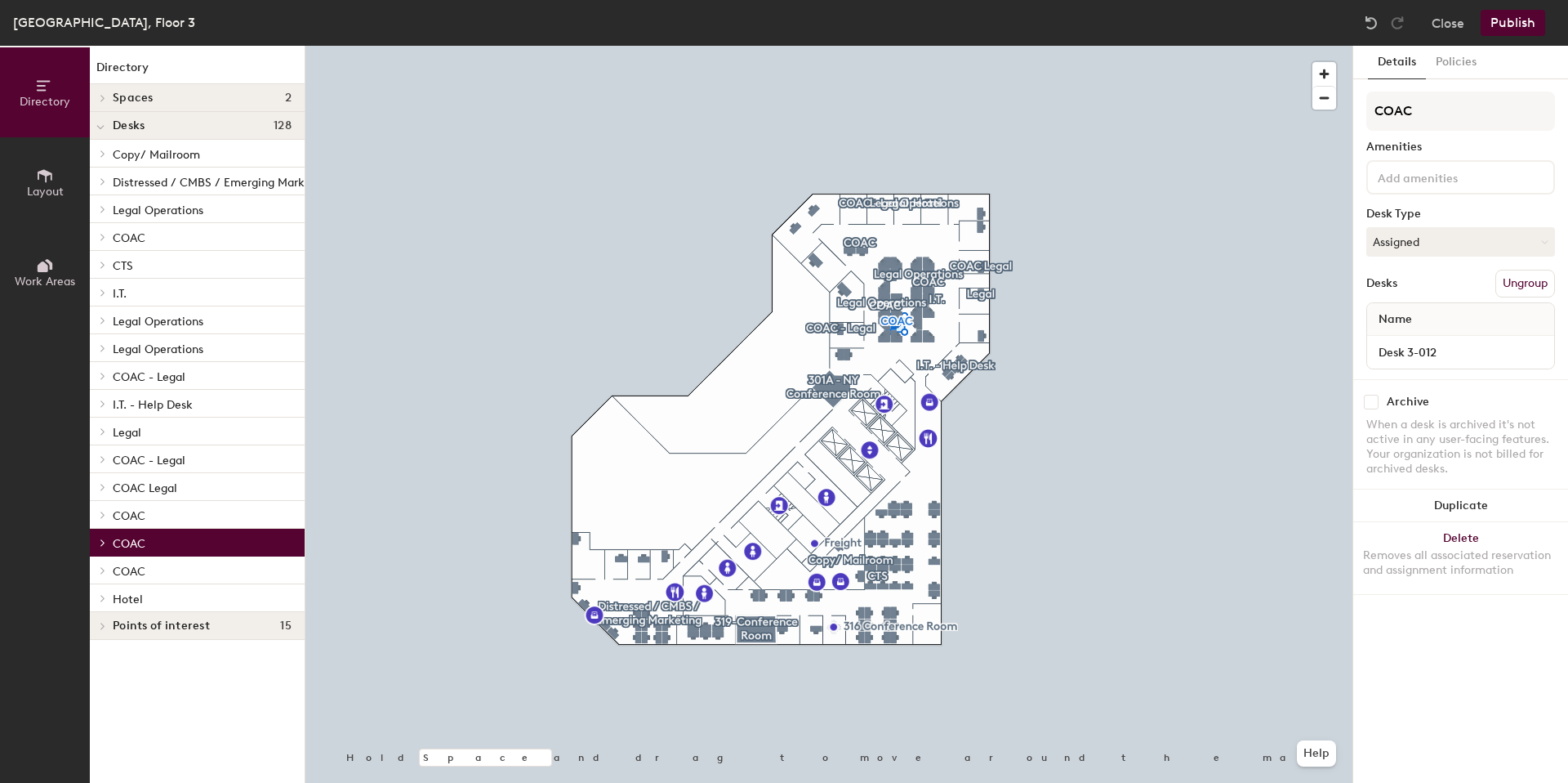
click at [176, 518] on p "COAC" at bounding box center [202, 514] width 179 height 21
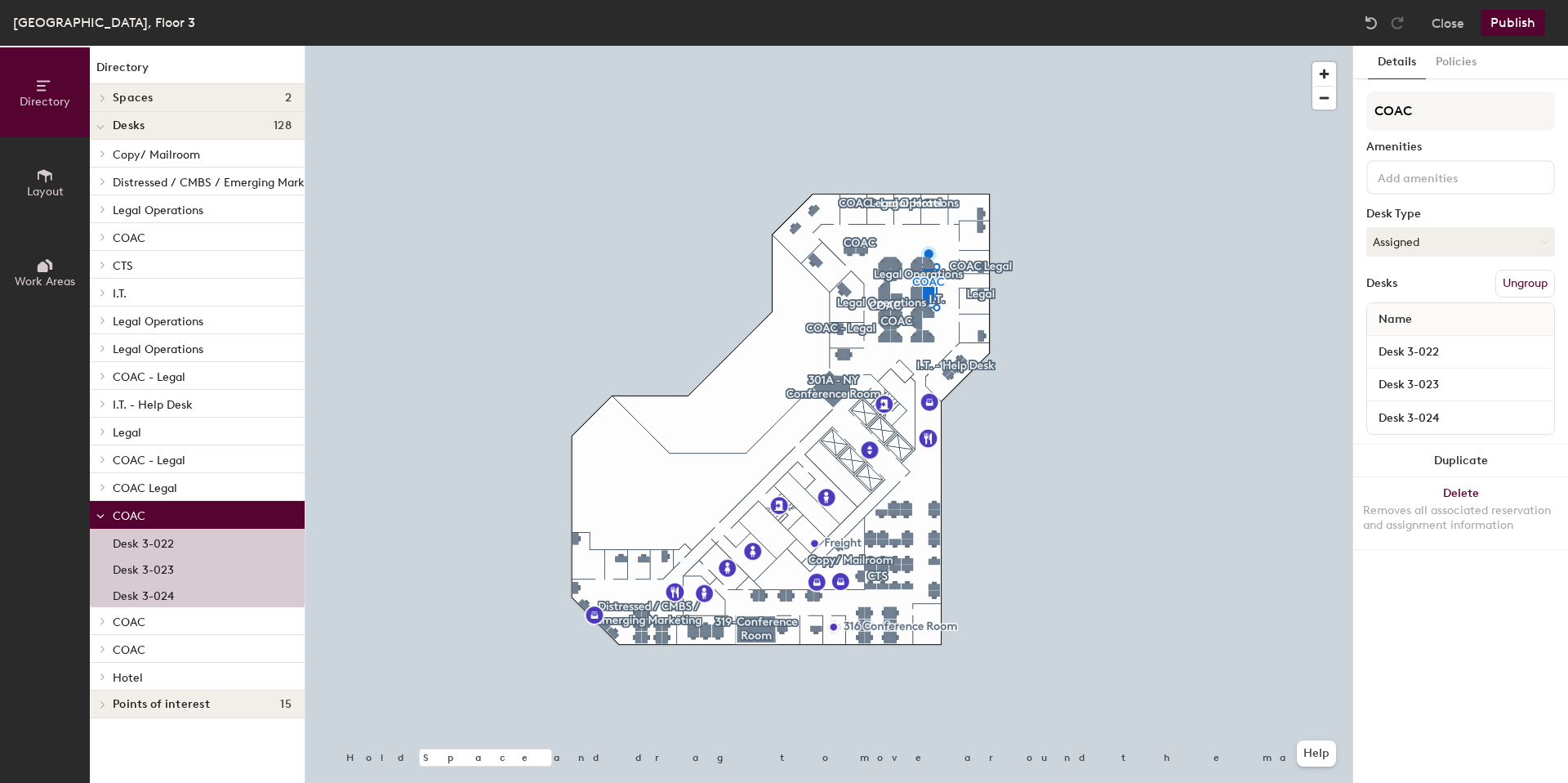
click at [176, 518] on p "COAC" at bounding box center [202, 514] width 179 height 21
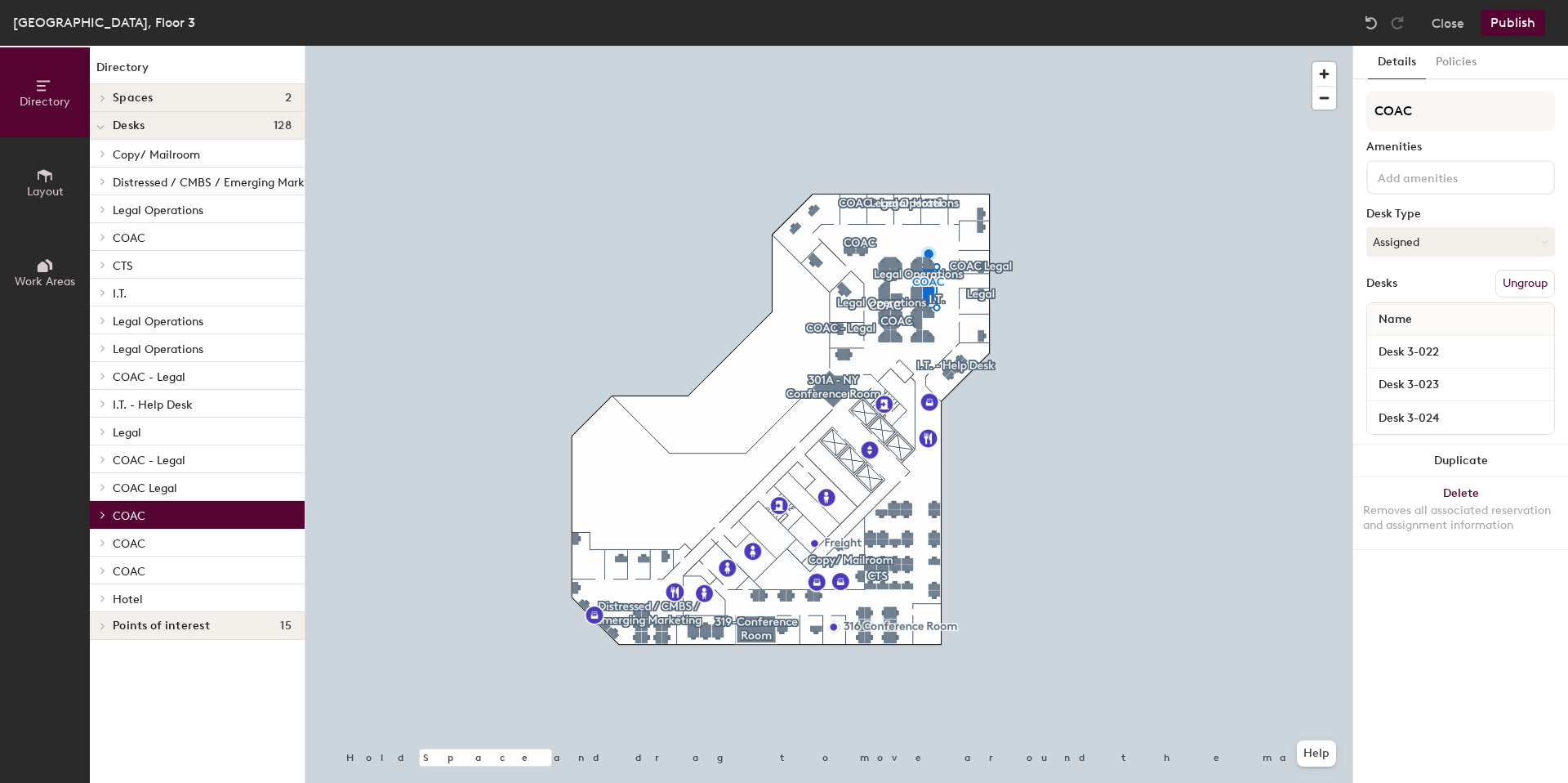
click at [172, 539] on p "COAC" at bounding box center [202, 542] width 179 height 21
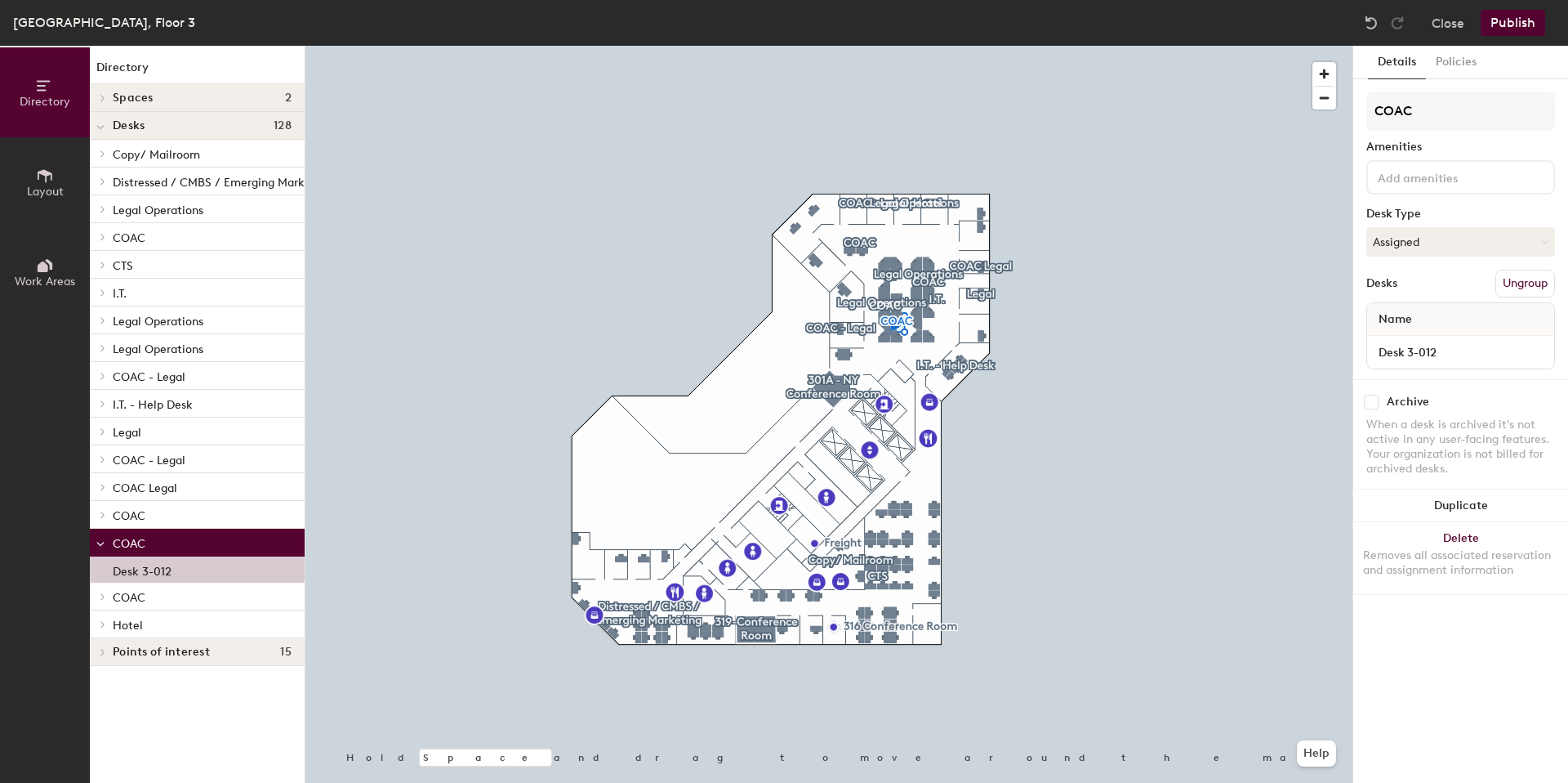
click at [172, 539] on p "COAC" at bounding box center [202, 542] width 179 height 21
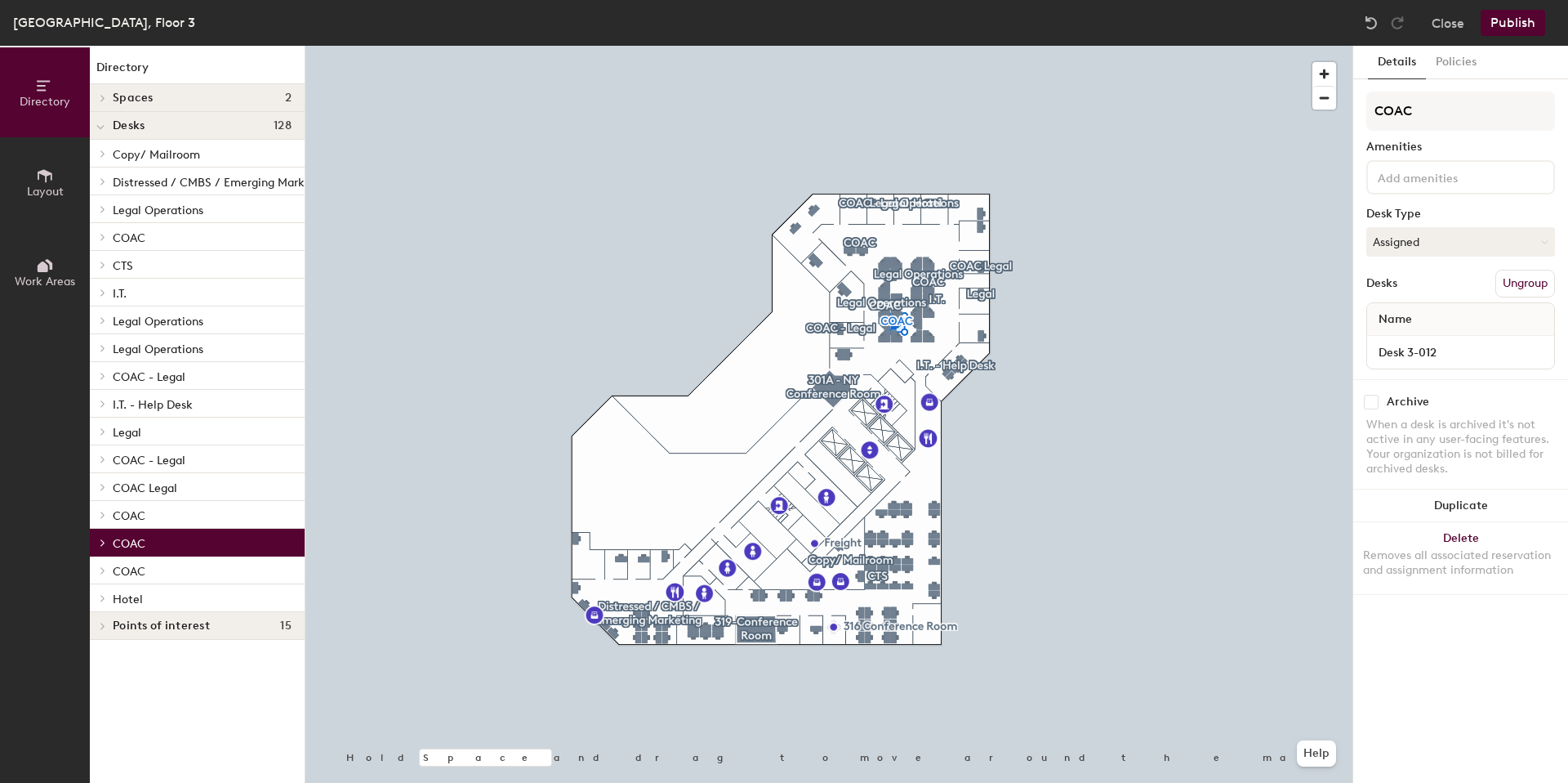
click at [192, 348] on span "Legal Operations" at bounding box center [158, 349] width 91 height 14
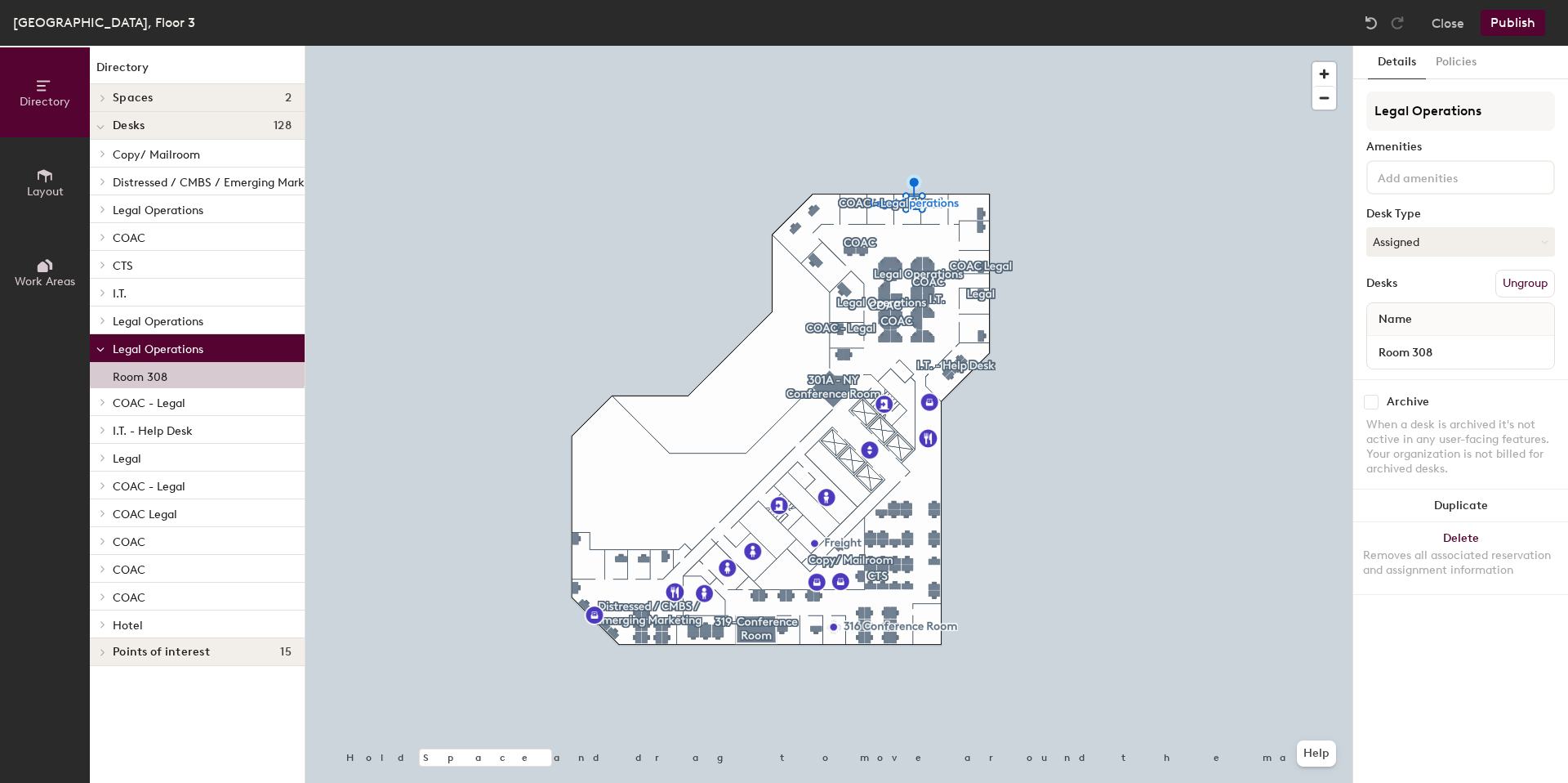
click at [227, 348] on p "Legal Operations" at bounding box center [202, 347] width 179 height 21
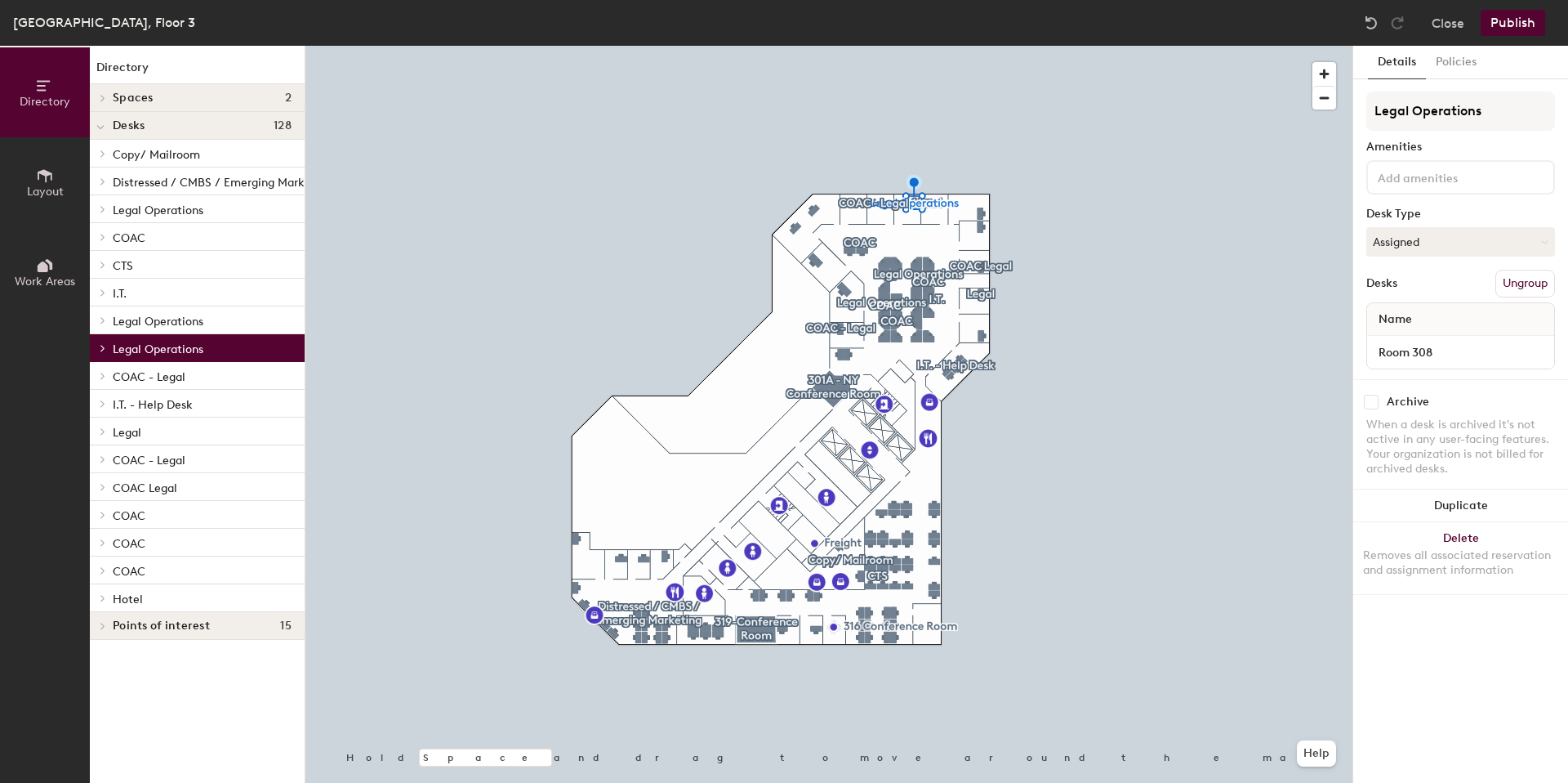
click at [229, 320] on p "Legal Operations" at bounding box center [202, 320] width 179 height 21
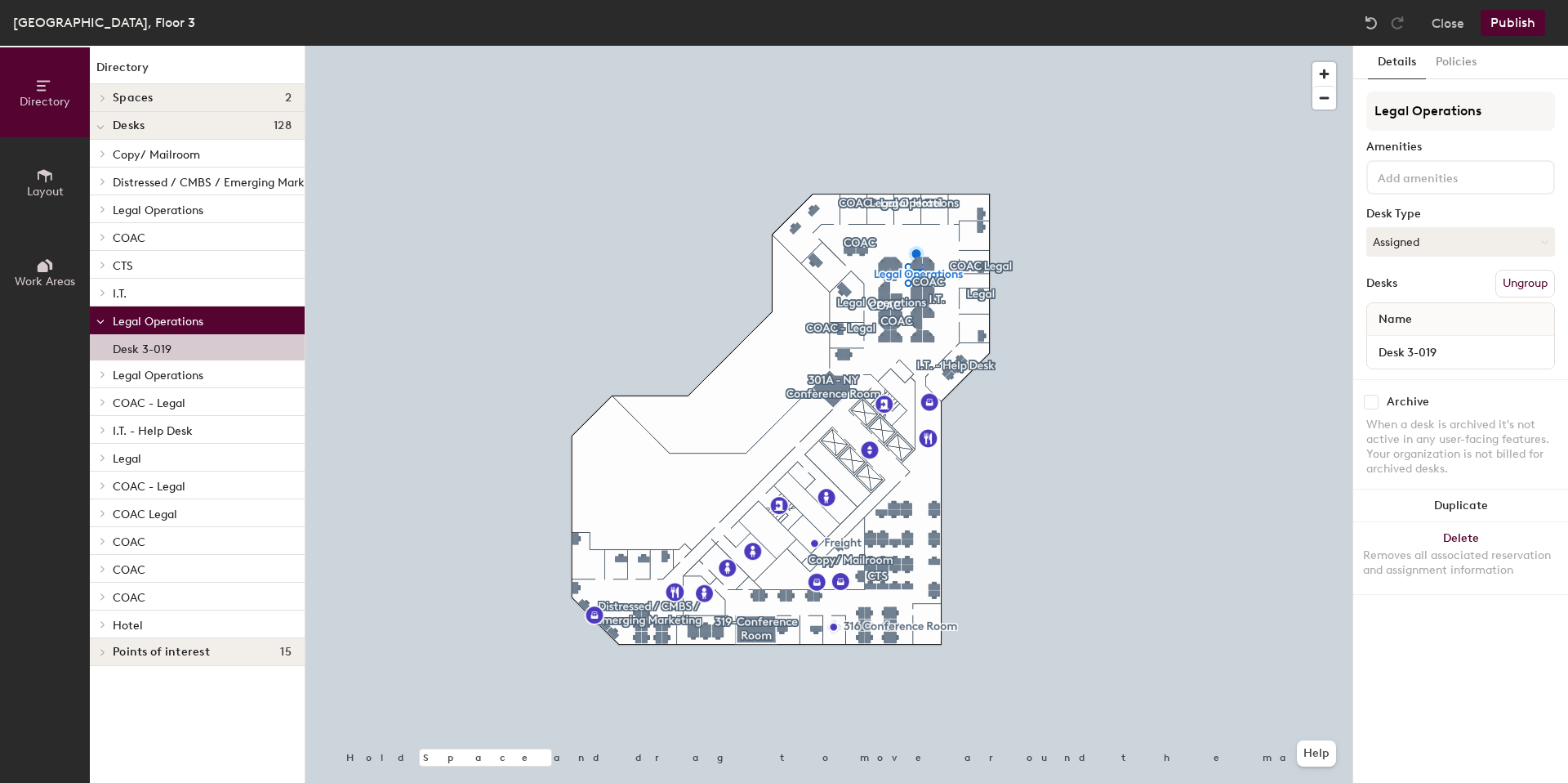
click at [227, 344] on div "Desk 3-019" at bounding box center [197, 347] width 215 height 26
click at [222, 355] on div "Desk 3-019" at bounding box center [197, 347] width 215 height 26
click at [221, 325] on p "Legal Operations" at bounding box center [202, 320] width 179 height 21
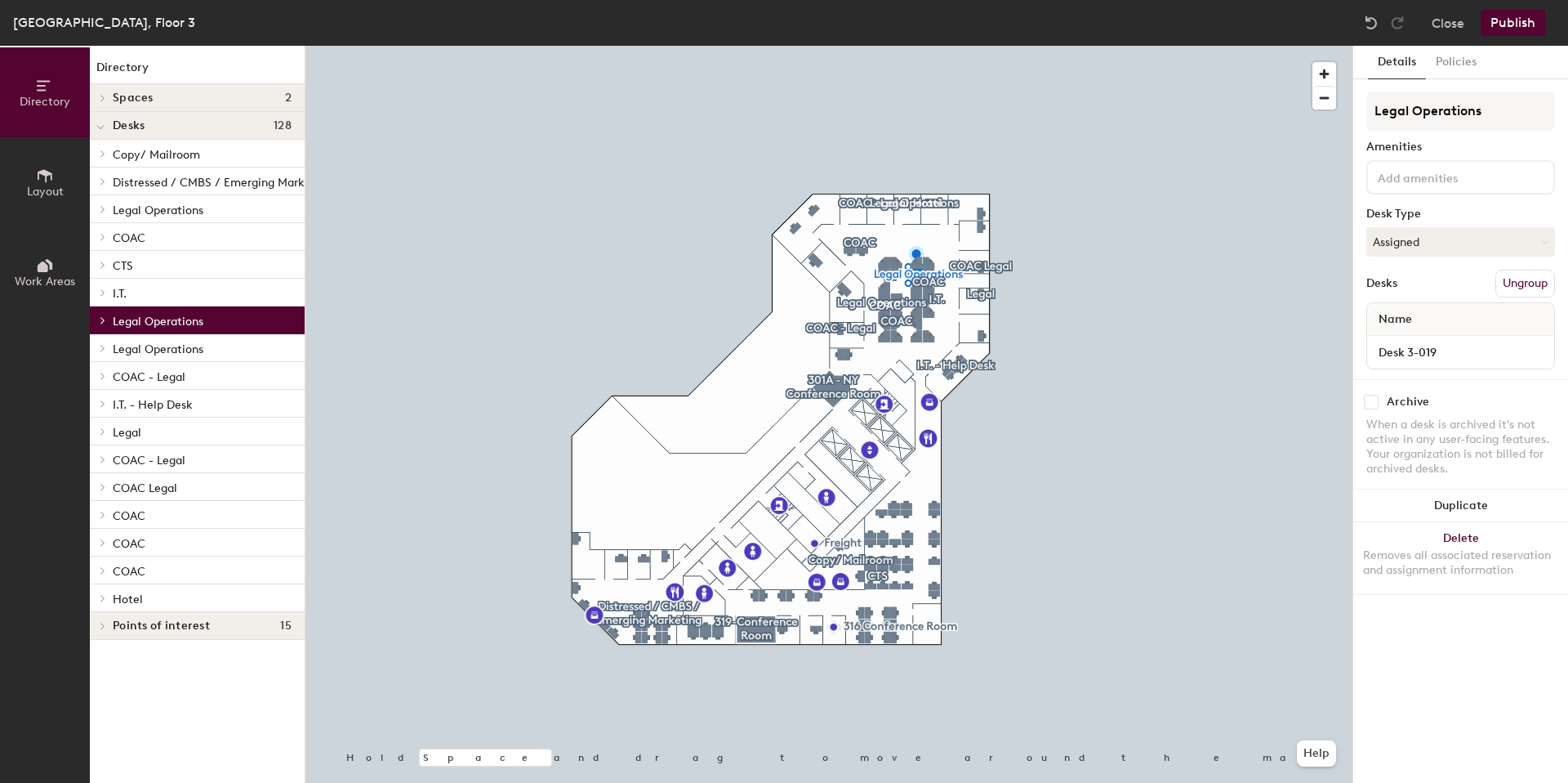
click at [214, 340] on p "Legal Operations" at bounding box center [202, 347] width 179 height 21
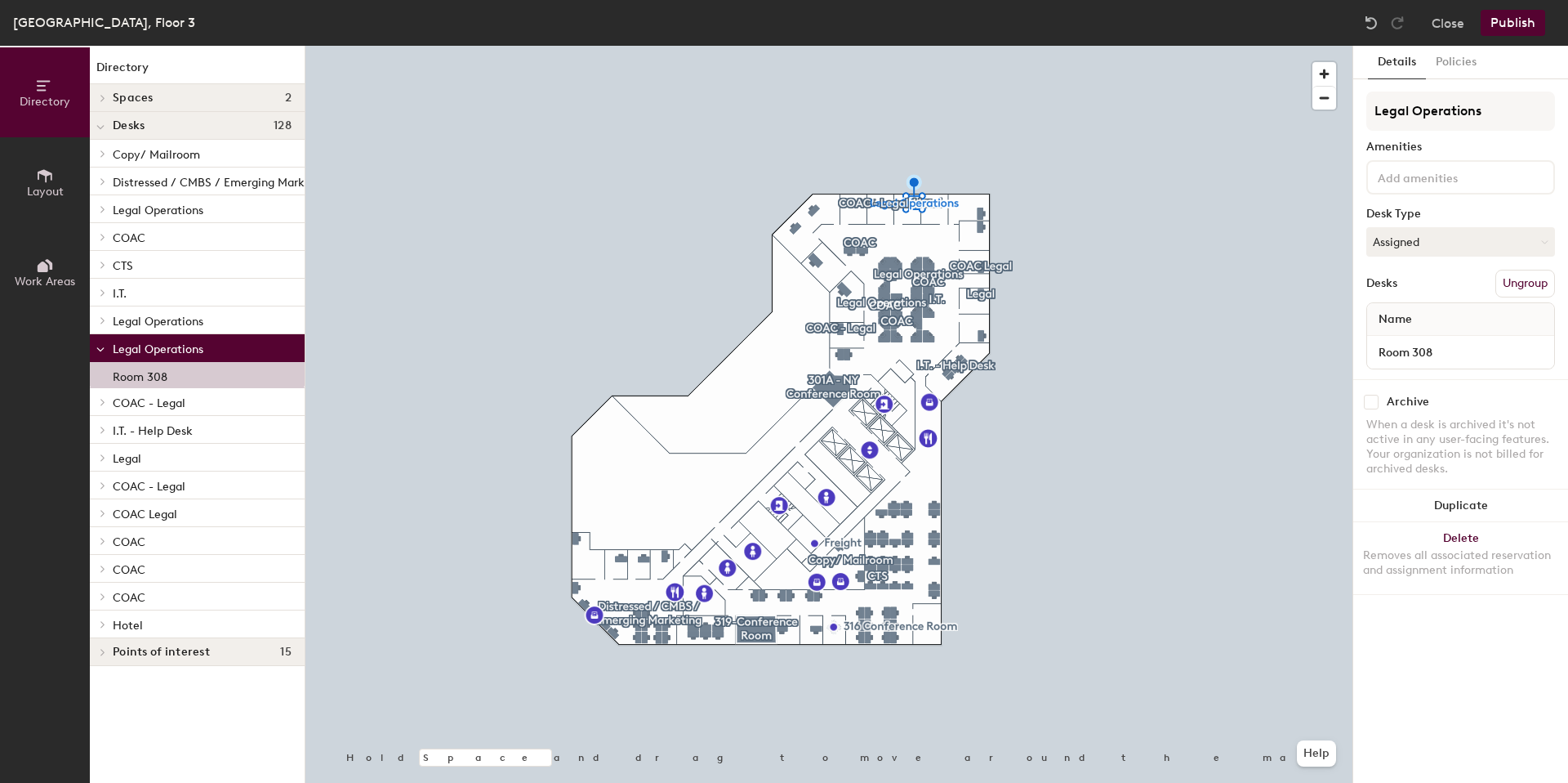
click at [101, 350] on icon at bounding box center [100, 349] width 8 height 7
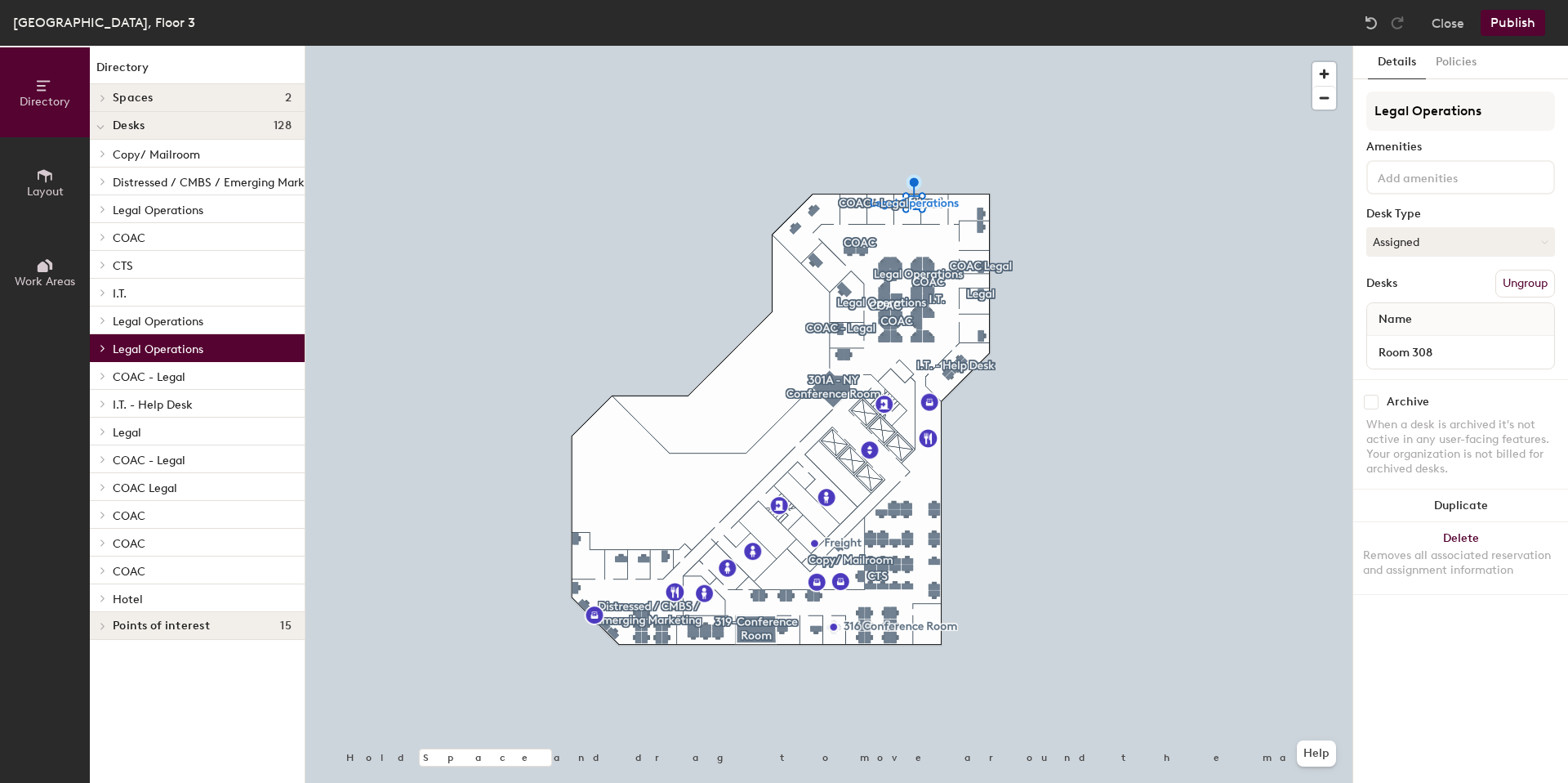
click at [100, 377] on icon at bounding box center [103, 376] width 7 height 8
click at [100, 377] on icon at bounding box center [100, 377] width 8 height 7
click at [103, 388] on div at bounding box center [100, 375] width 21 height 27
click at [101, 373] on span at bounding box center [100, 377] width 8 height 14
click at [100, 124] on icon at bounding box center [100, 127] width 8 height 7
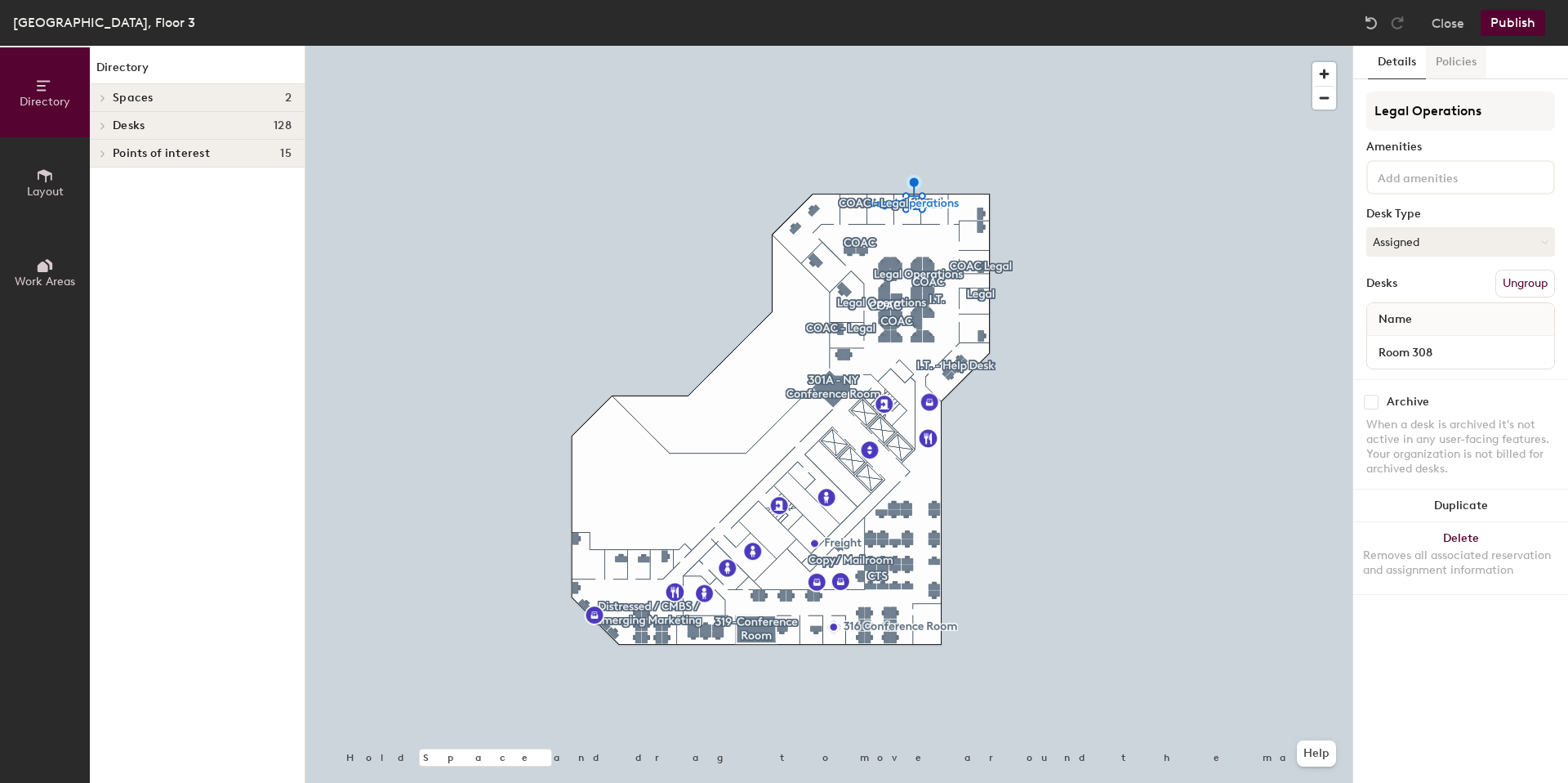
click at [1458, 50] on button "Policies" at bounding box center [1455, 62] width 60 height 33
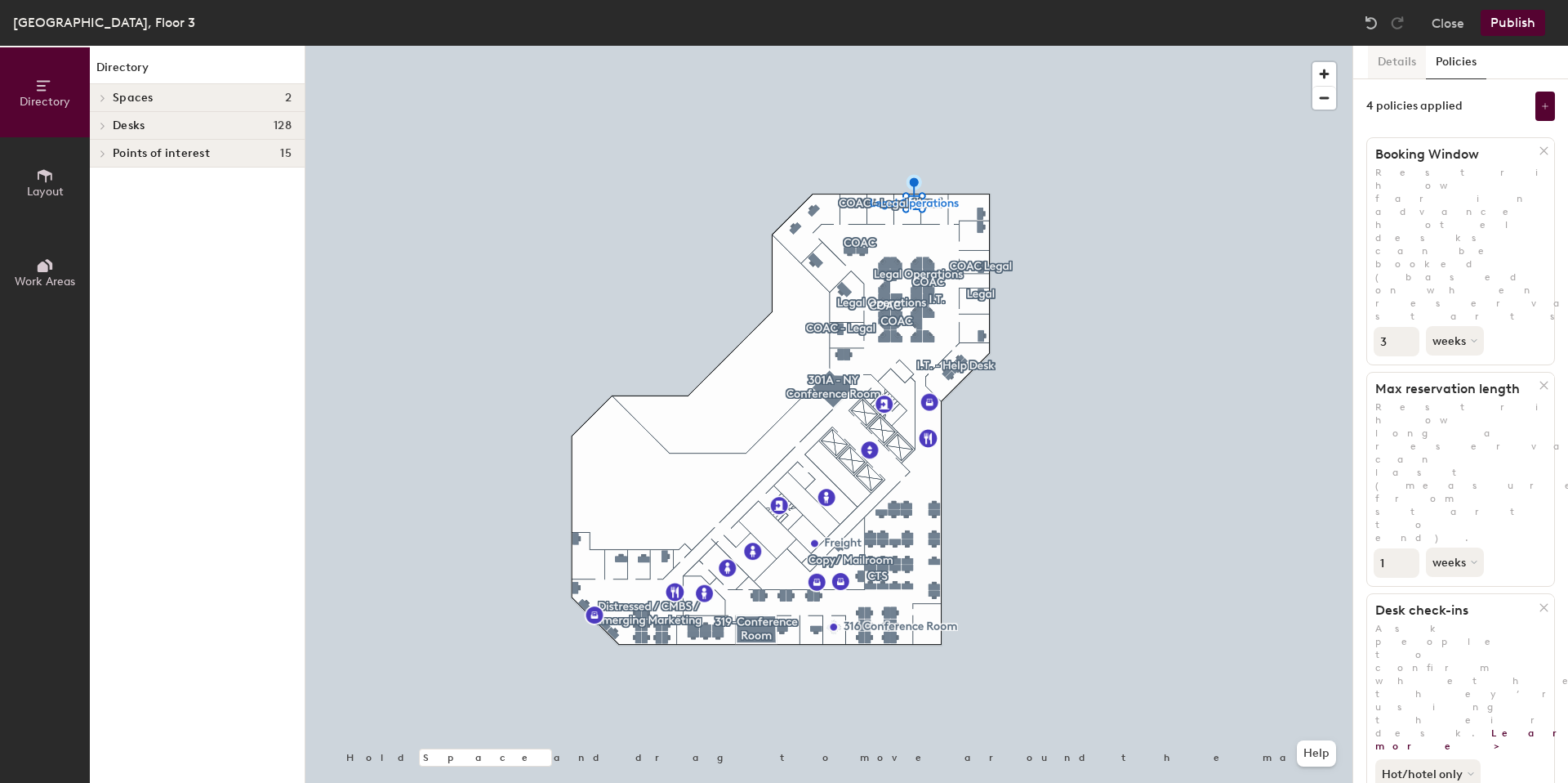
click at [1394, 66] on button "Details" at bounding box center [1396, 62] width 58 height 33
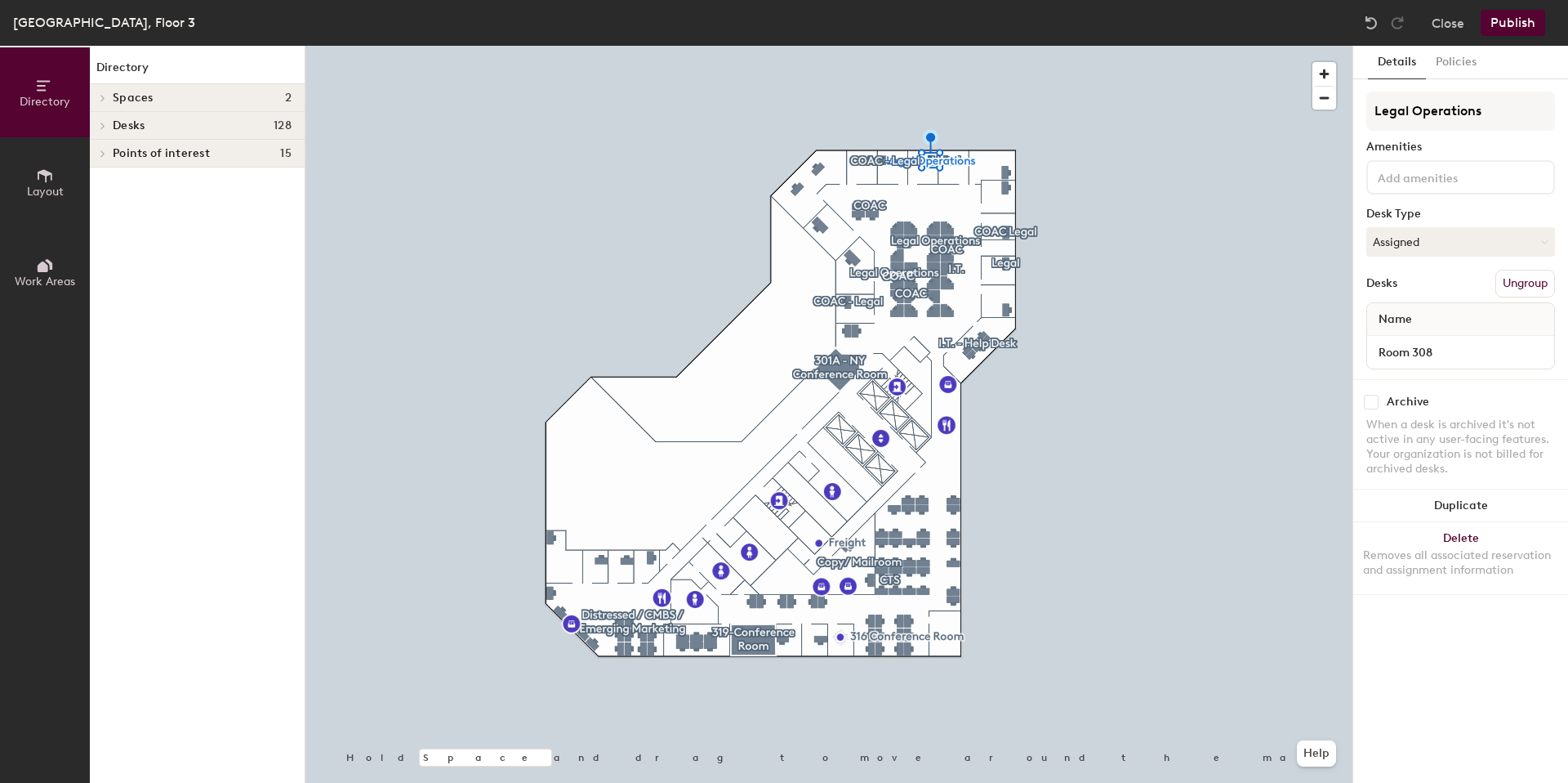
click at [225, 129] on h4 "Desks 128" at bounding box center [202, 125] width 179 height 13
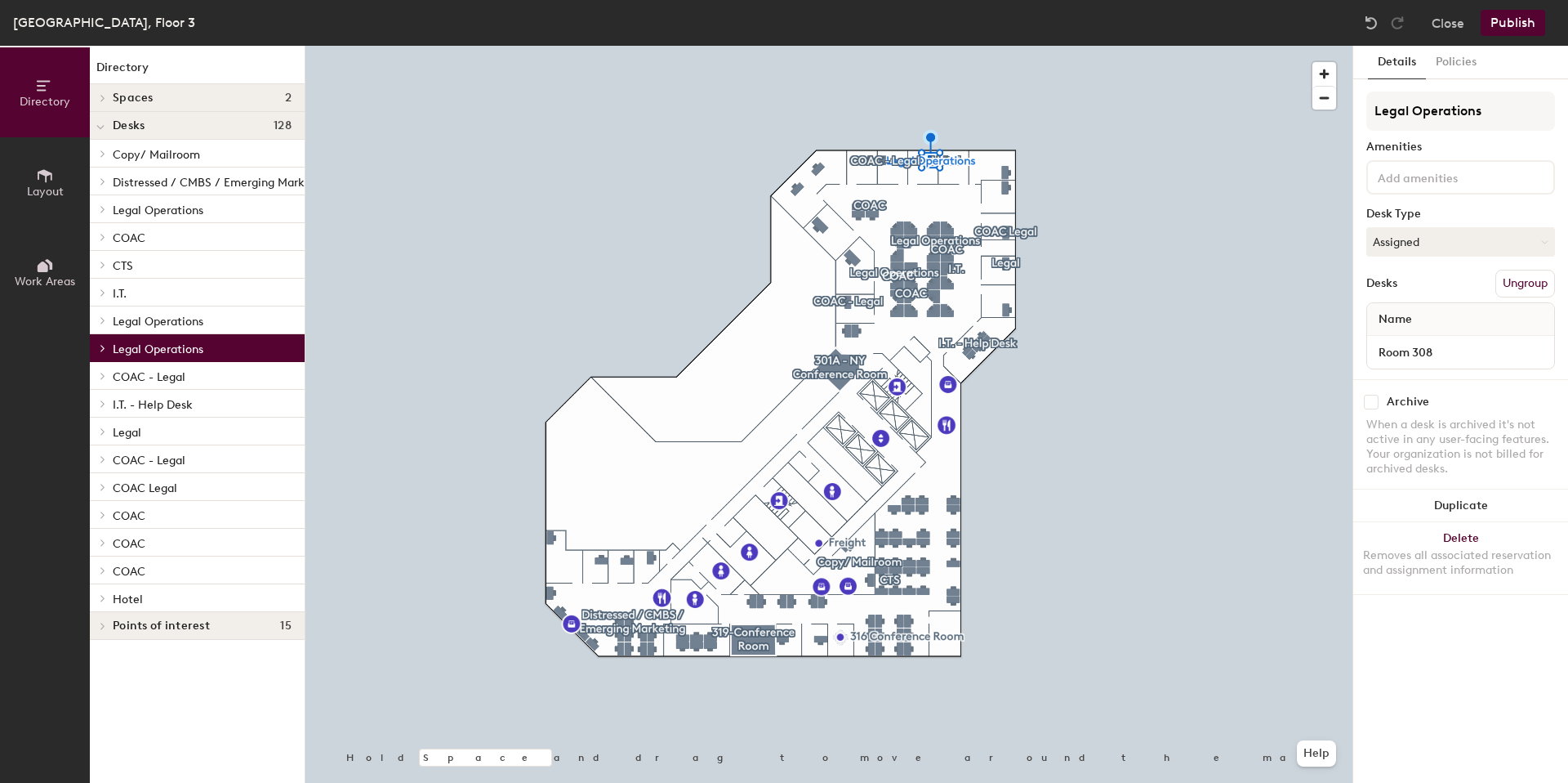
click at [185, 129] on h4 "Desks 128" at bounding box center [202, 125] width 179 height 13
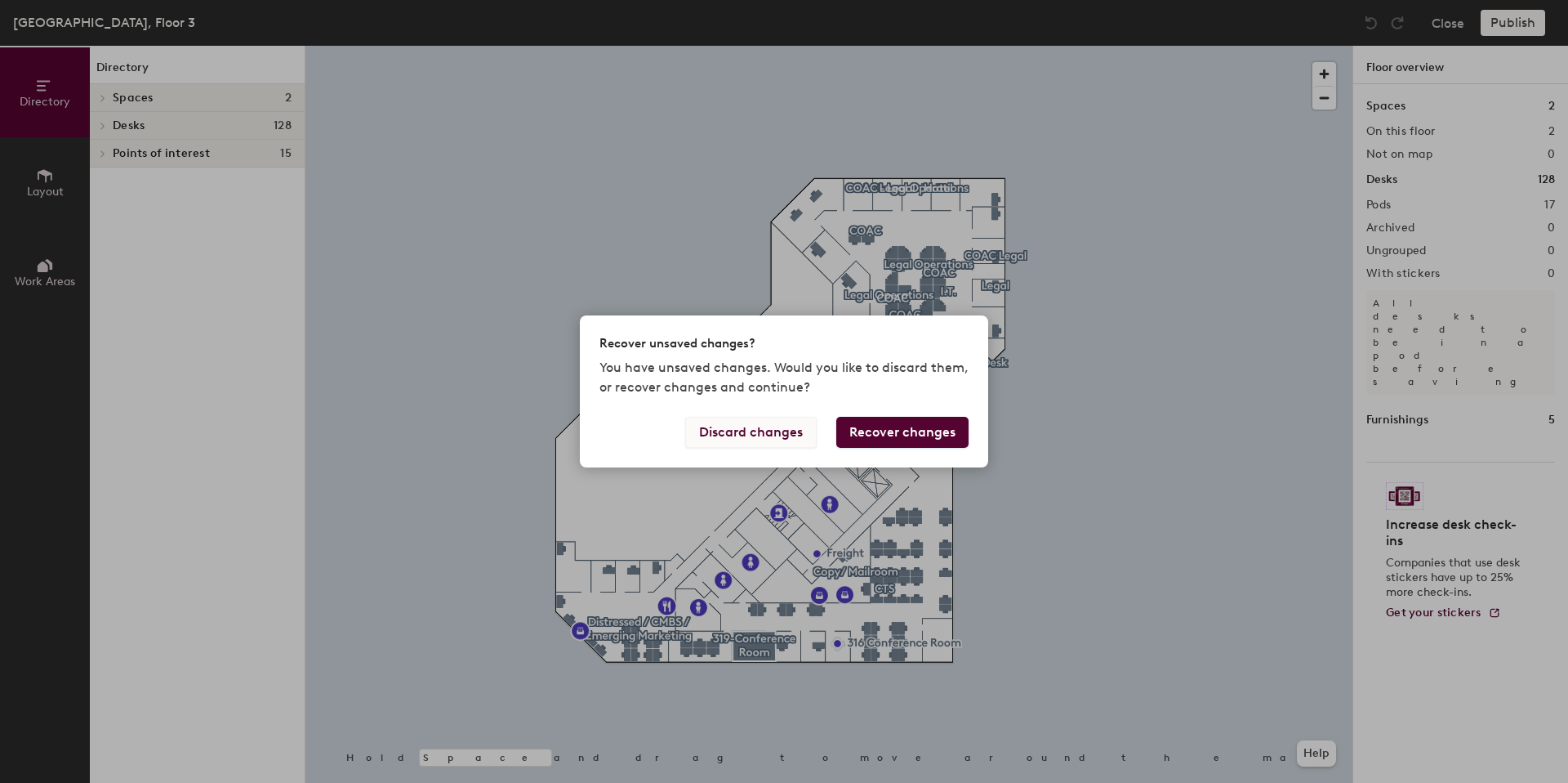
click at [760, 427] on button "Discard changes" at bounding box center [751, 432] width 132 height 31
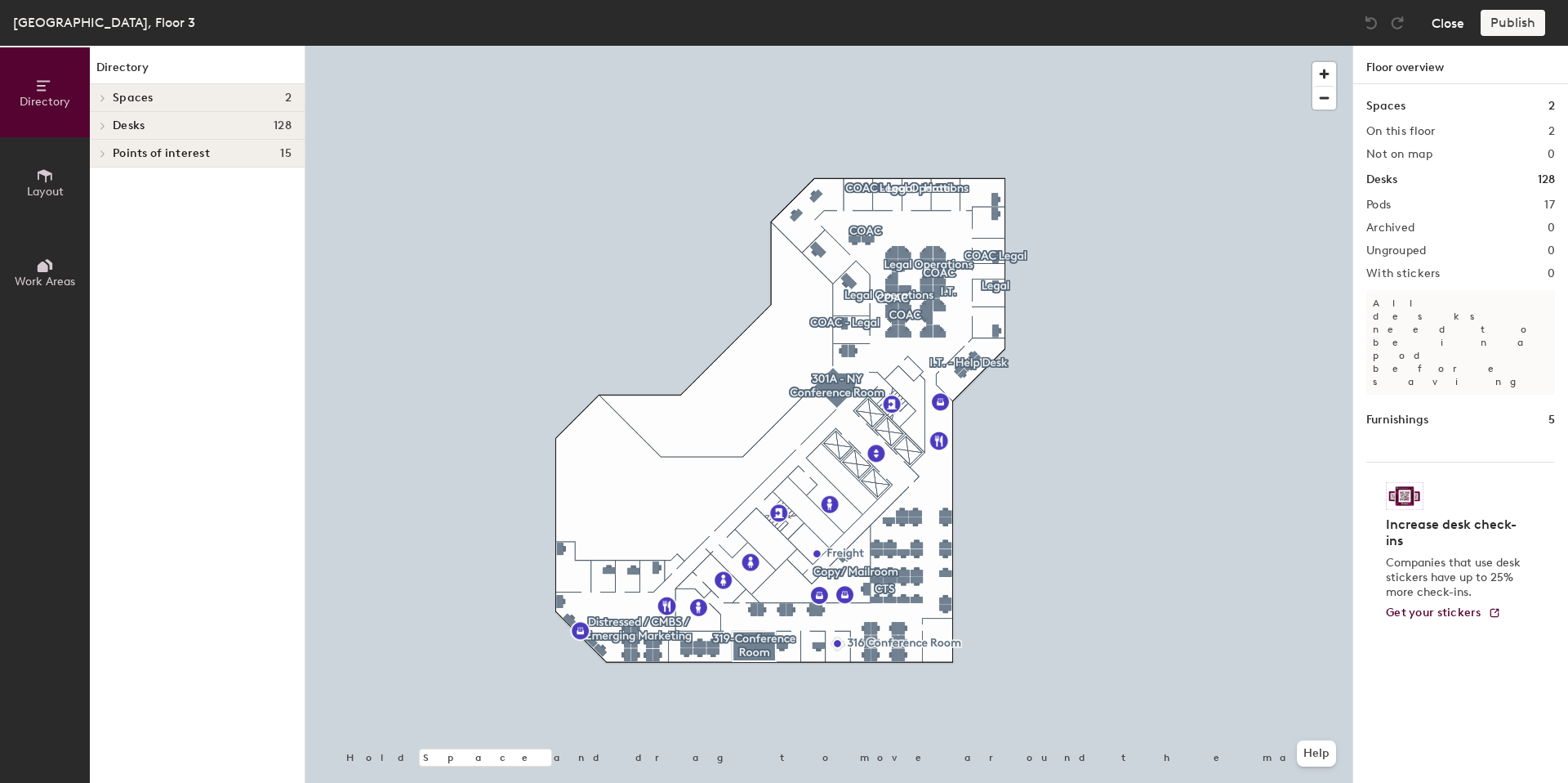
click at [1440, 25] on button "Close" at bounding box center [1447, 23] width 33 height 26
